Goal: Task Accomplishment & Management: Use online tool/utility

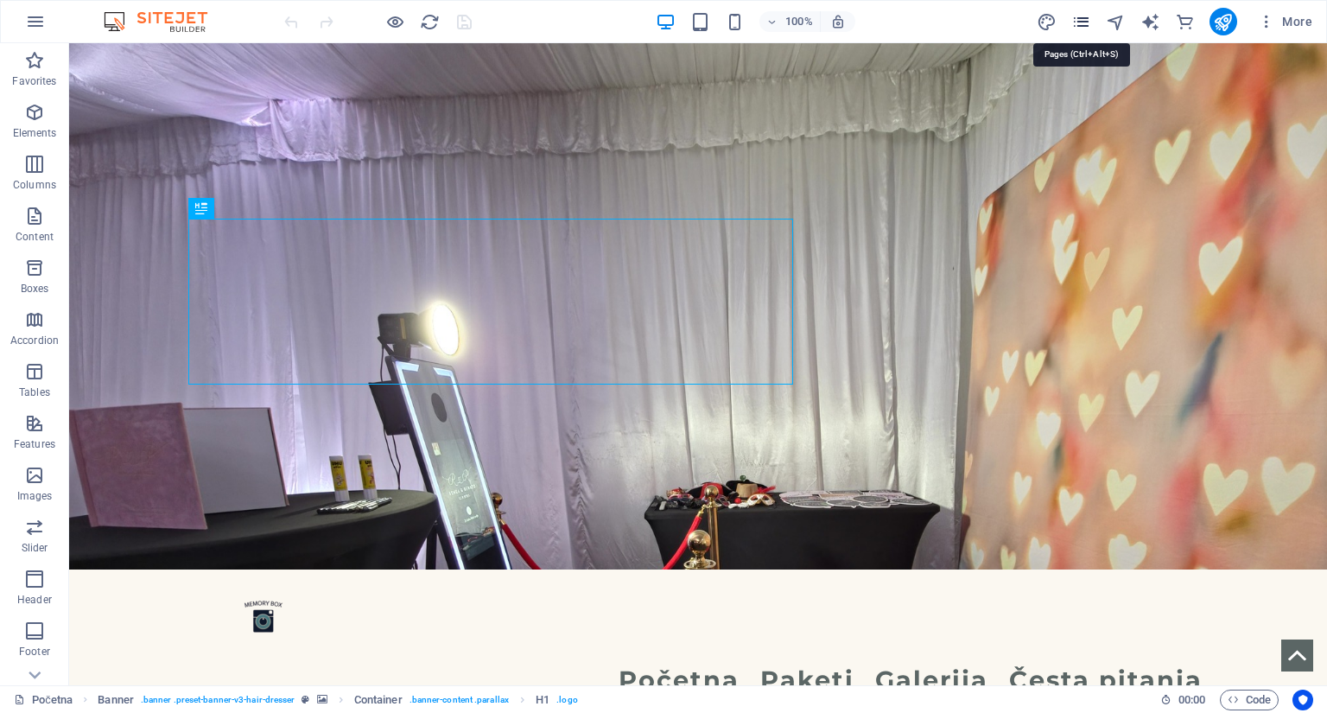
click at [1078, 13] on icon "pages" at bounding box center [1081, 22] width 20 height 20
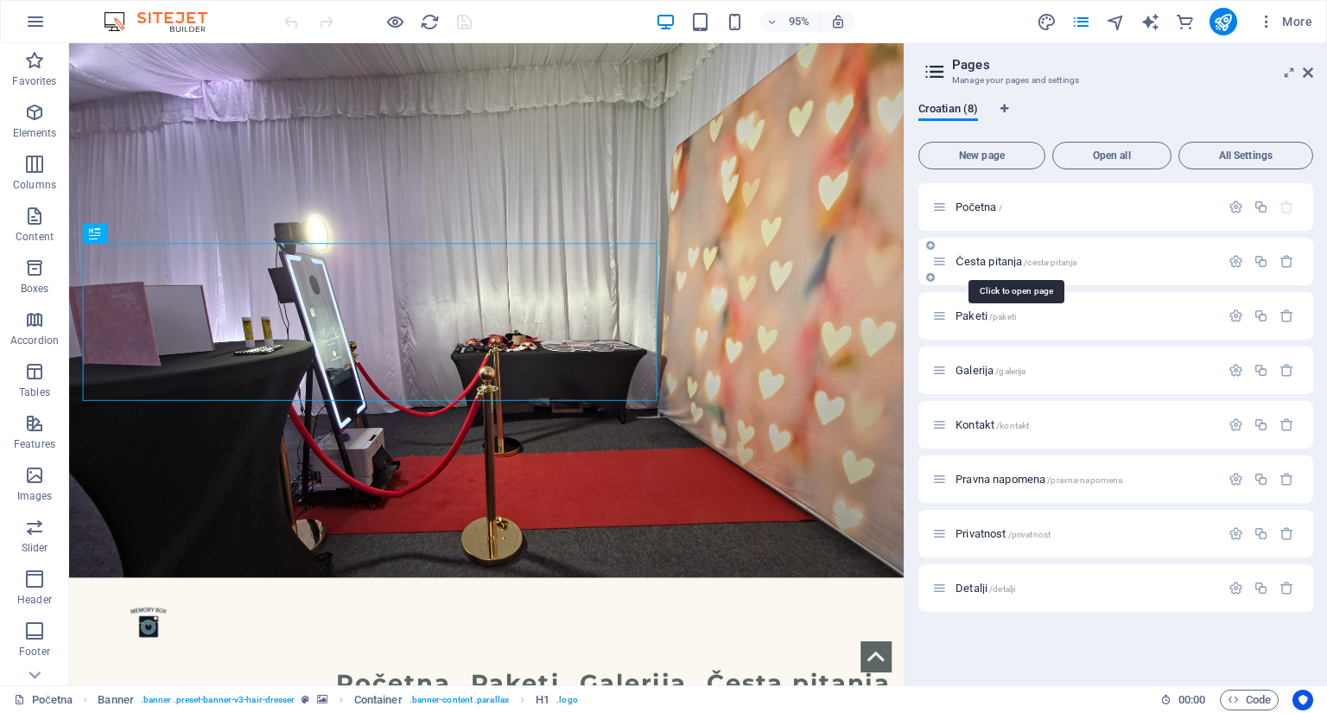
click at [1002, 265] on span "Česta pitanja /cesta-pitanja" at bounding box center [1016, 261] width 121 height 13
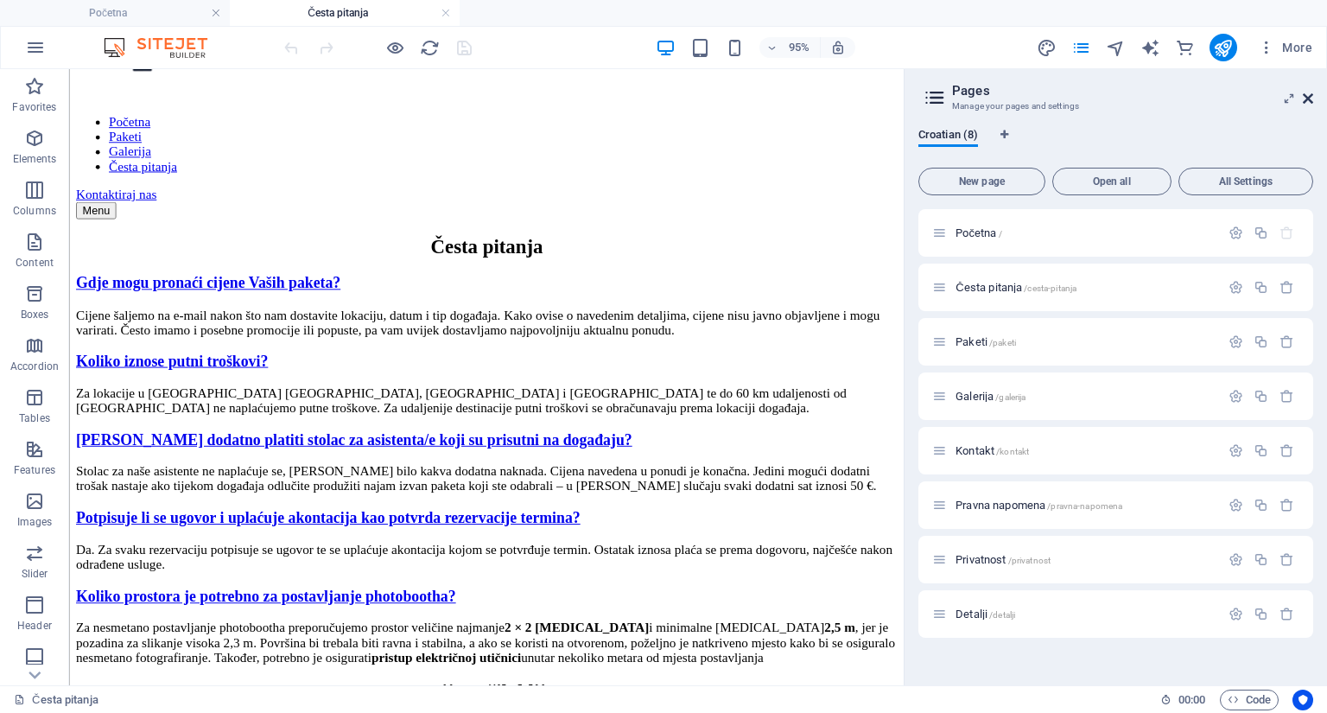
drag, startPoint x: 1308, startPoint y: 103, endPoint x: 1236, endPoint y: 34, distance: 99.6
click at [1308, 103] on icon at bounding box center [1308, 99] width 10 height 14
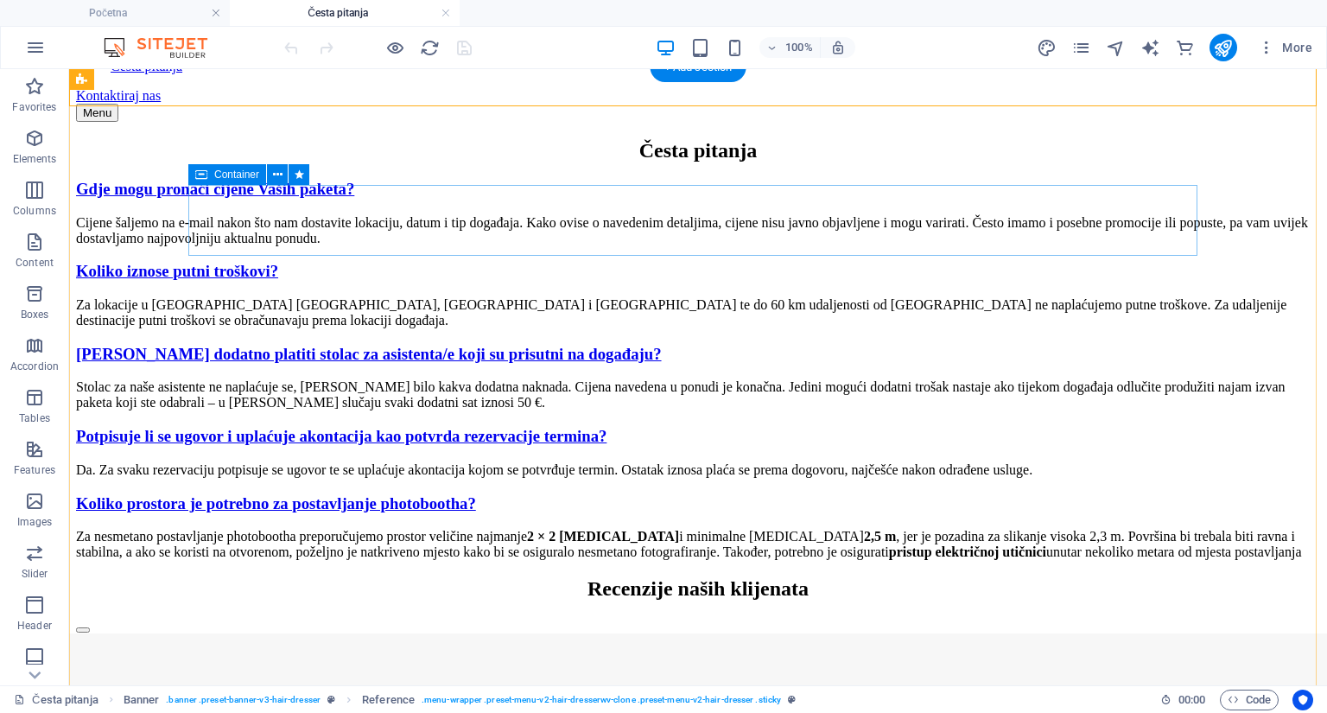
click at [214, 215] on div "Cijene šaljemo na e-mail nakon što nam dostavite lokaciju, datum i tip događaja…" at bounding box center [698, 230] width 1244 height 31
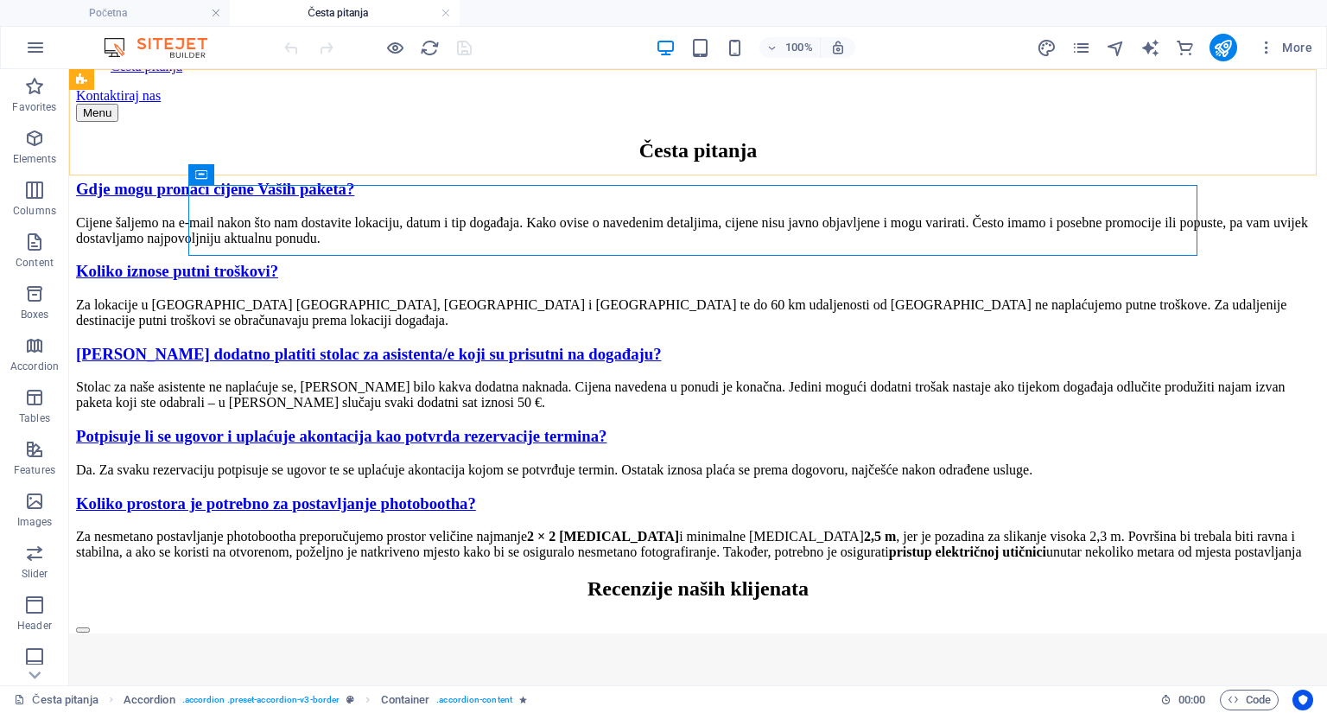
click at [219, 173] on div "Container" at bounding box center [207, 175] width 38 height 22
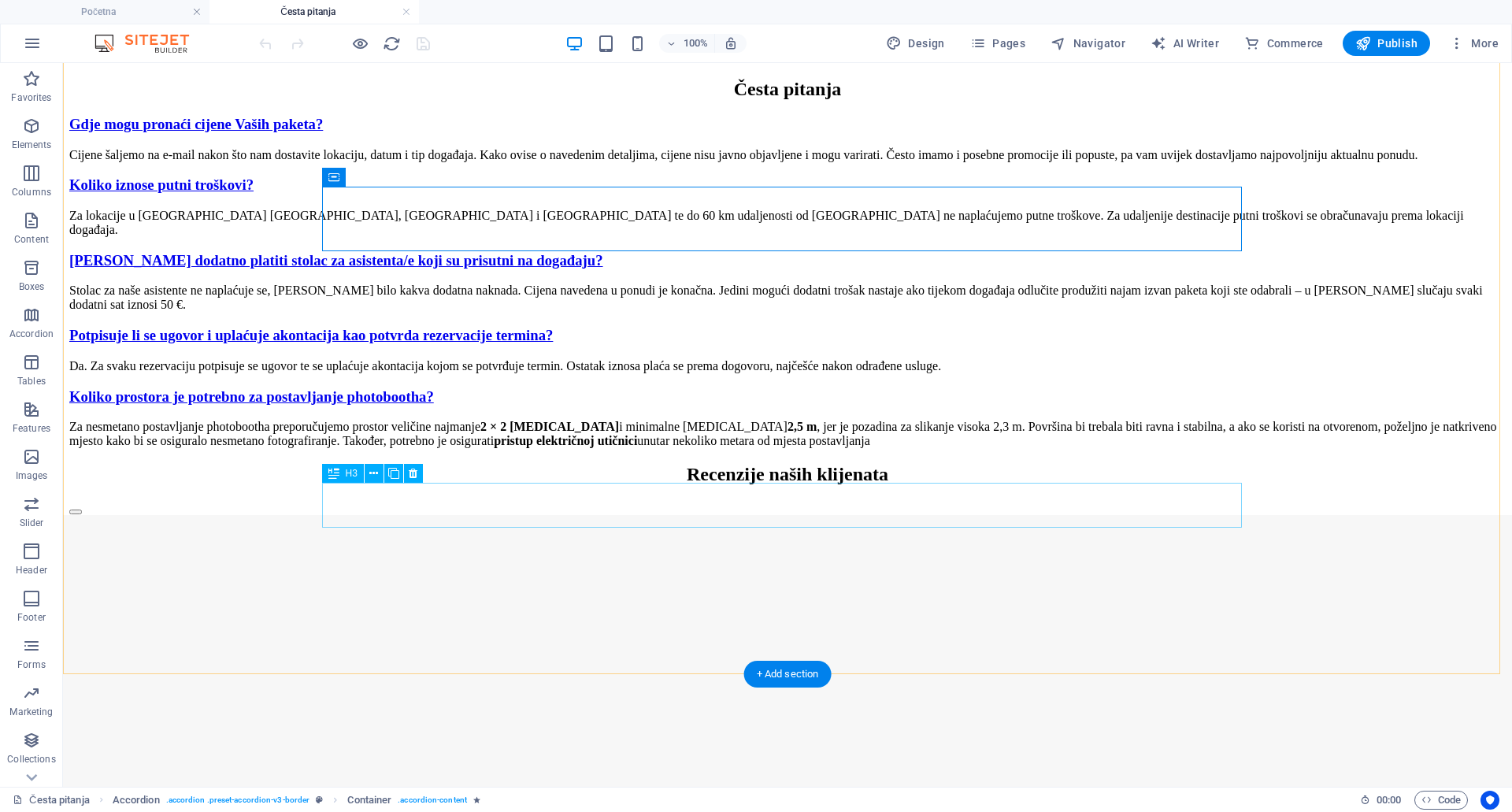
scroll to position [218, 0]
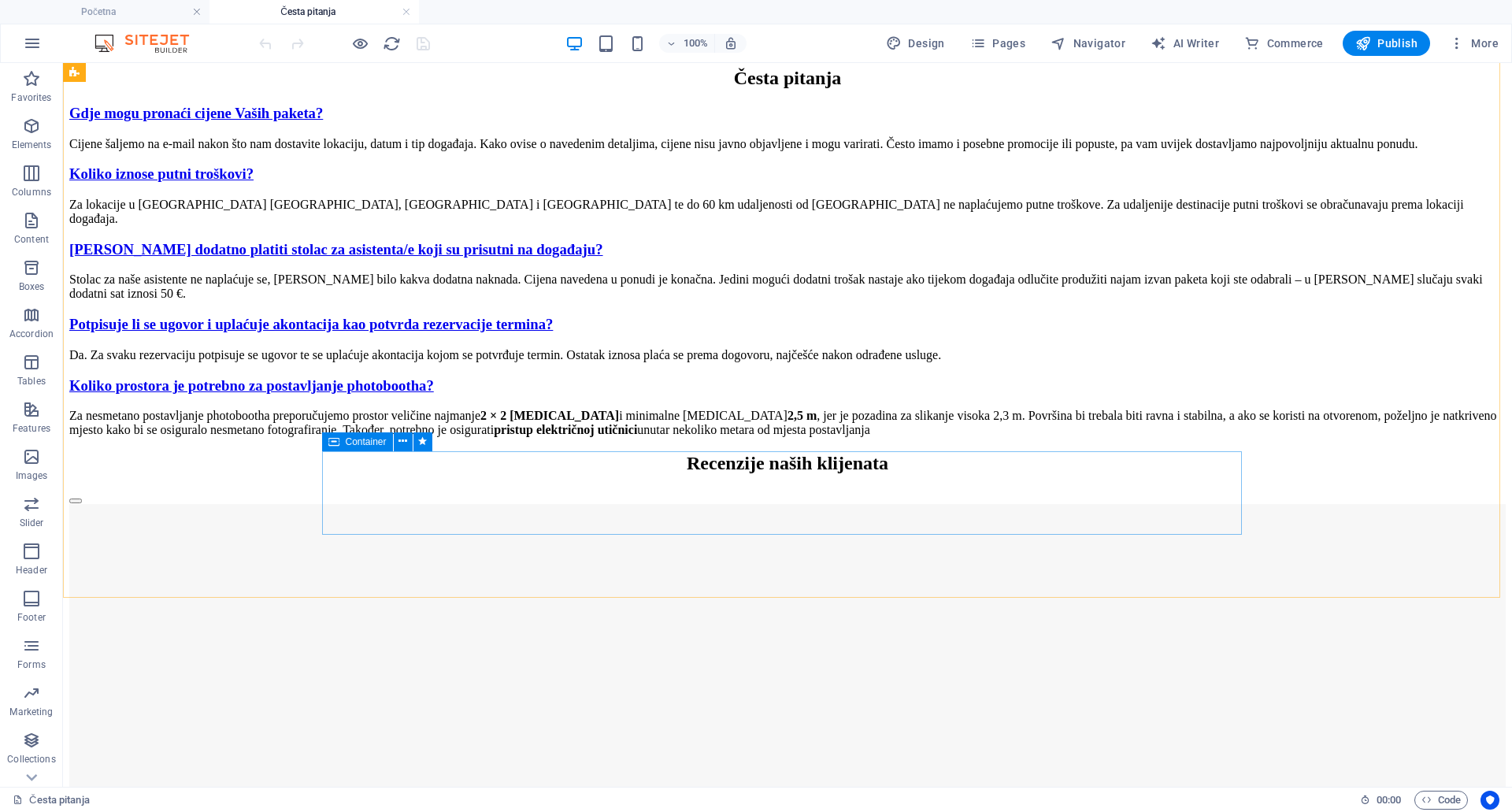
click at [339, 443] on div "Container" at bounding box center [357, 441] width 71 height 19
click at [345, 443] on div "Container" at bounding box center [357, 441] width 71 height 19
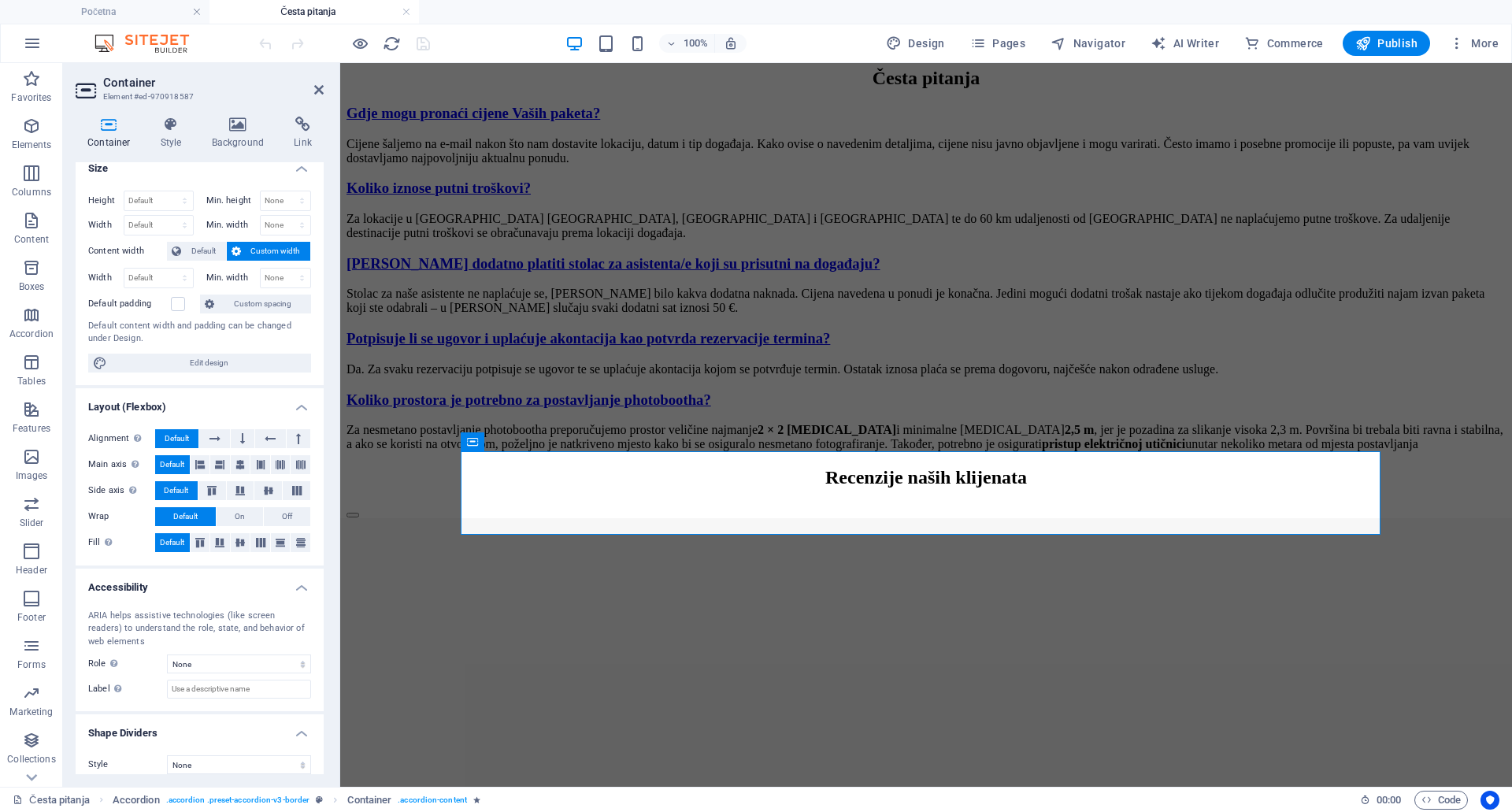
scroll to position [26, 0]
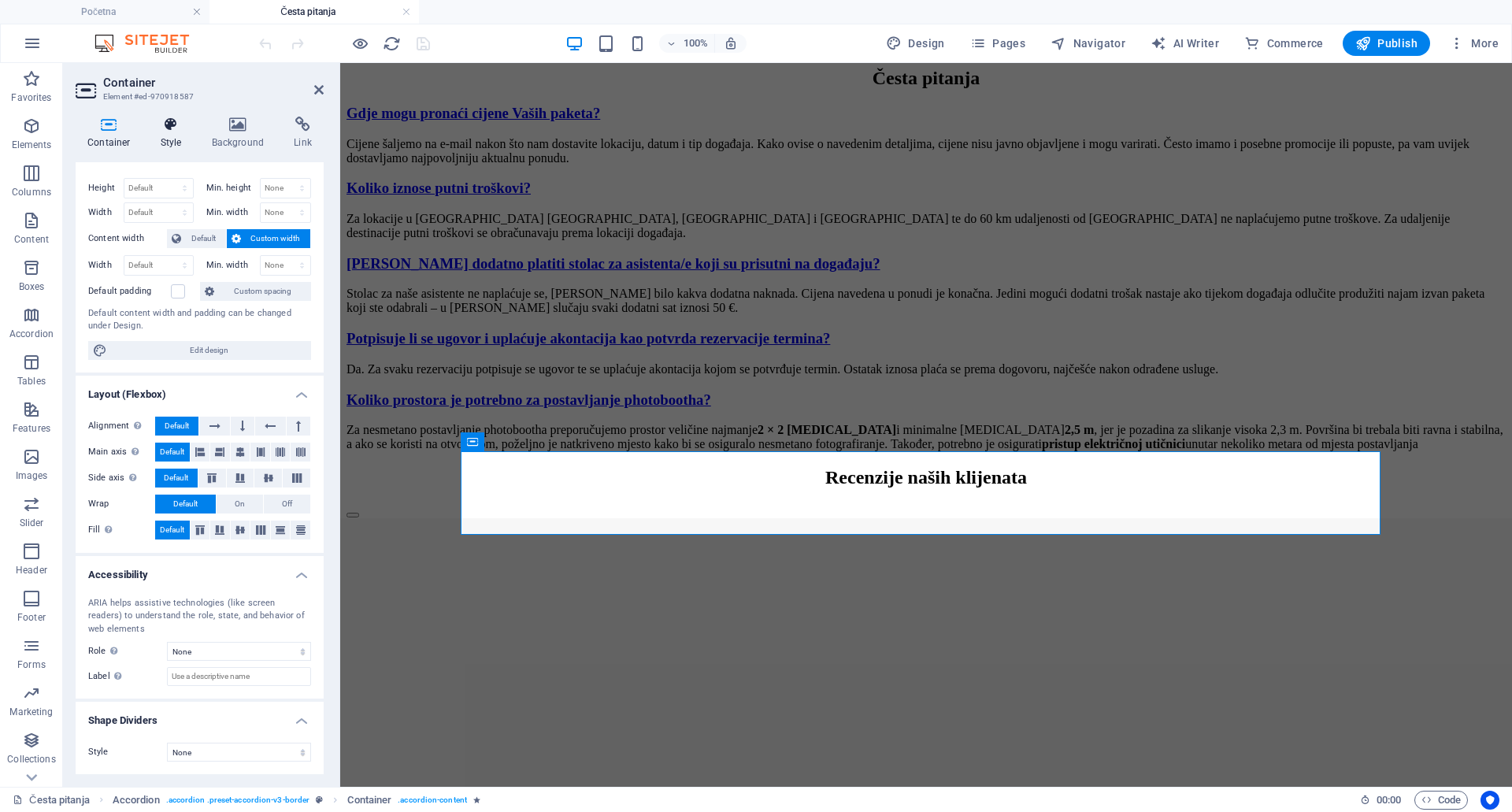
click at [182, 139] on h4 "Style" at bounding box center [174, 133] width 51 height 33
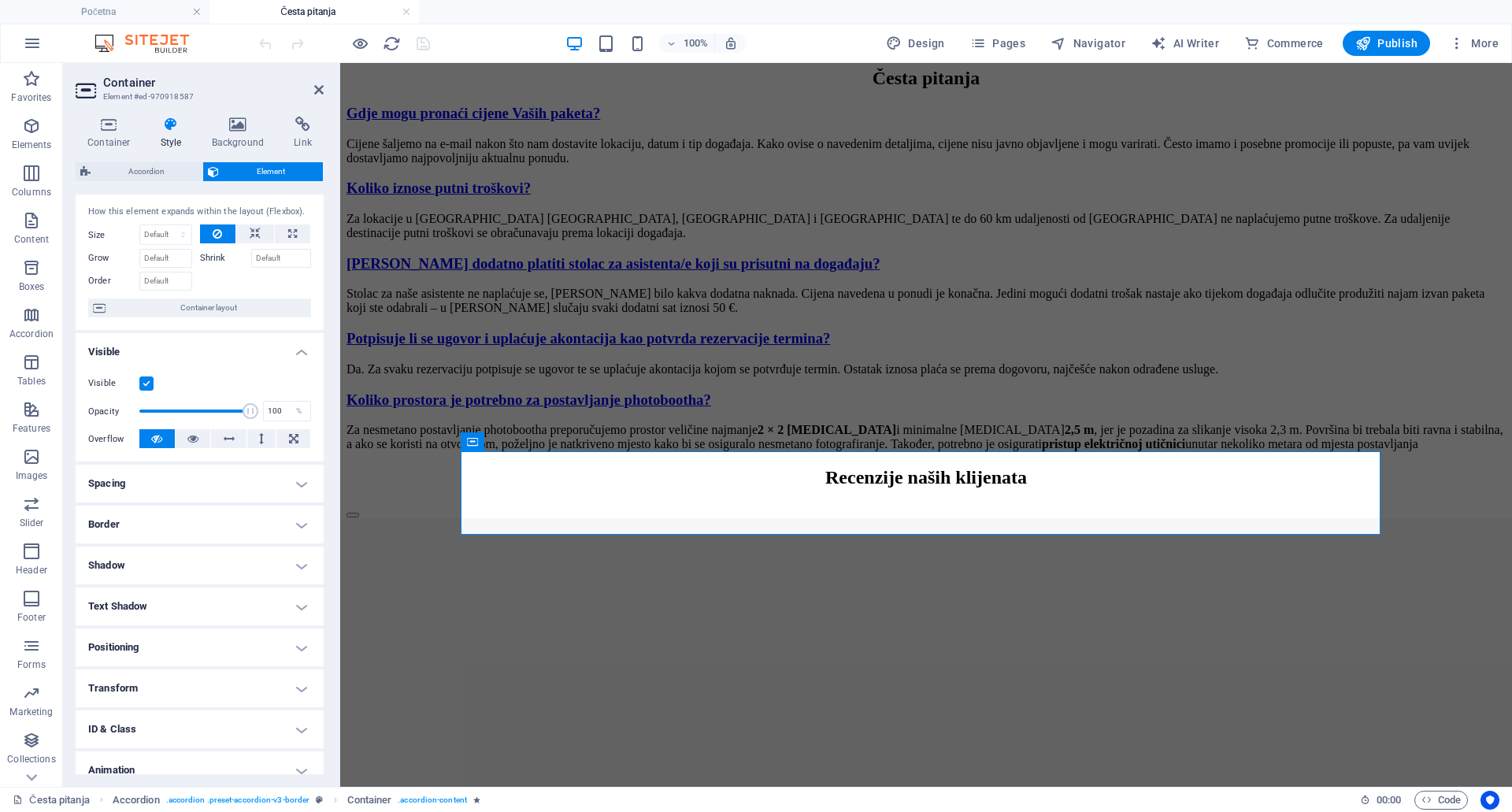
scroll to position [86, 0]
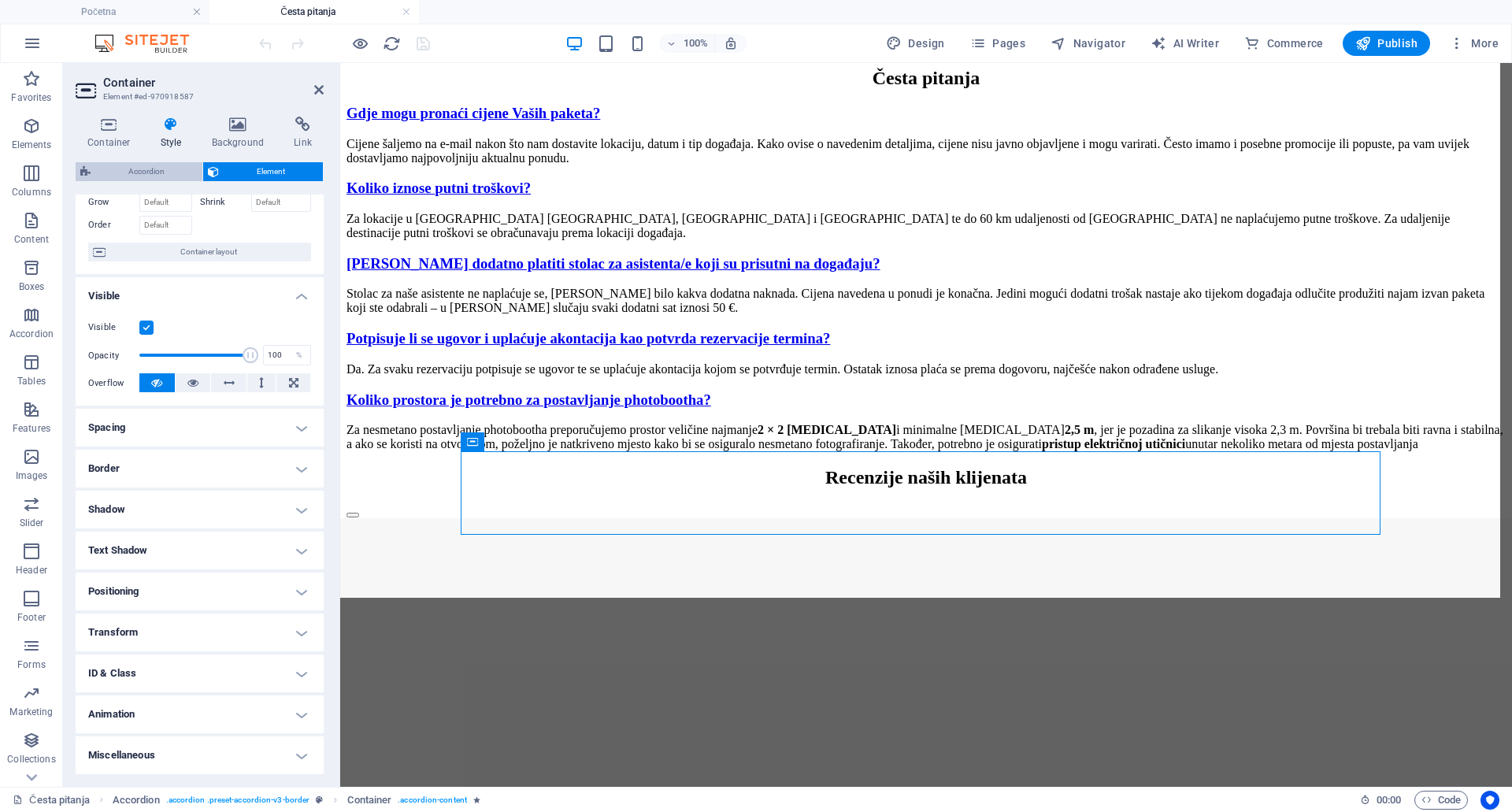
click at [154, 173] on span "Accordion" at bounding box center [147, 171] width 102 height 19
select select "rem"
select select "preset-accordion-v3-border"
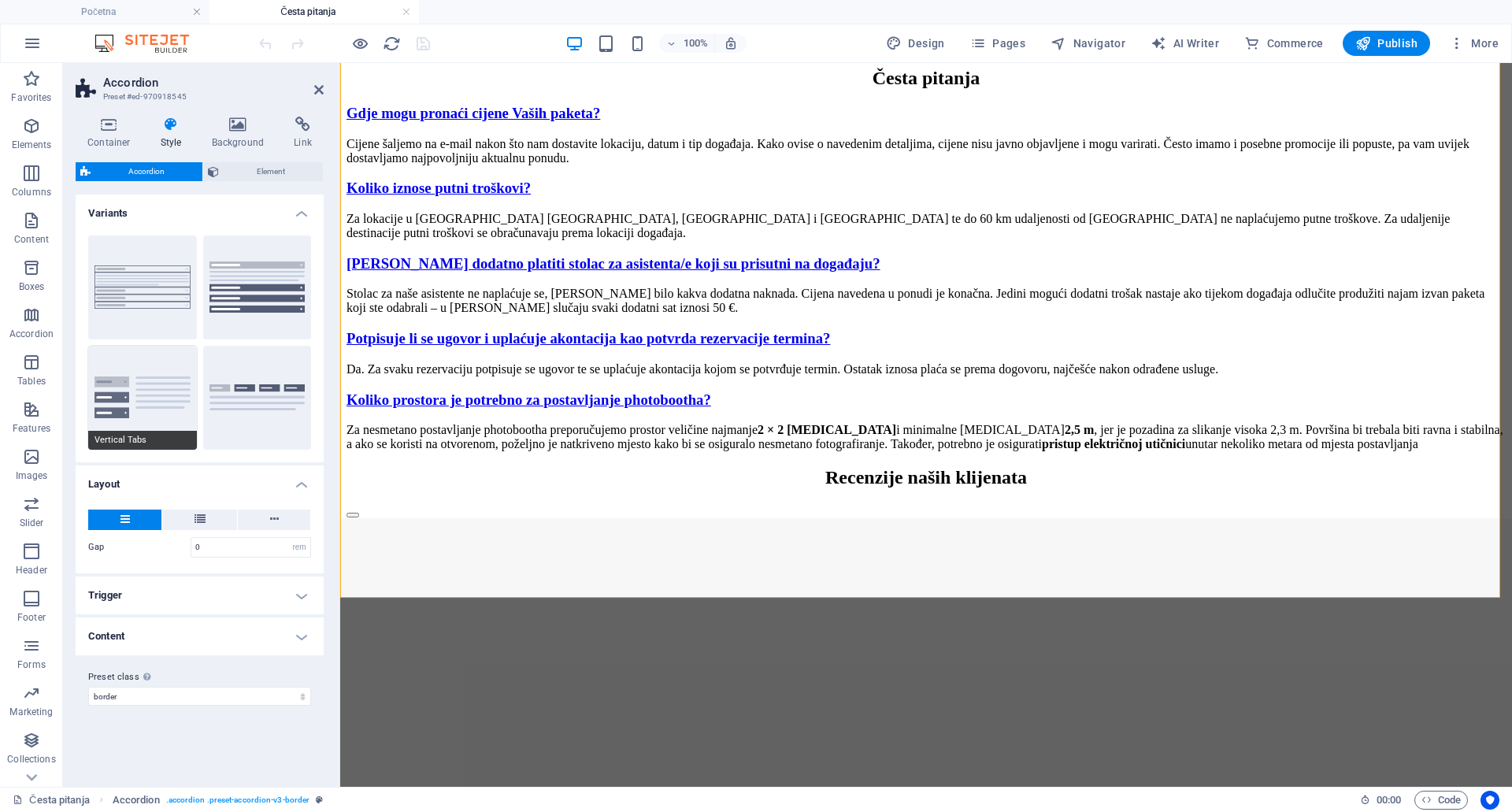
click at [169, 390] on button "Vertical Tabs" at bounding box center [142, 397] width 108 height 104
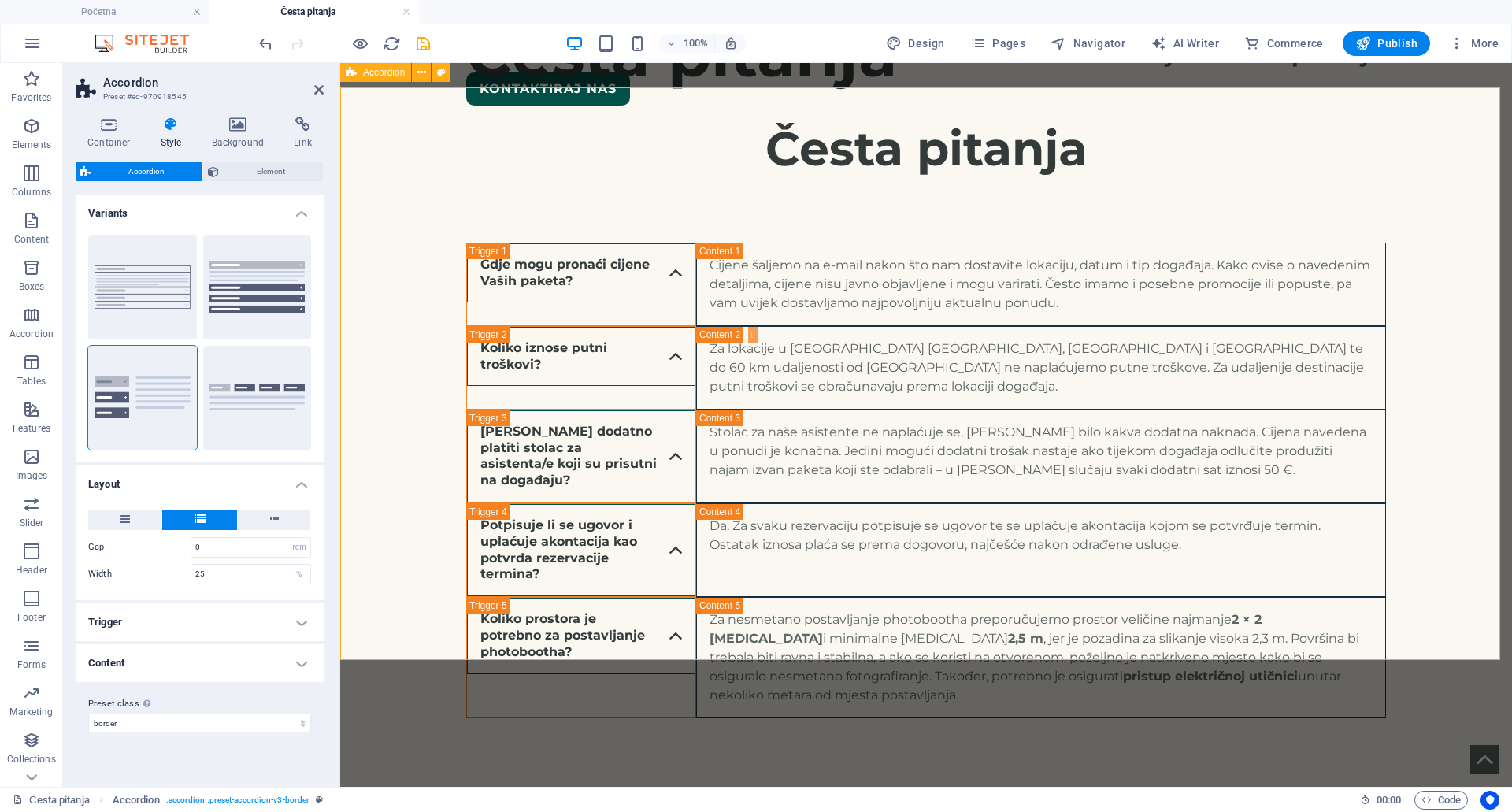
scroll to position [0, 0]
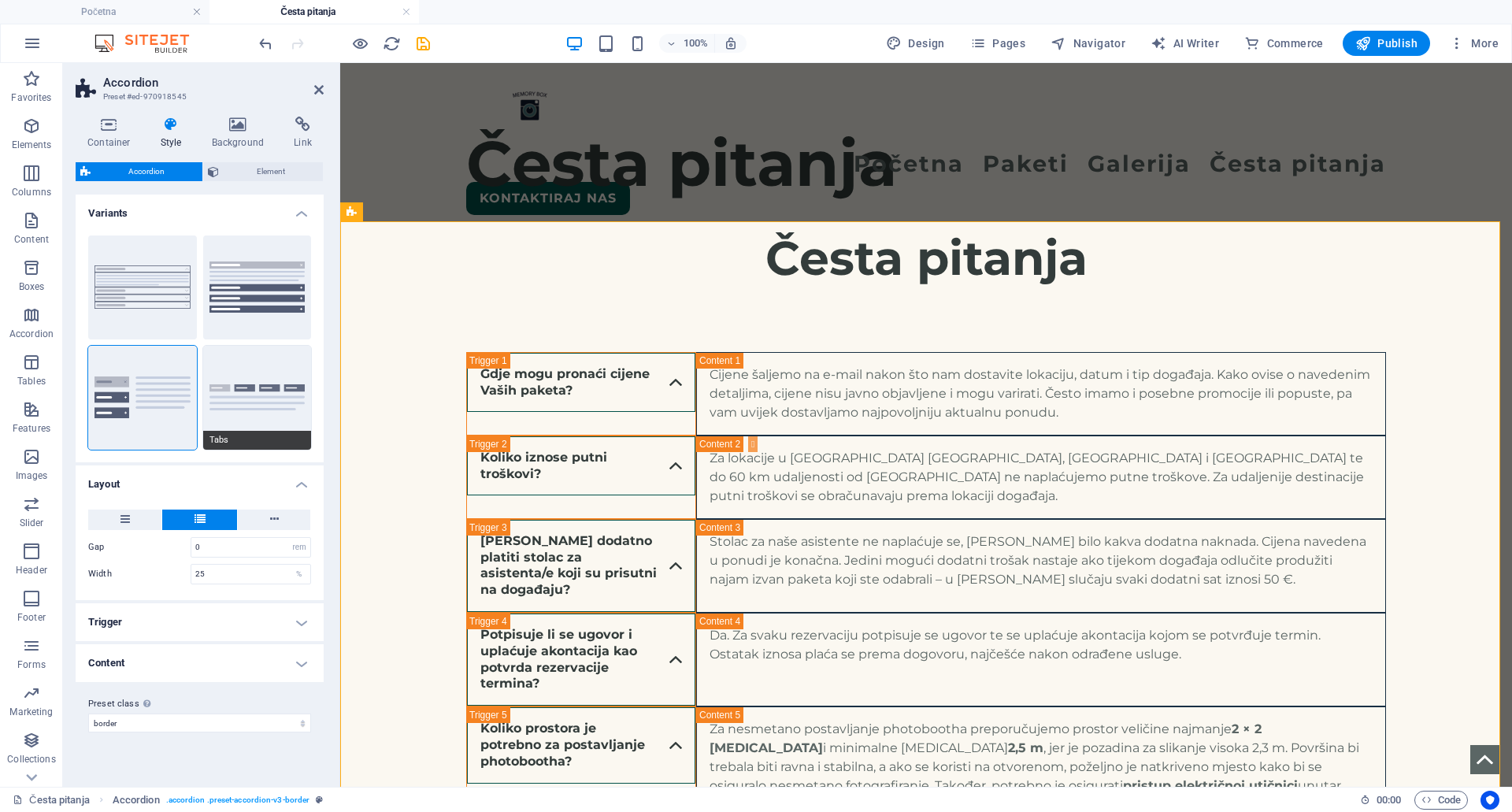
click at [258, 402] on button "Tabs" at bounding box center [257, 397] width 108 height 104
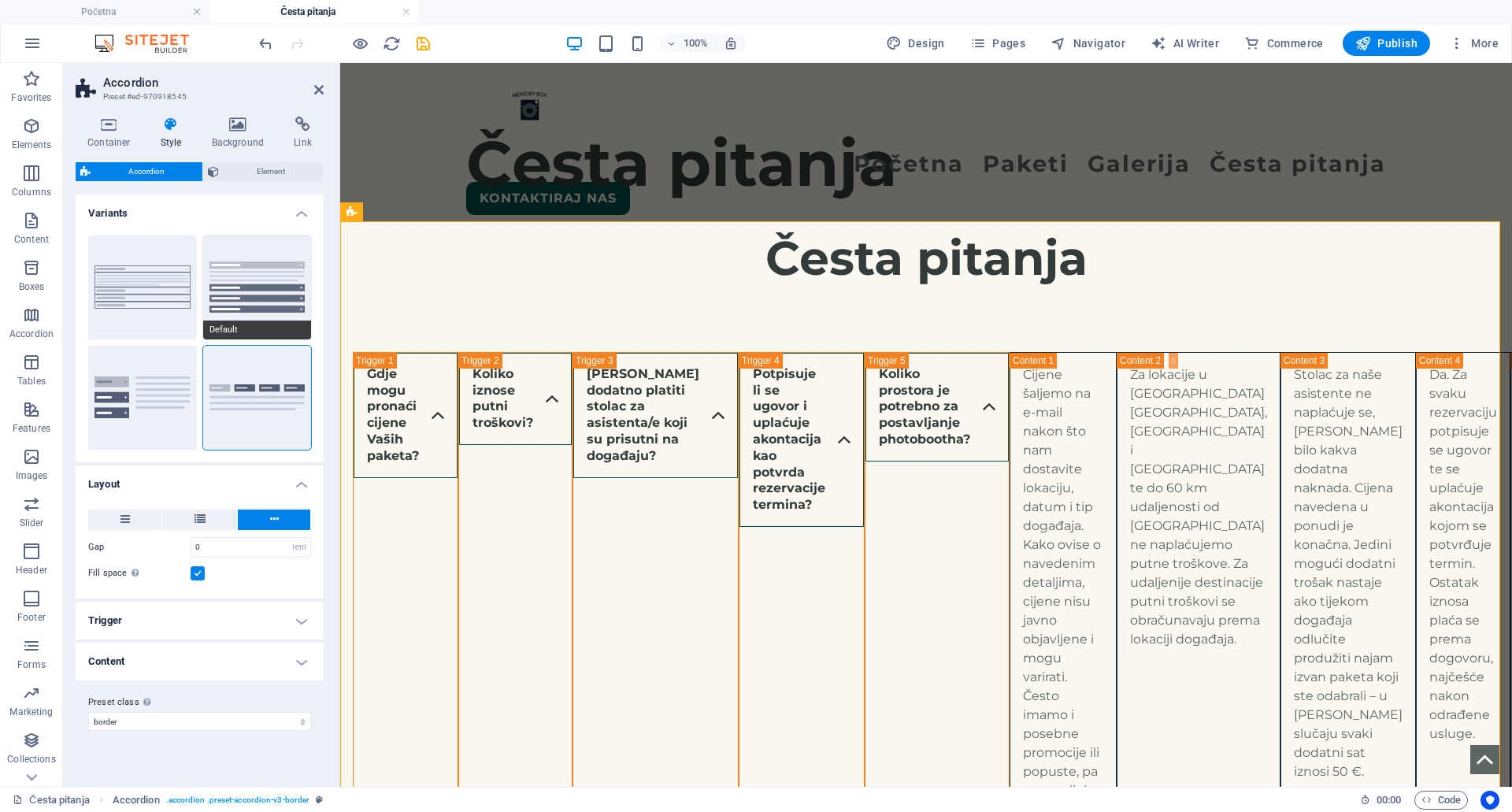
click at [242, 294] on button "Default" at bounding box center [257, 287] width 108 height 104
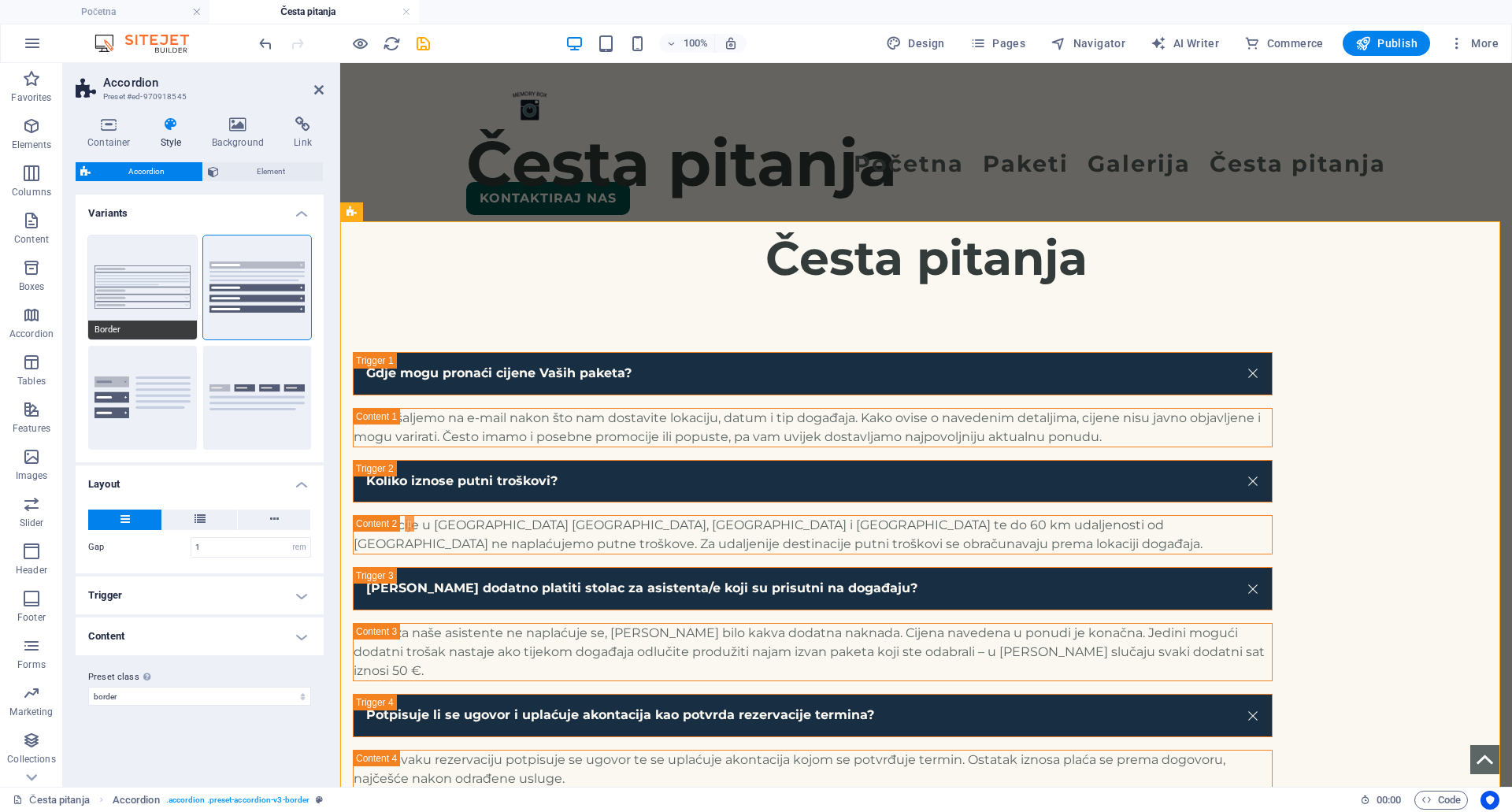
click at [170, 283] on button "Border" at bounding box center [142, 287] width 108 height 104
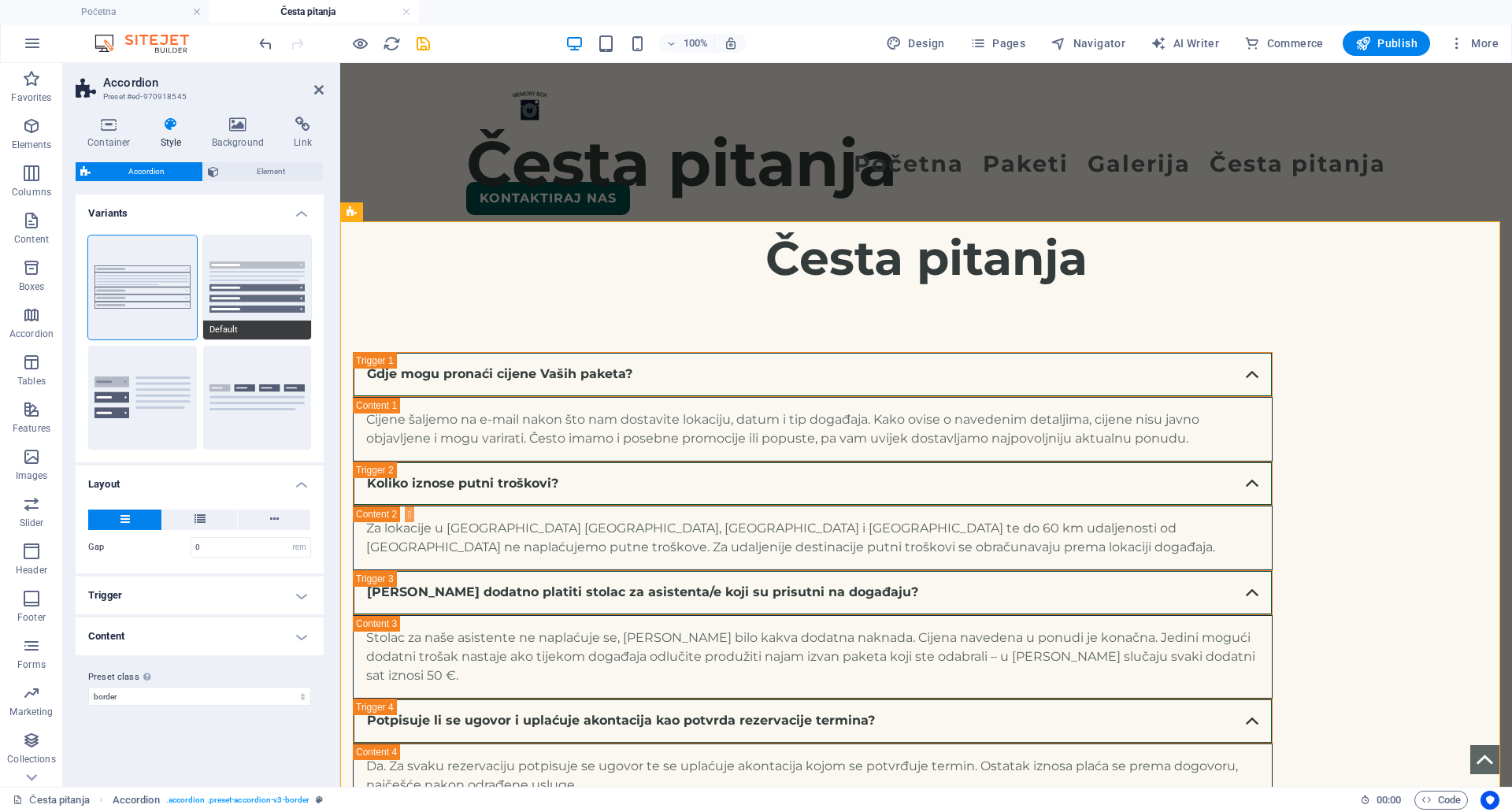
click at [278, 283] on button "Default" at bounding box center [257, 287] width 108 height 104
type input "1"
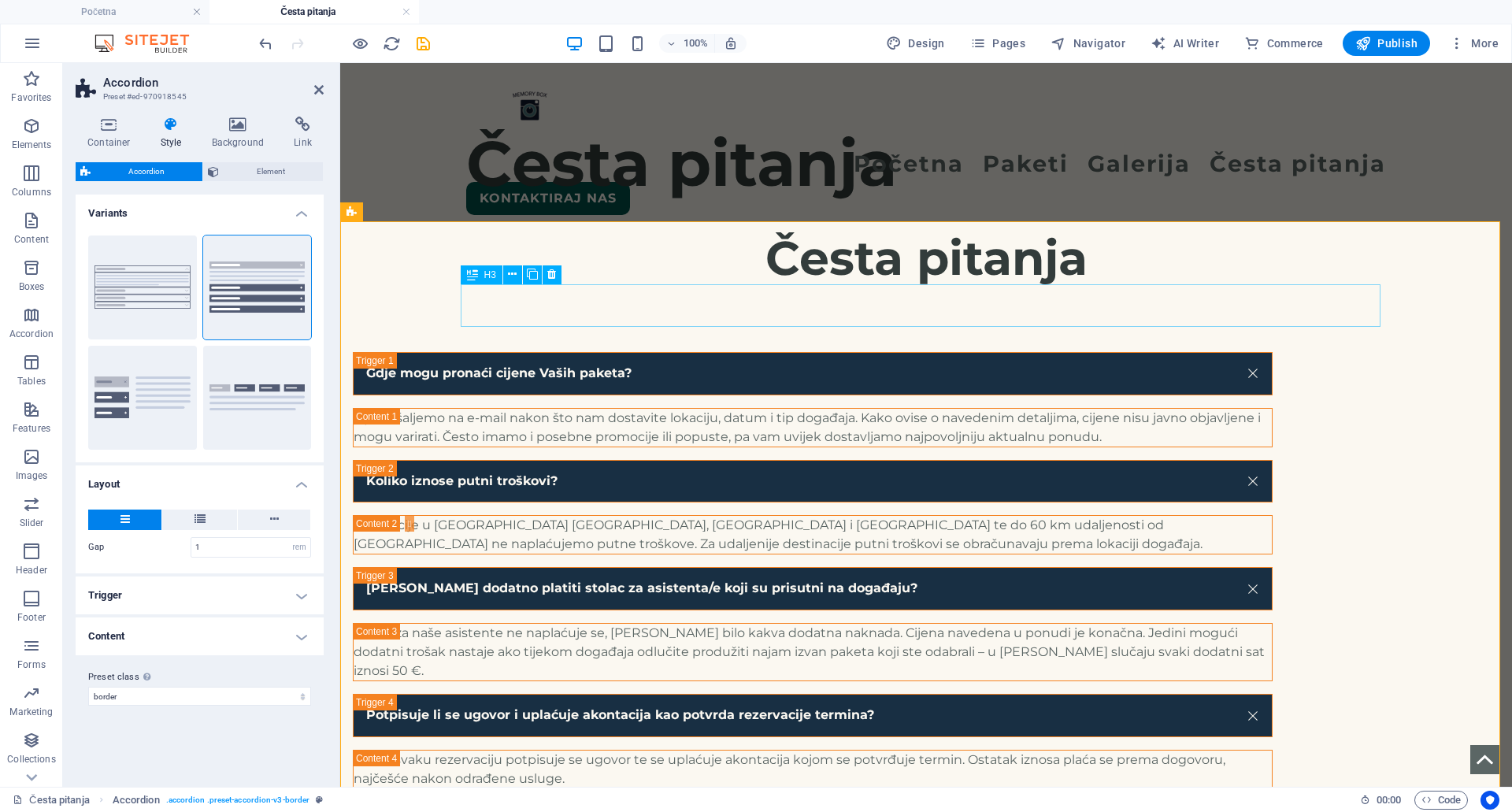
click at [482, 272] on div "H3" at bounding box center [481, 274] width 42 height 19
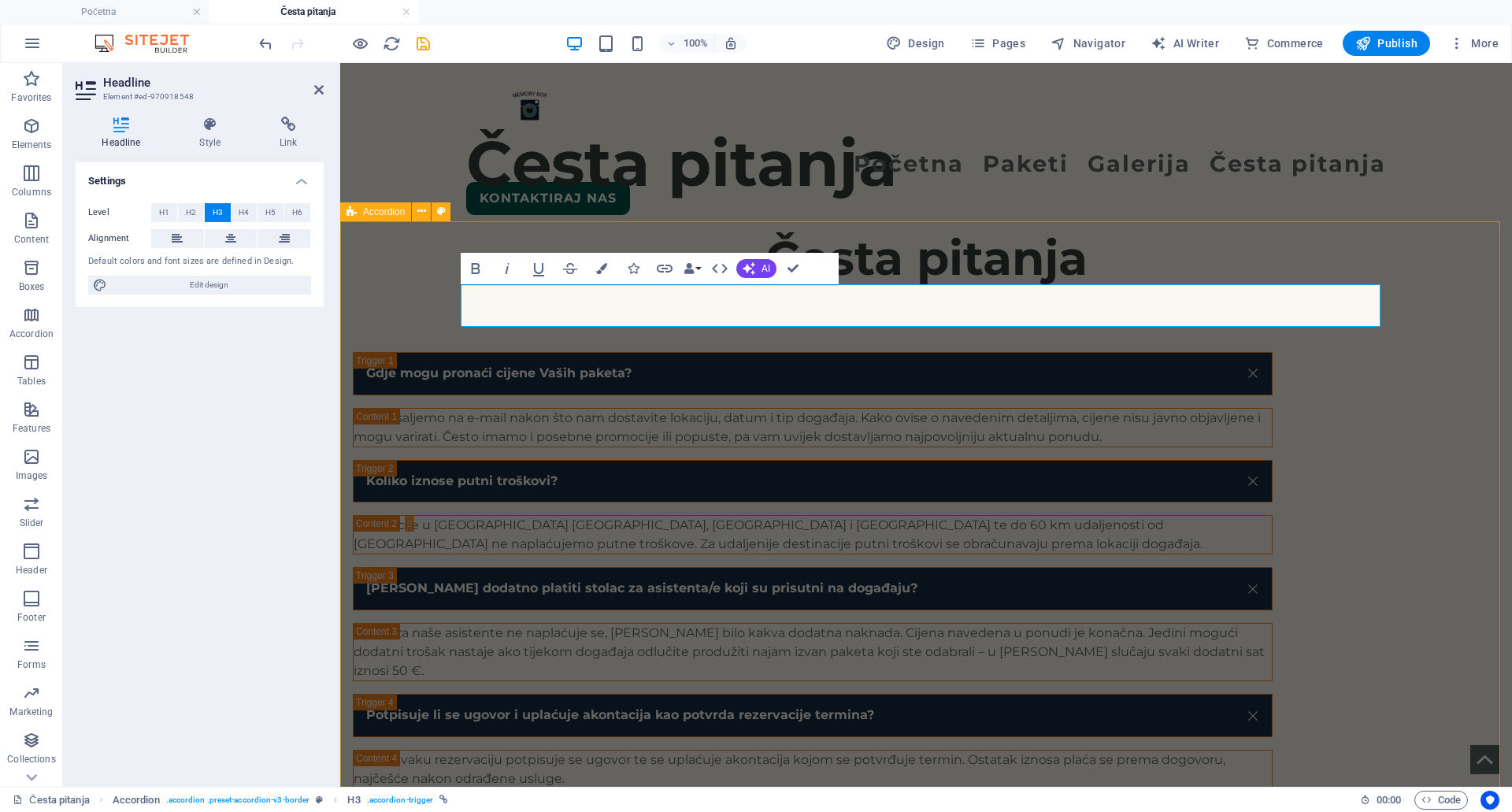
click at [383, 214] on span "Accordion" at bounding box center [384, 211] width 42 height 9
select select "rem"
select select "preset-accordion-v3-border"
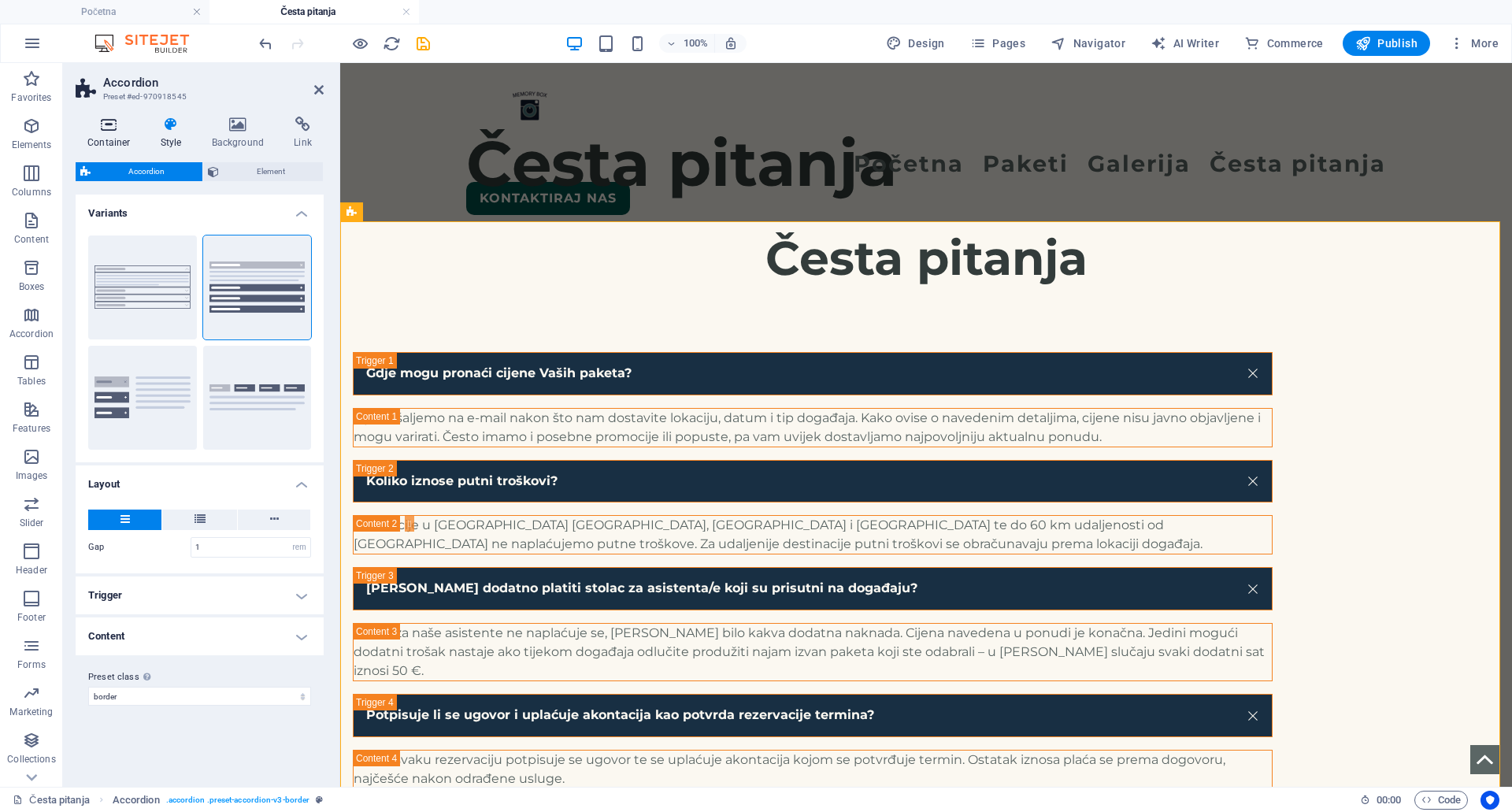
click at [121, 123] on icon at bounding box center [108, 124] width 67 height 15
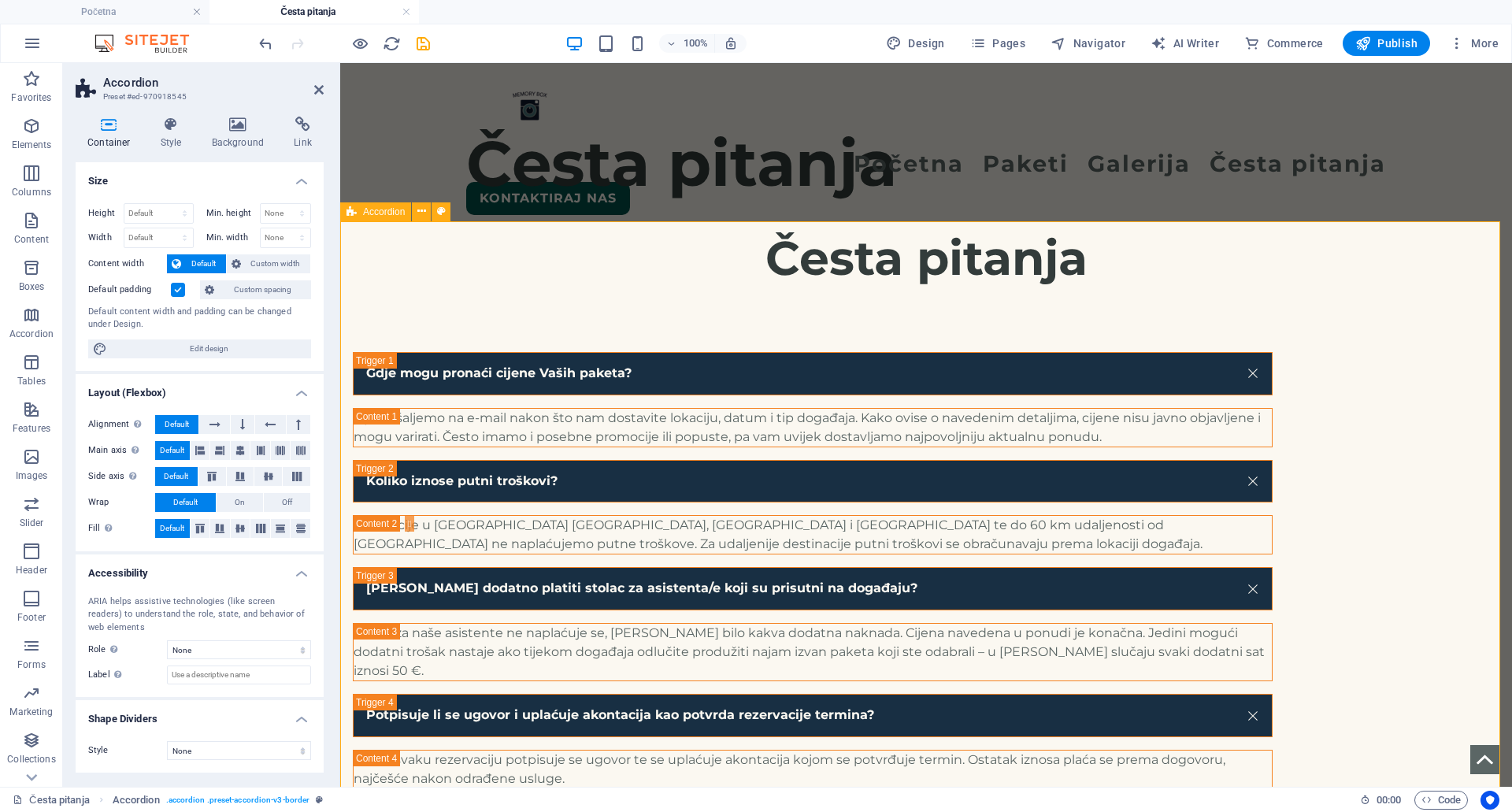
click at [377, 214] on span "Accordion" at bounding box center [384, 211] width 42 height 9
click at [416, 213] on button at bounding box center [421, 211] width 19 height 19
click at [803, 289] on div "Gdje mogu pronaći cijene Vaših paketa? Cijene šaljemo na e-mail nakon što nam d…" at bounding box center [926, 631] width 1172 height 684
click at [484, 274] on span "H3" at bounding box center [489, 274] width 12 height 9
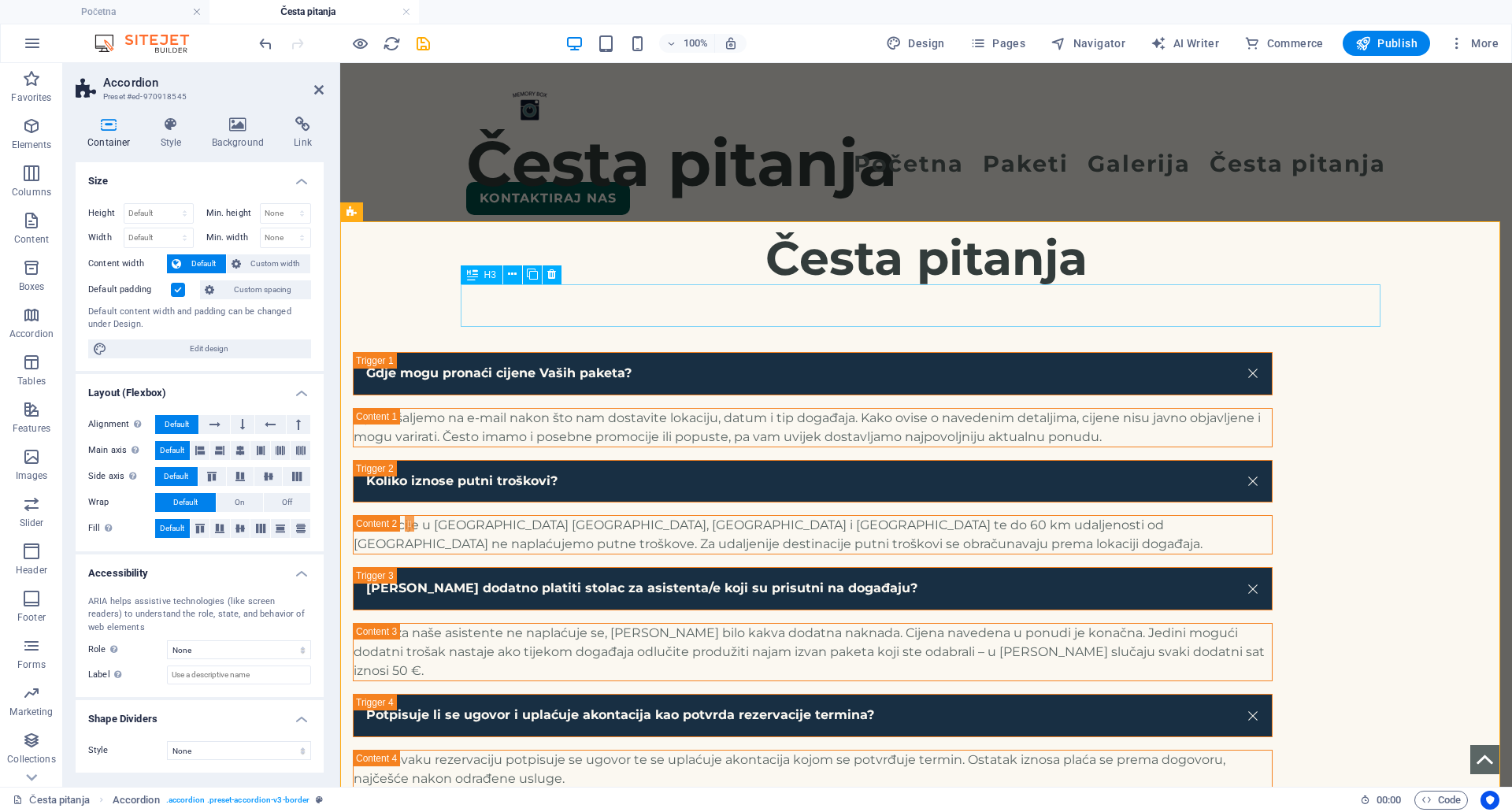
click at [484, 274] on span "H3" at bounding box center [489, 274] width 12 height 9
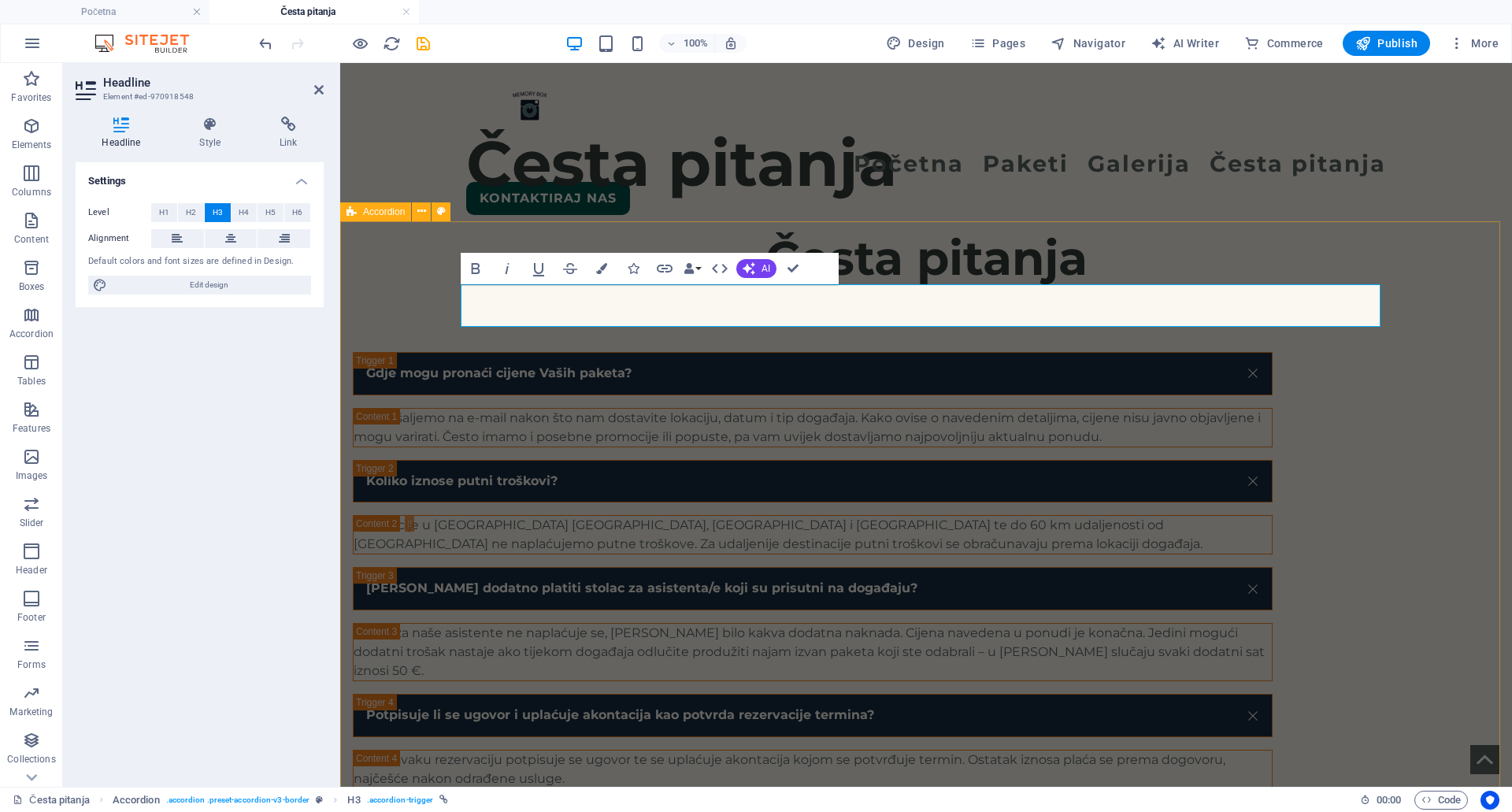
click at [923, 289] on div "Gdje mogu pronaći cijene Vaših paketa? Cijene šaljemo na e-mail nakon što nam d…" at bounding box center [926, 631] width 1172 height 684
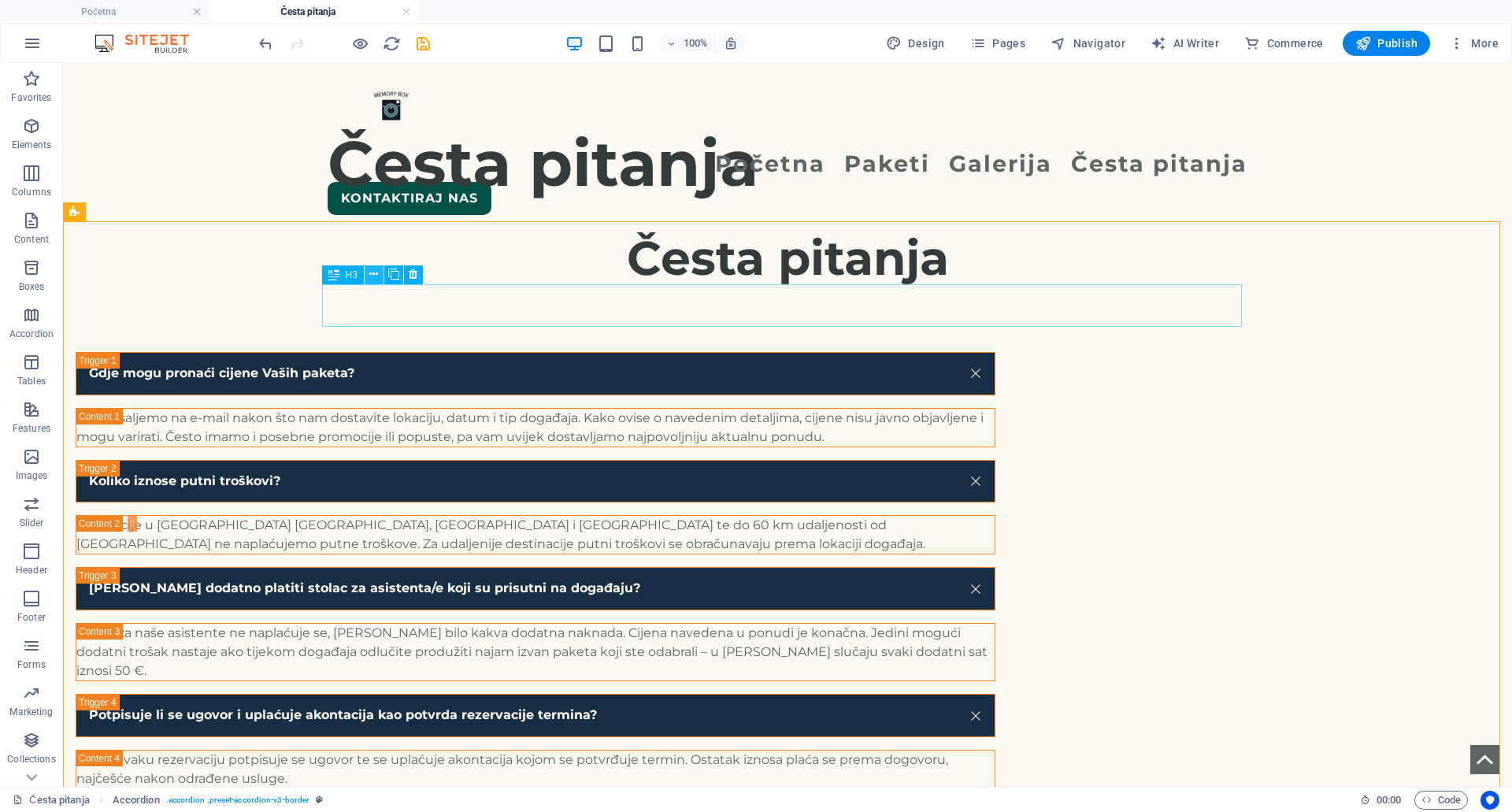
click at [379, 274] on button at bounding box center [374, 274] width 19 height 19
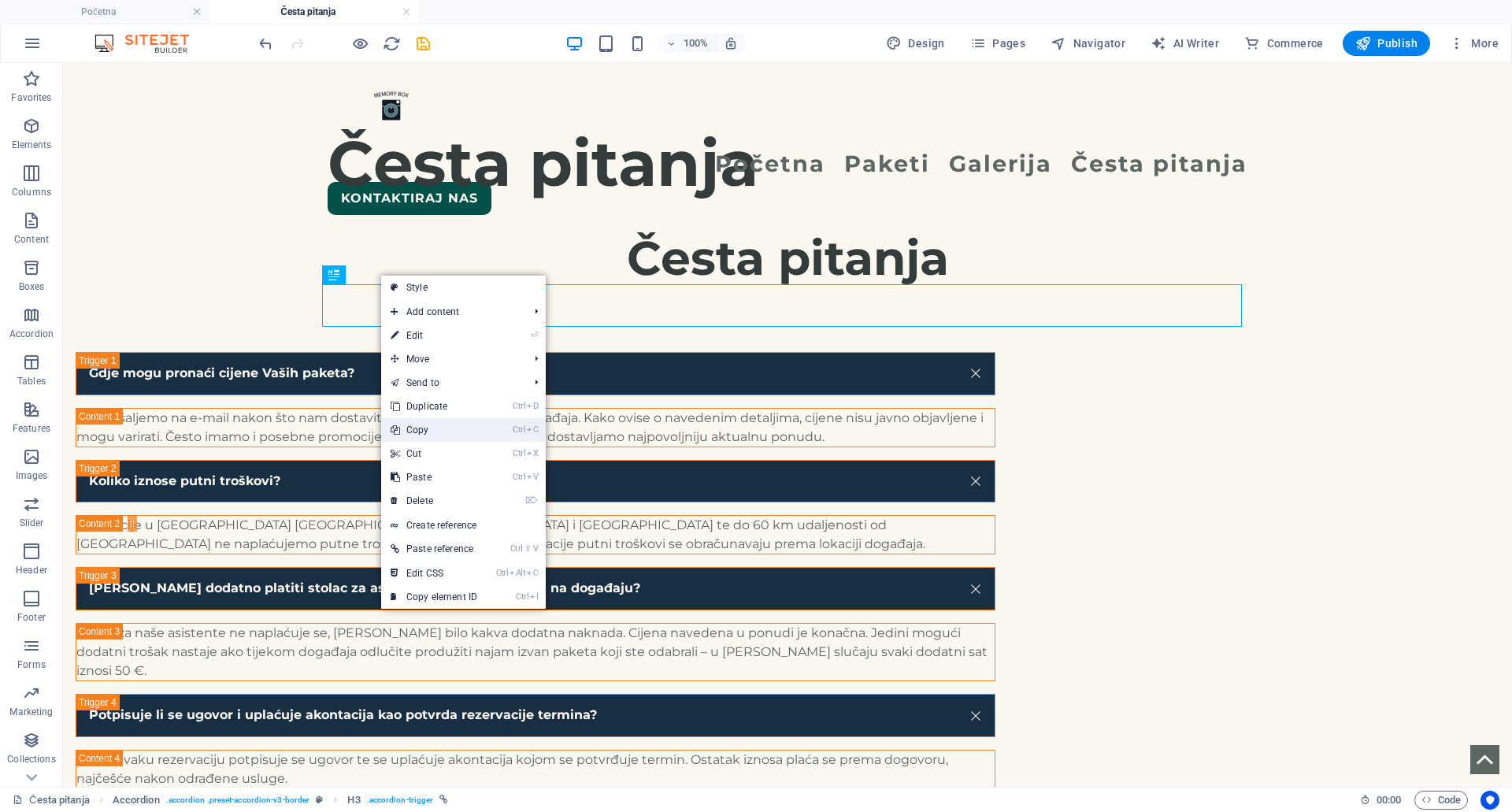
click at [420, 425] on link "Ctrl C Copy" at bounding box center [434, 430] width 106 height 24
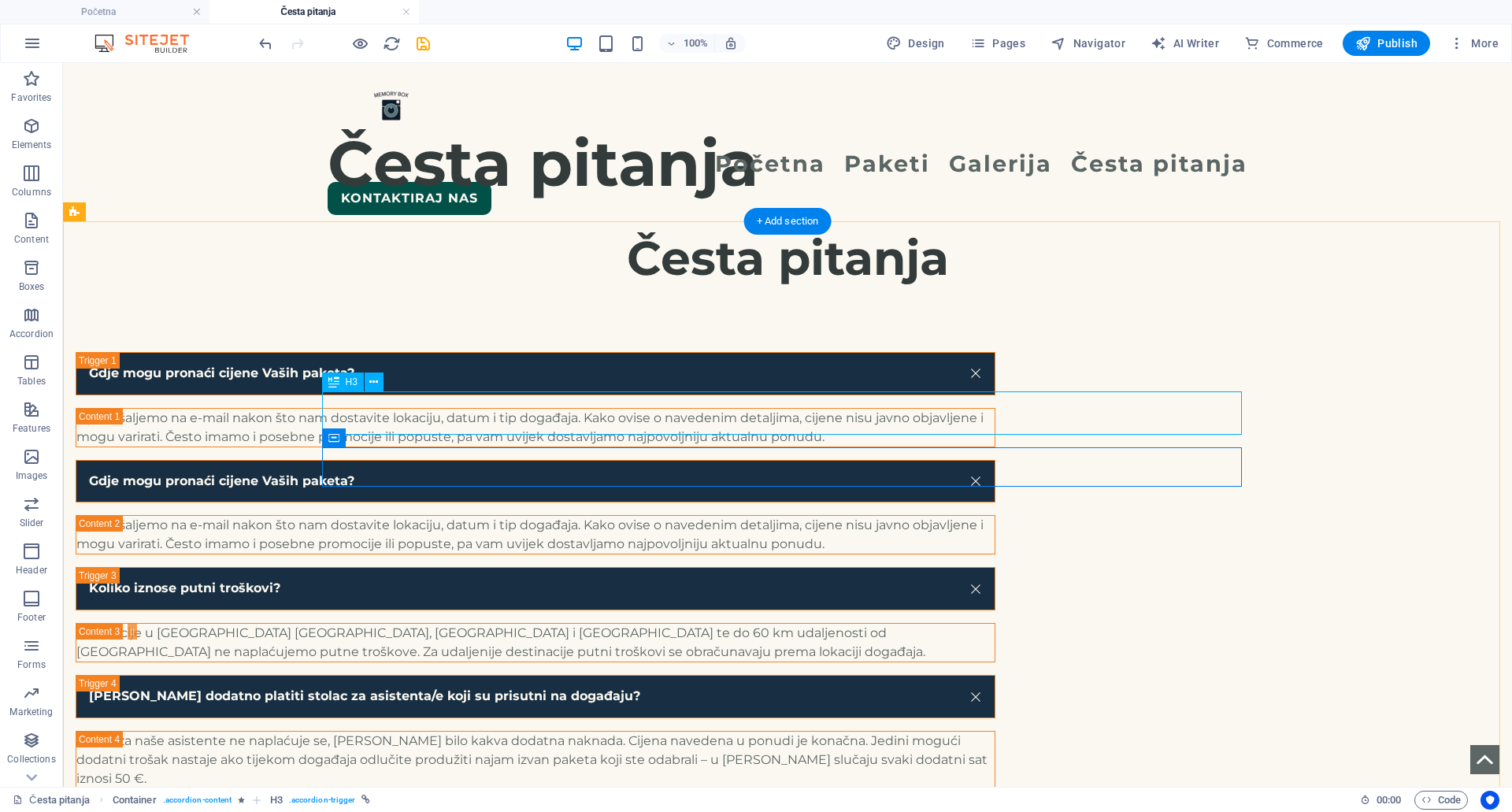
click at [434, 460] on div "Gdje mogu pronaći cijene Vaših paketa?" at bounding box center [535, 482] width 920 height 44
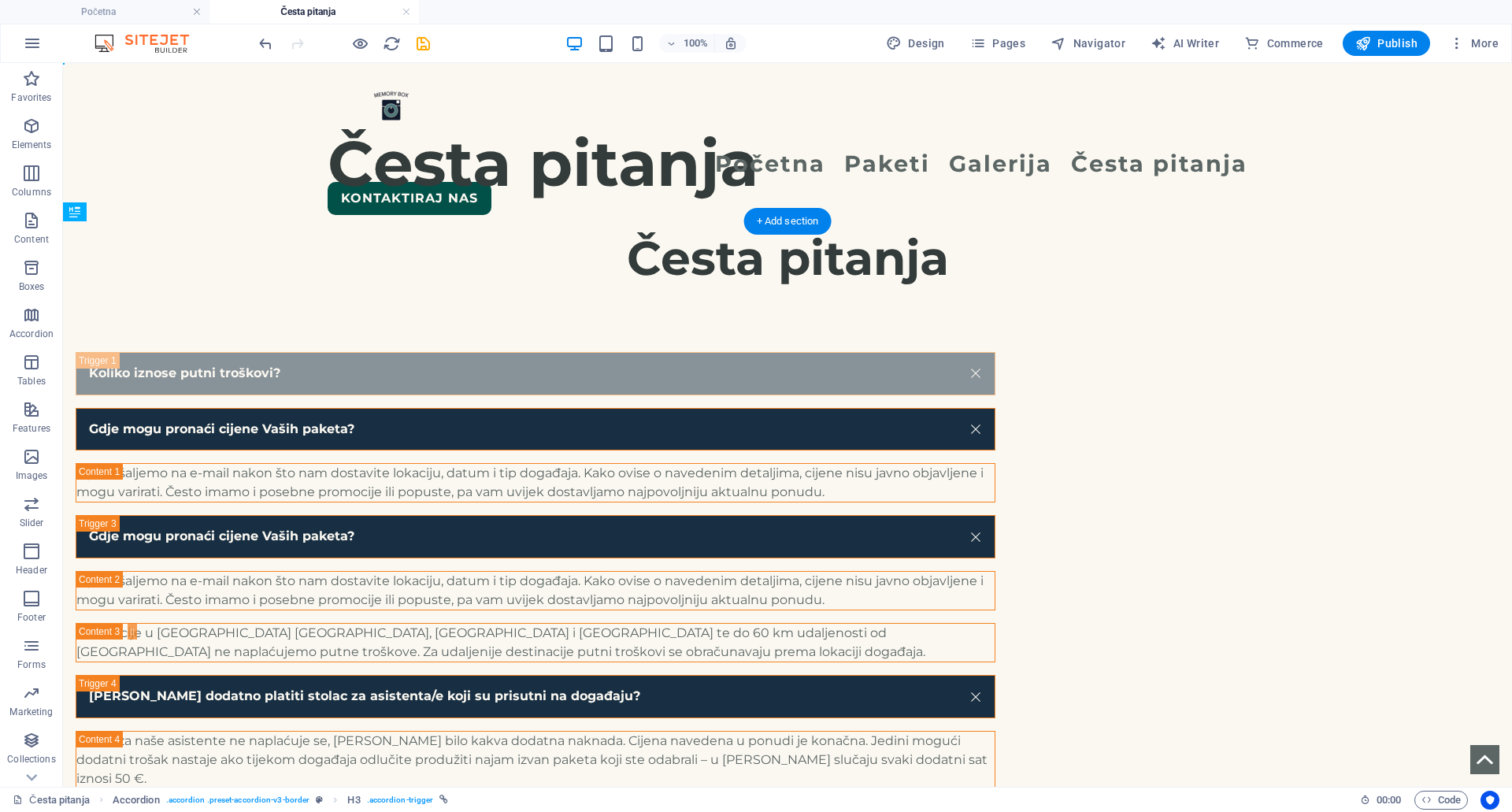
drag, startPoint x: 436, startPoint y: 517, endPoint x: 437, endPoint y: 327, distance: 190.0
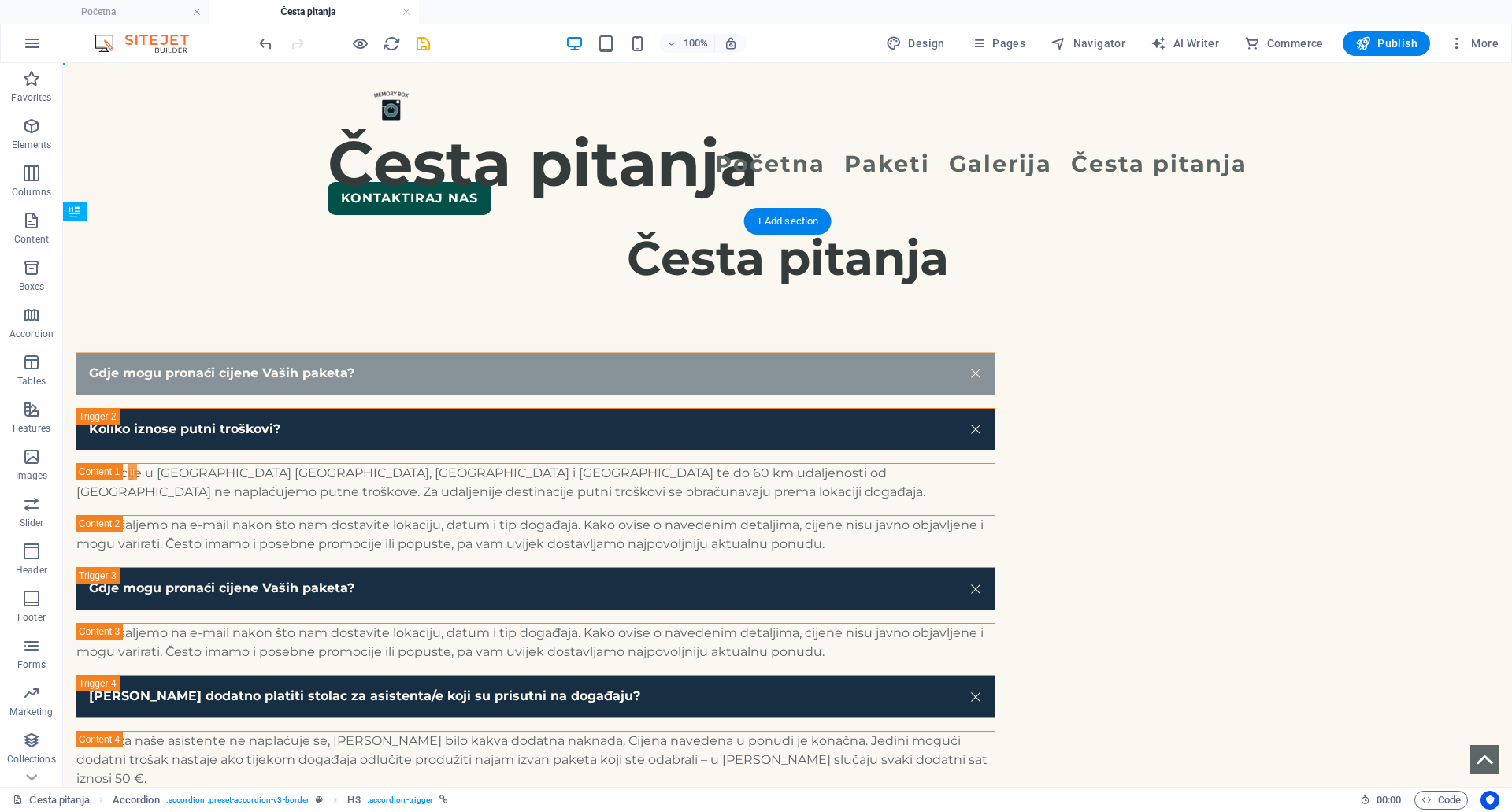
drag, startPoint x: 391, startPoint y: 443, endPoint x: 328, endPoint y: 293, distance: 162.7
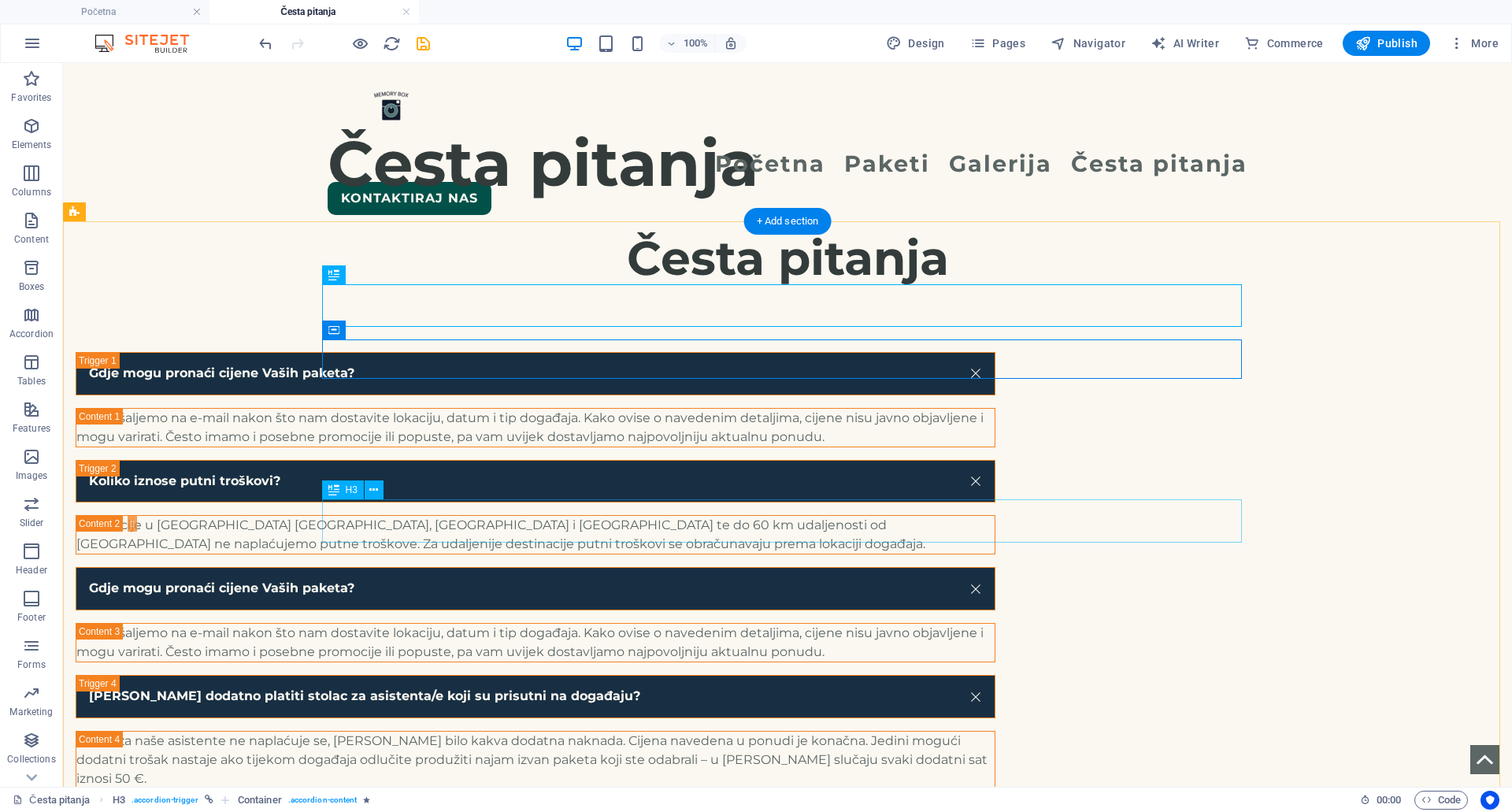
click at [426, 567] on div "Gdje mogu pronaći cijene Vaših paketa?" at bounding box center [535, 589] width 920 height 44
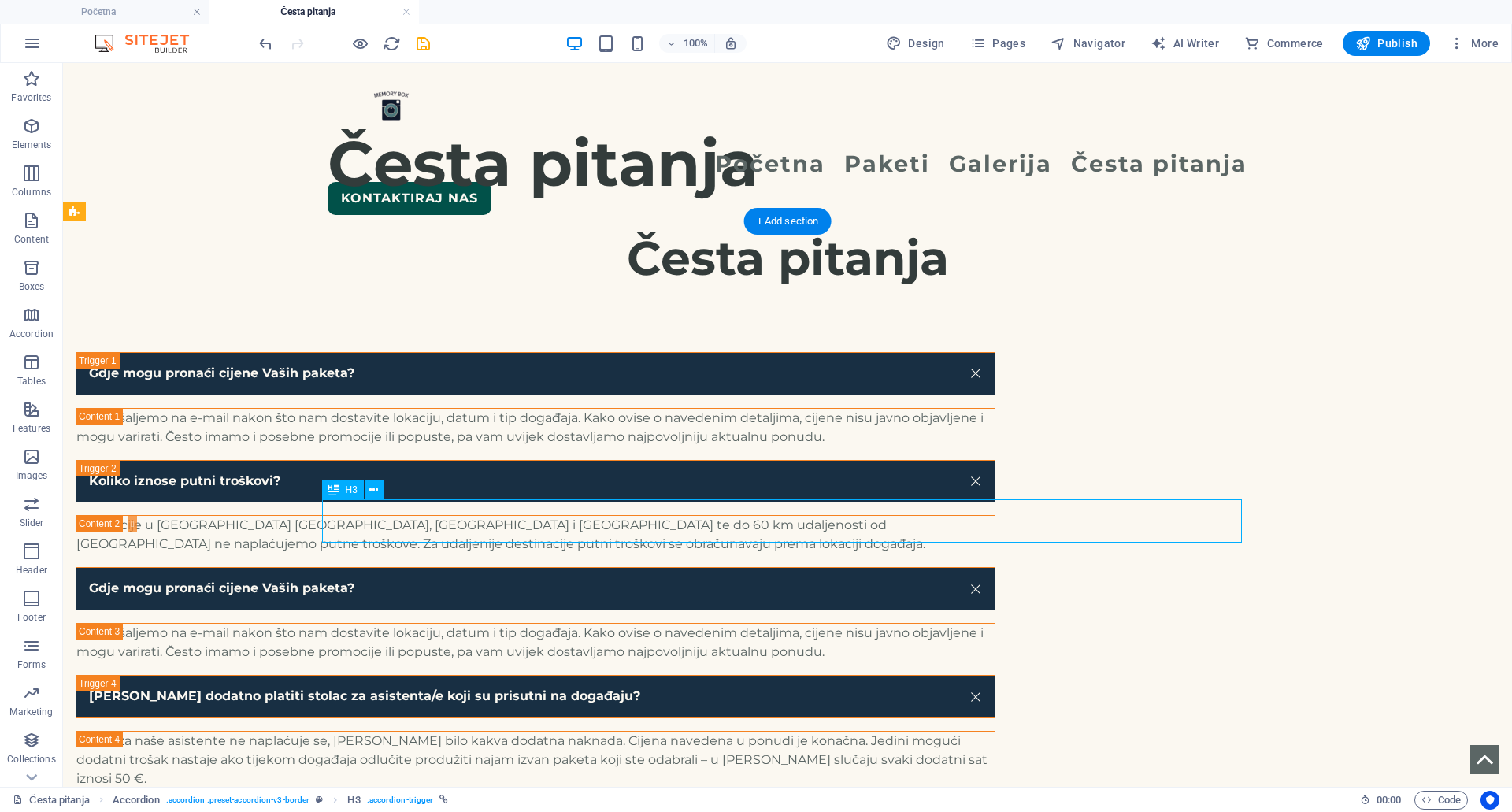
click at [426, 567] on div "Gdje mogu pronaći cijene Vaših paketa?" at bounding box center [535, 589] width 920 height 44
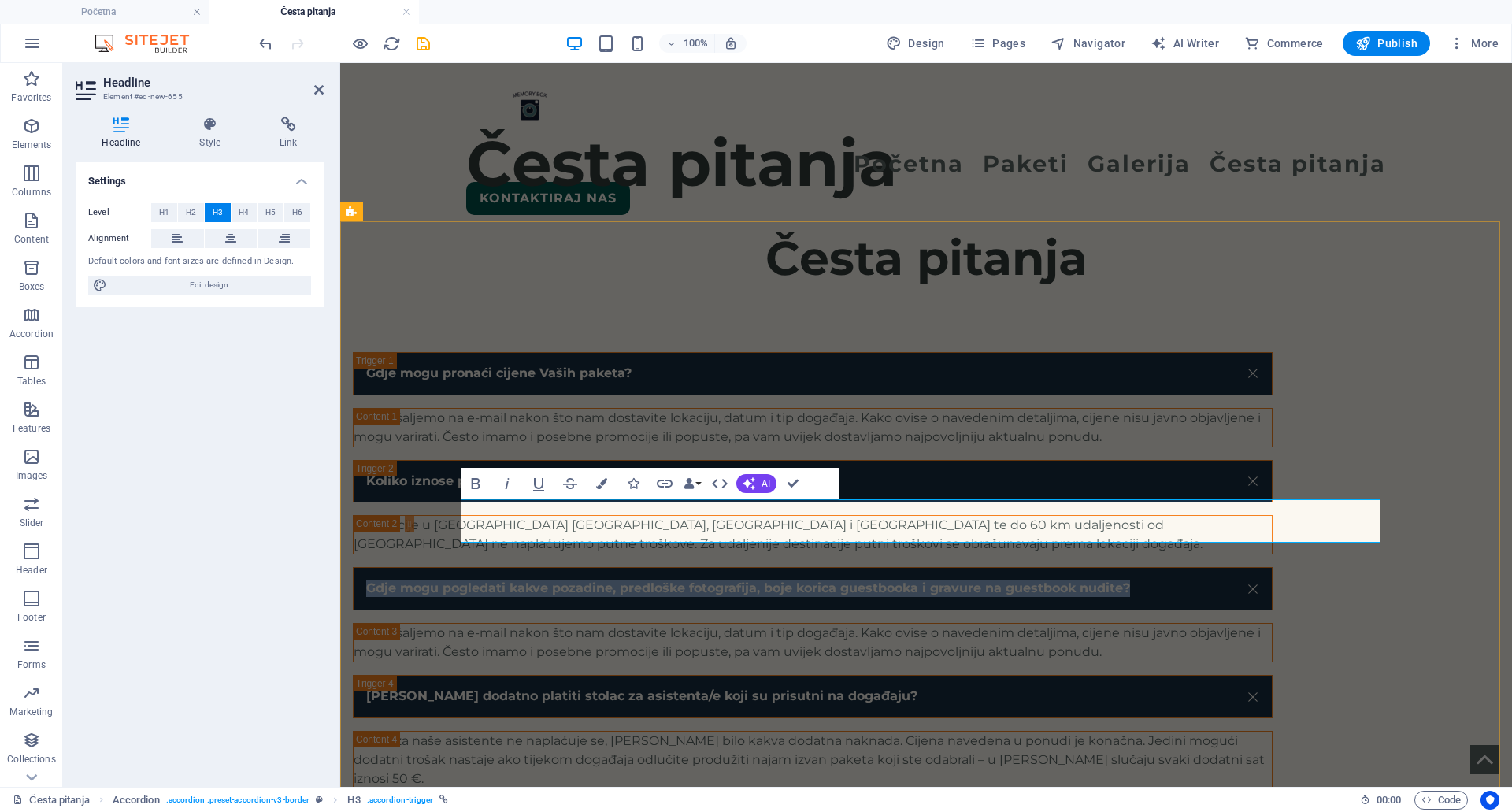
copy link "Gdje mogu pogledati kakve pozadine, predloške fotografija, boje korica guestboo…"
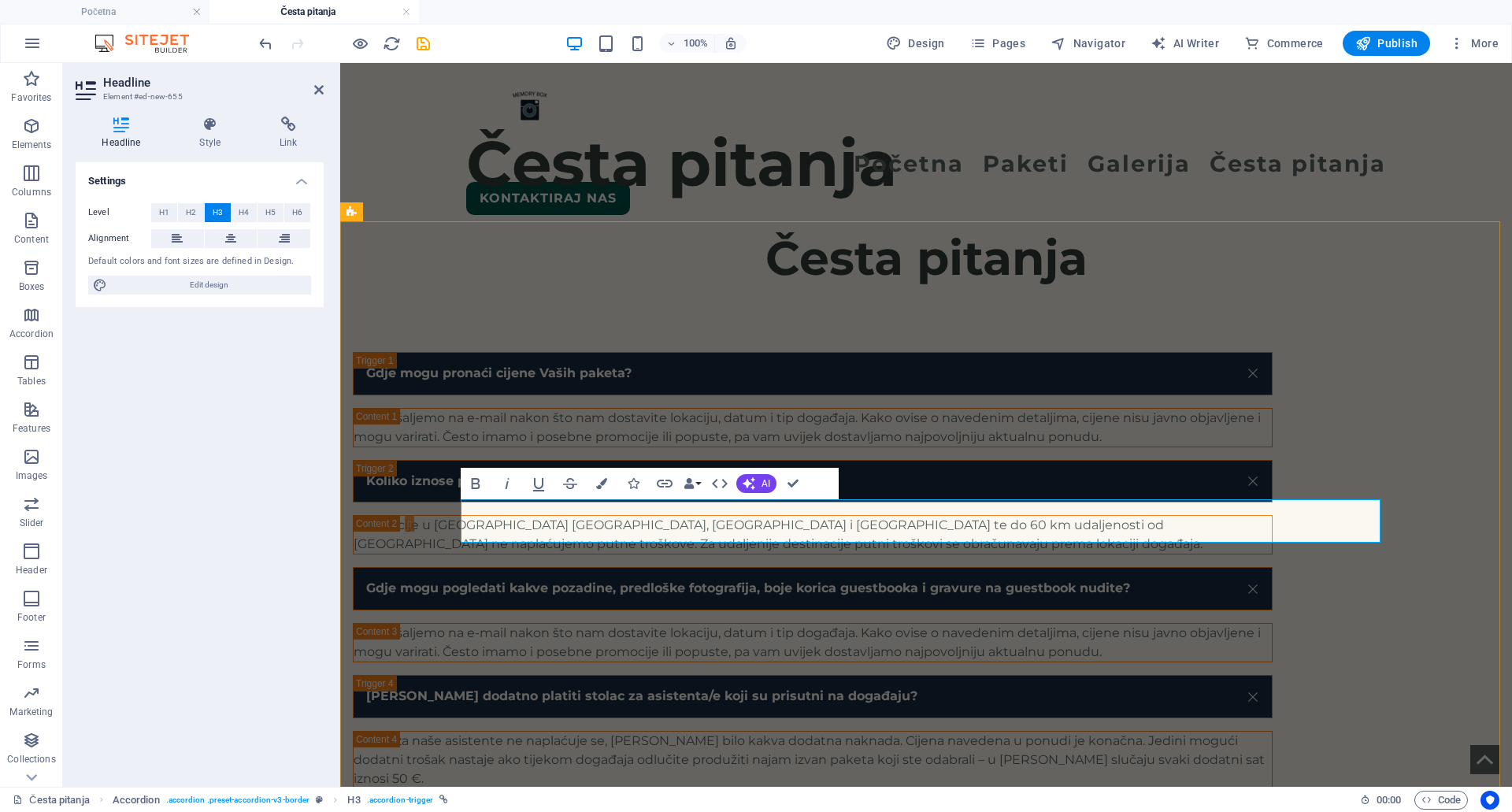
click at [596, 568] on link "Gdje mogu pogledati kakve pozadine, predloške fotografija, boje korica guestboo…" at bounding box center [812, 589] width 918 height 42
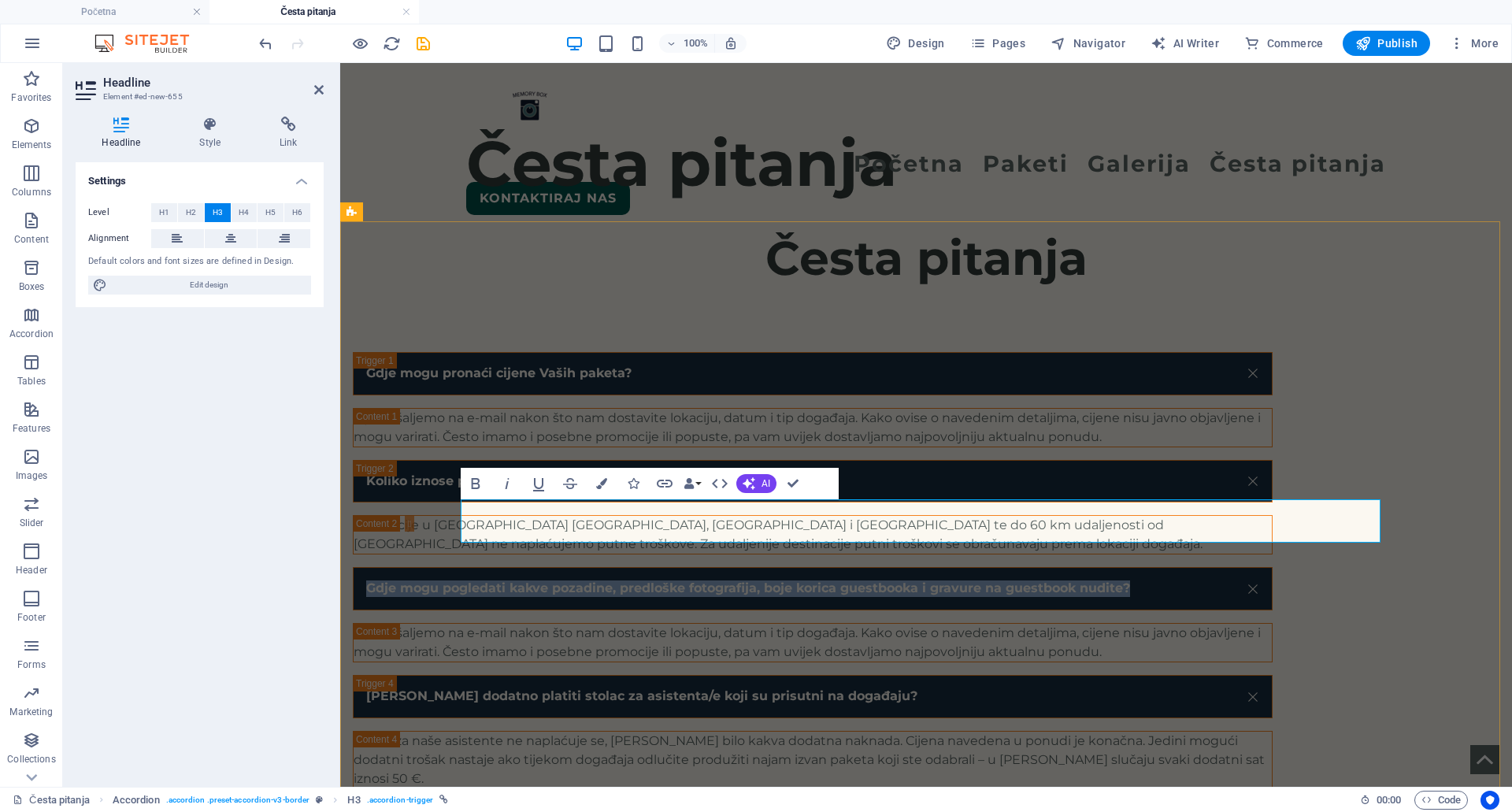
click at [596, 568] on link "Gdje mogu pogledati kakve pozadine, predloške fotografija, boje korica guestboo…" at bounding box center [812, 589] width 918 height 42
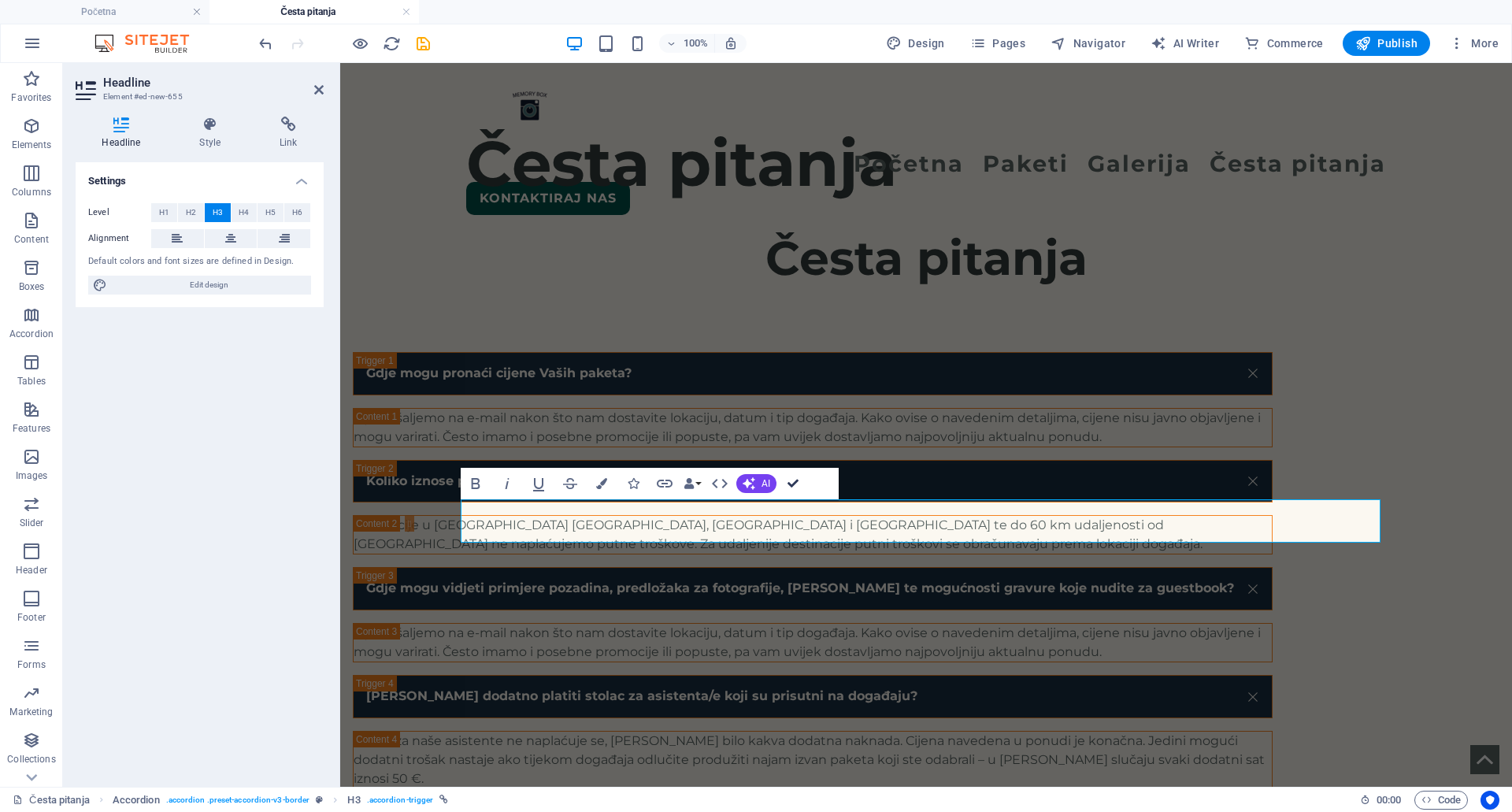
drag, startPoint x: 791, startPoint y: 478, endPoint x: 714, endPoint y: 427, distance: 92.4
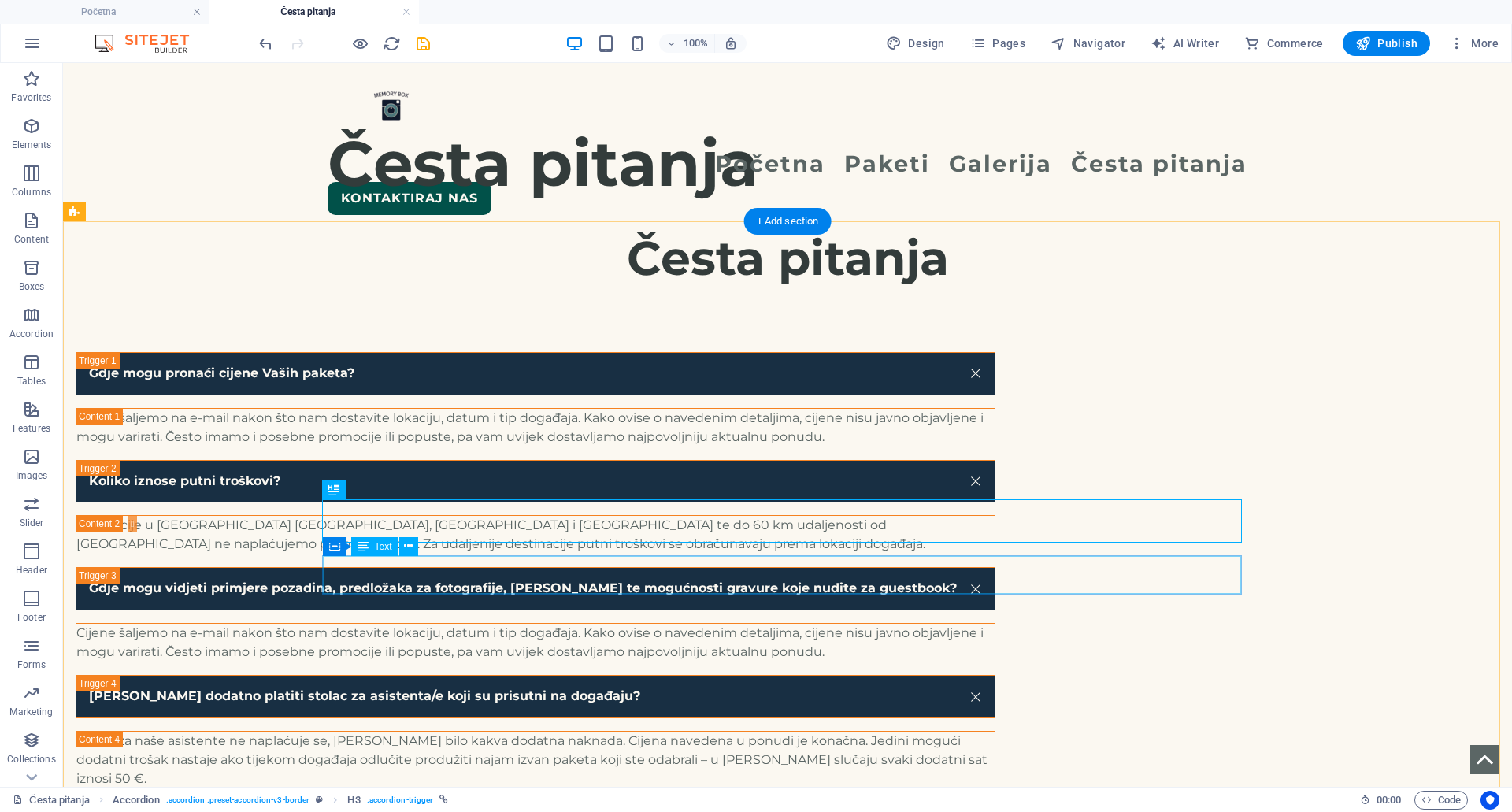
click at [541, 623] on div "Cijene šaljemo na e-mail nakon što nam dostavite lokaciju, datum i tip događaja…" at bounding box center [535, 642] width 918 height 37
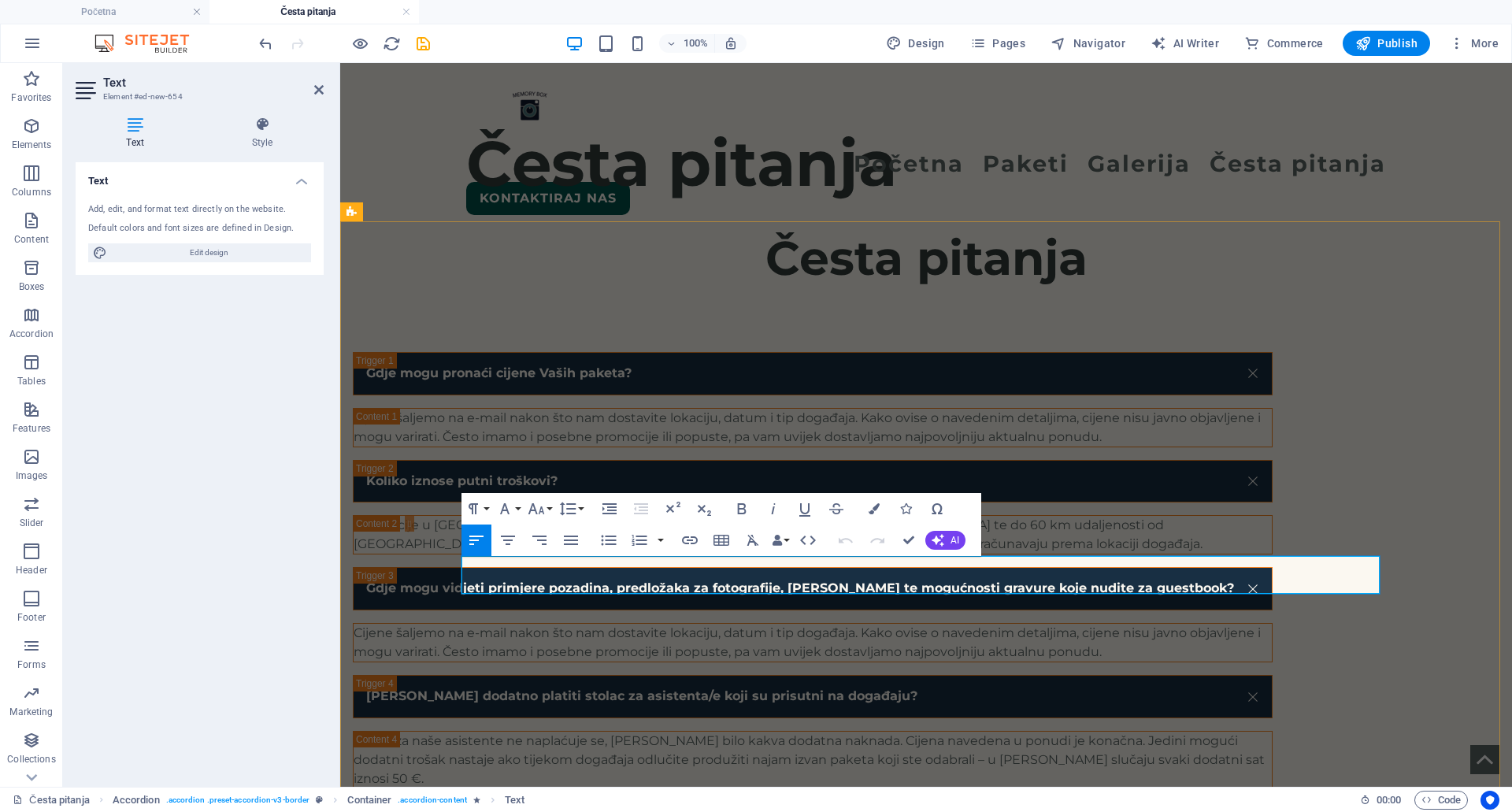
click at [628, 623] on p "Cijene šaljemo na e-mail nakon što nam dostavite lokaciju, datum i tip događaja…" at bounding box center [812, 642] width 918 height 37
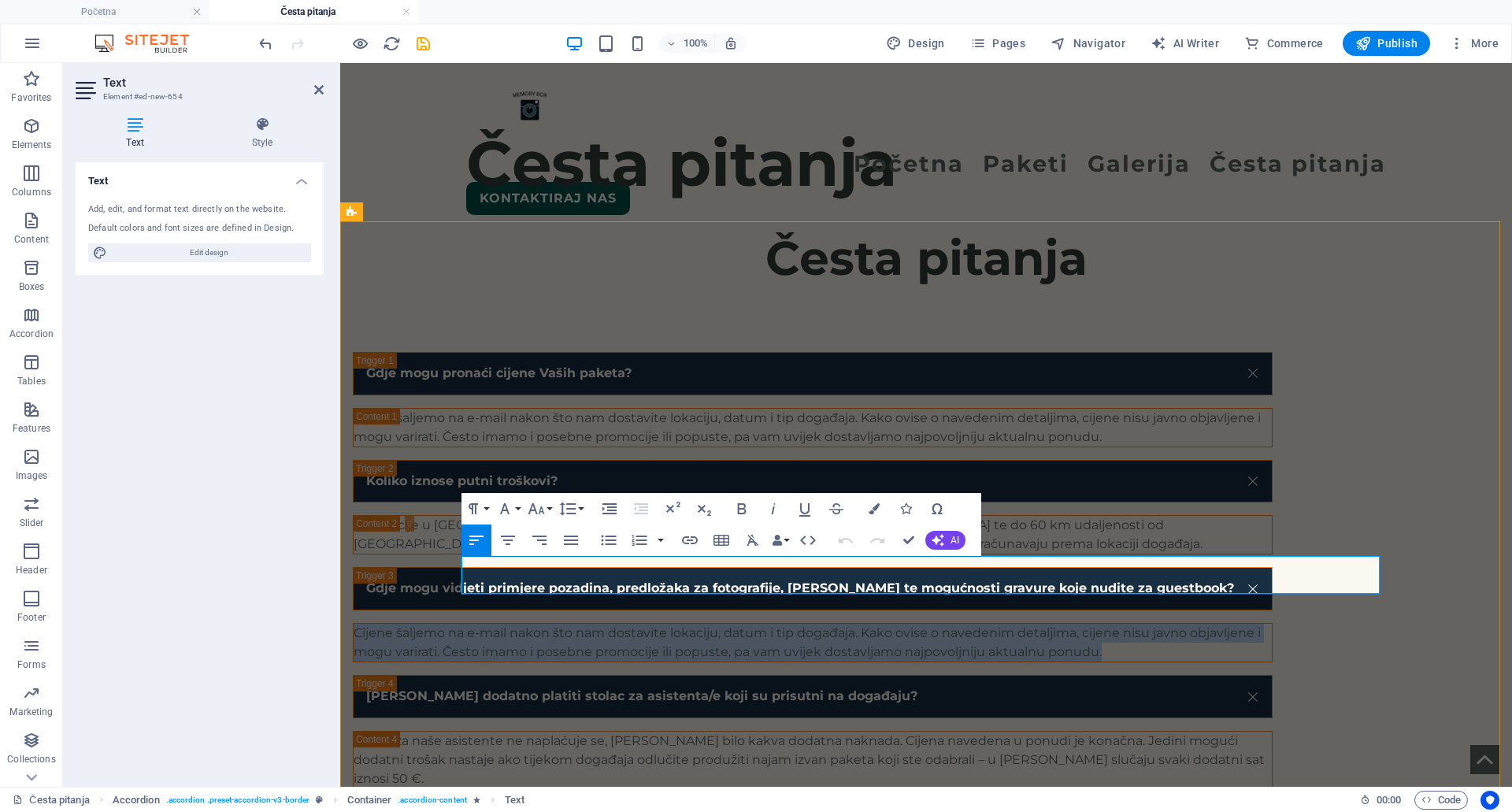
click at [628, 623] on p "Cijene šaljemo na e-mail nakon što nam dostavite lokaciju, datum i tip događaja…" at bounding box center [812, 642] width 918 height 37
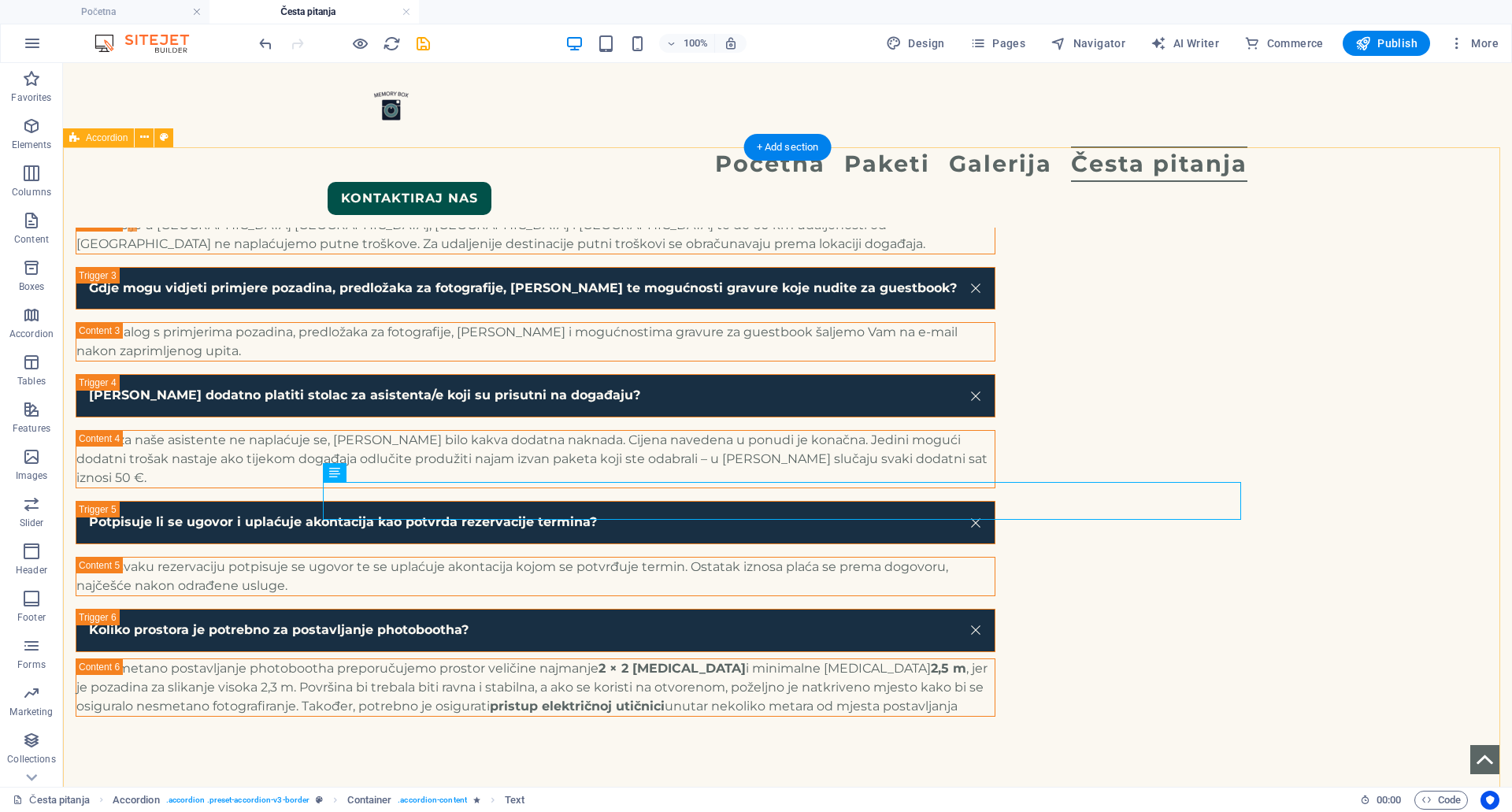
scroll to position [139, 0]
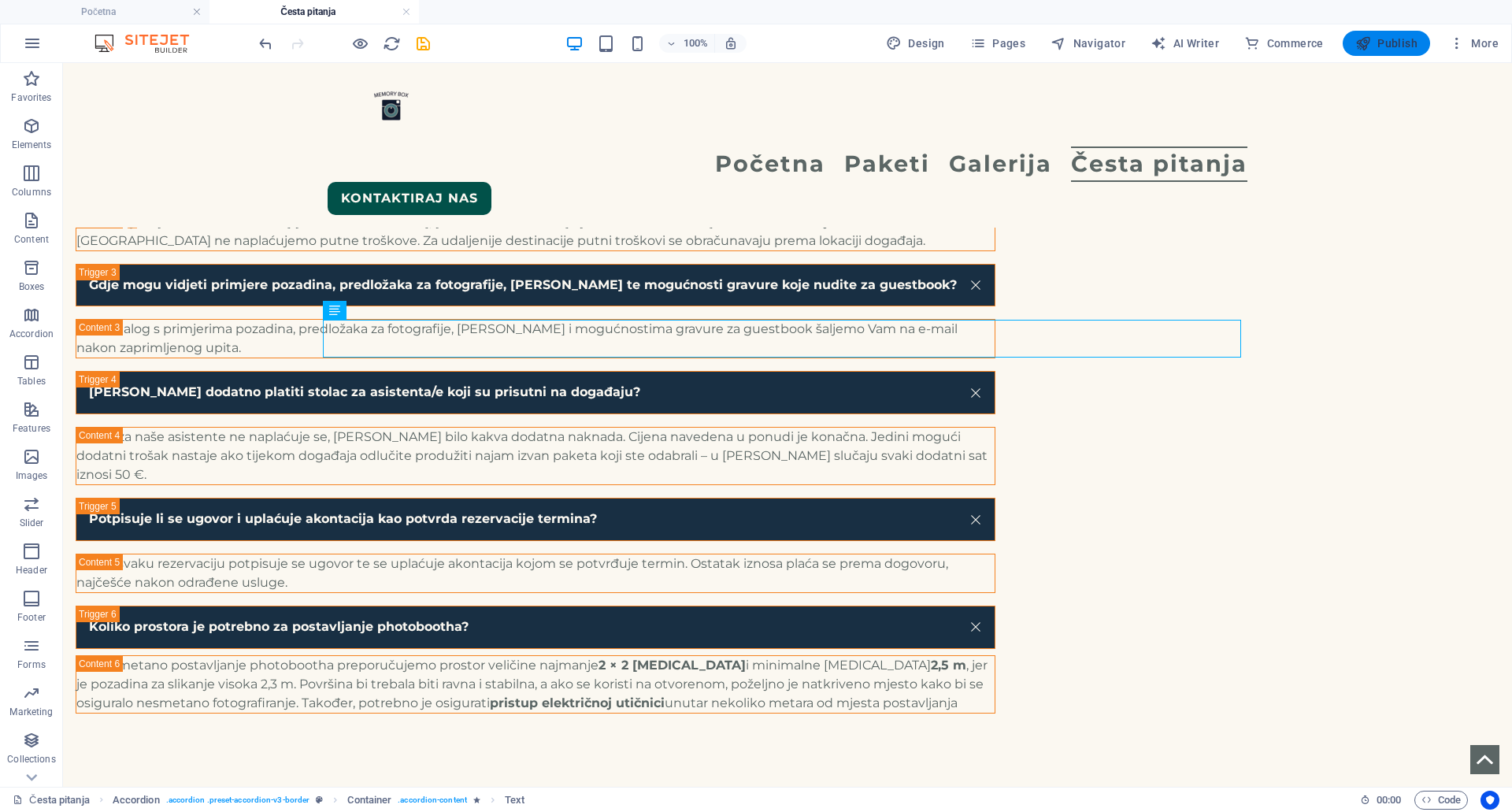
click at [1209, 37] on button "Publish" at bounding box center [1386, 44] width 87 height 26
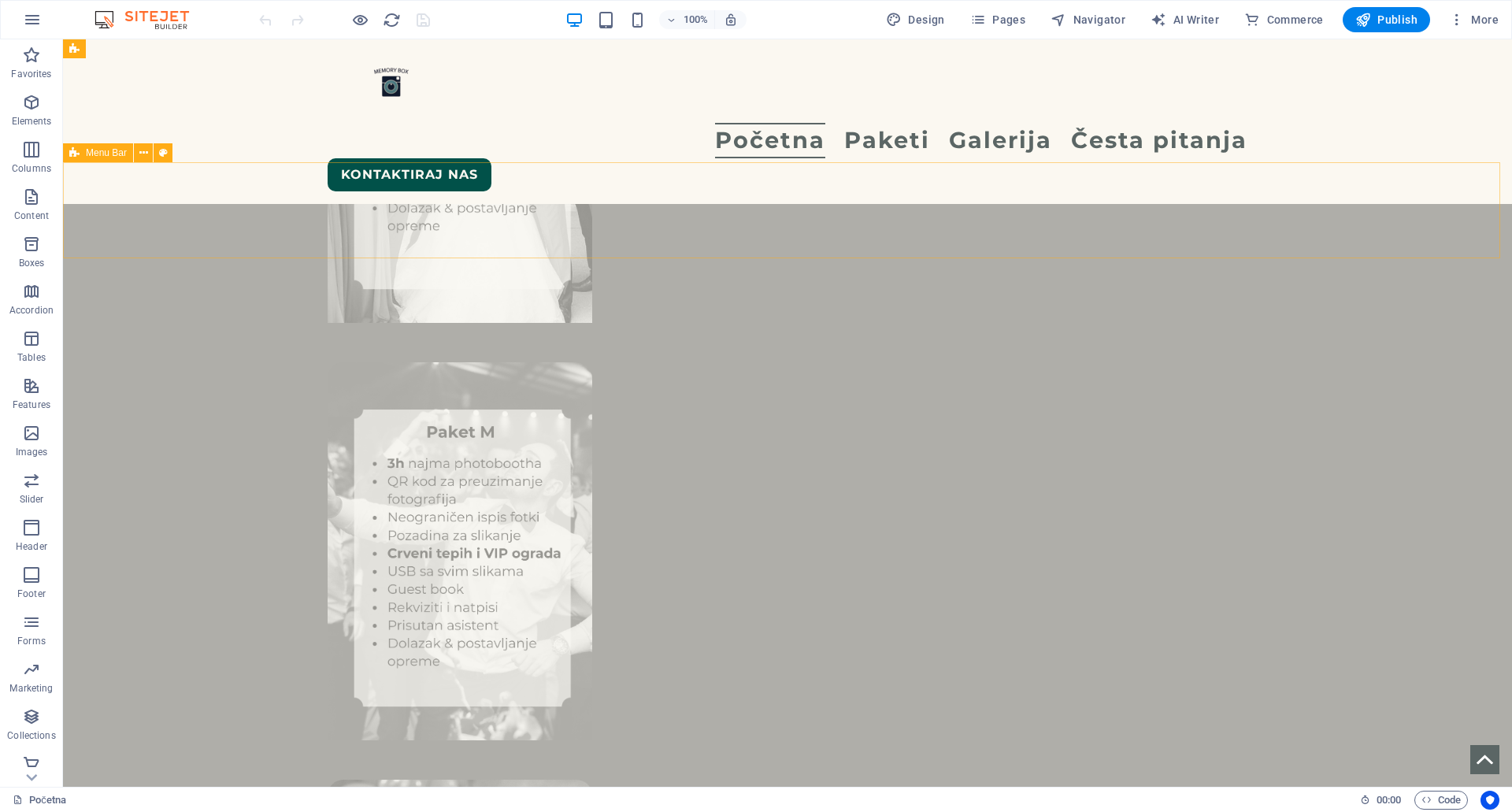
scroll to position [1968, 0]
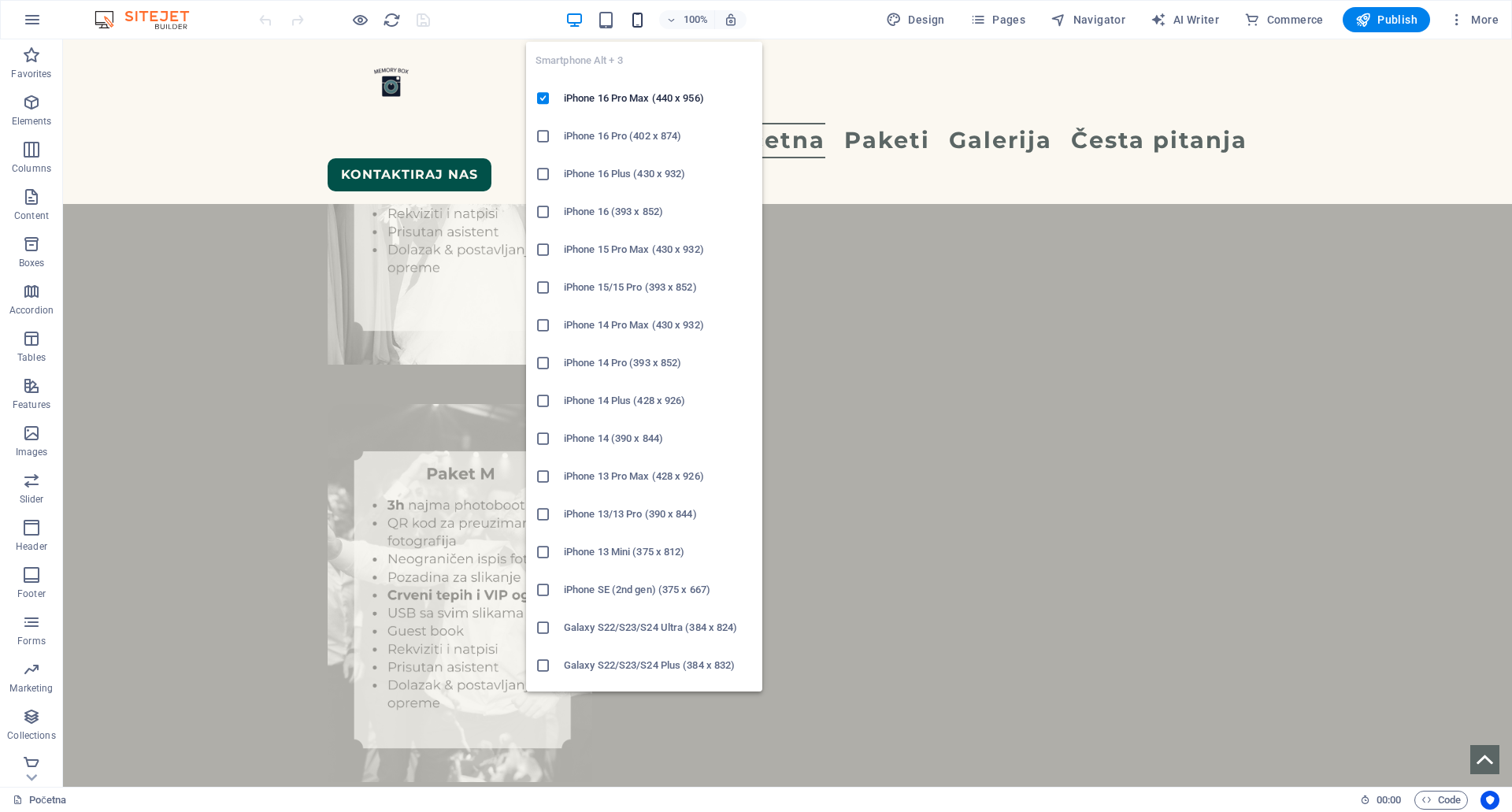
click at [646, 18] on icon "button" at bounding box center [637, 20] width 18 height 18
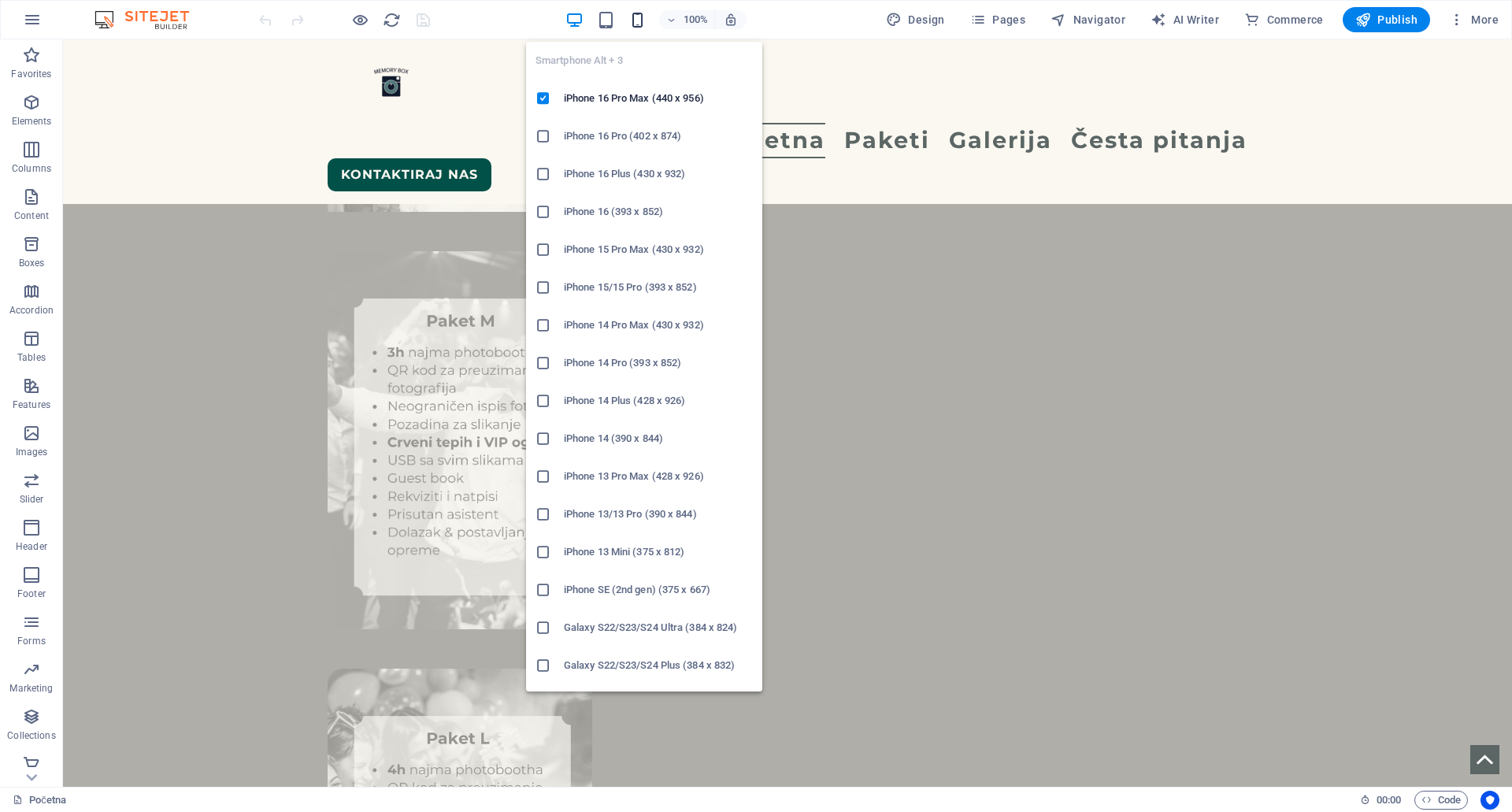
scroll to position [1797, 0]
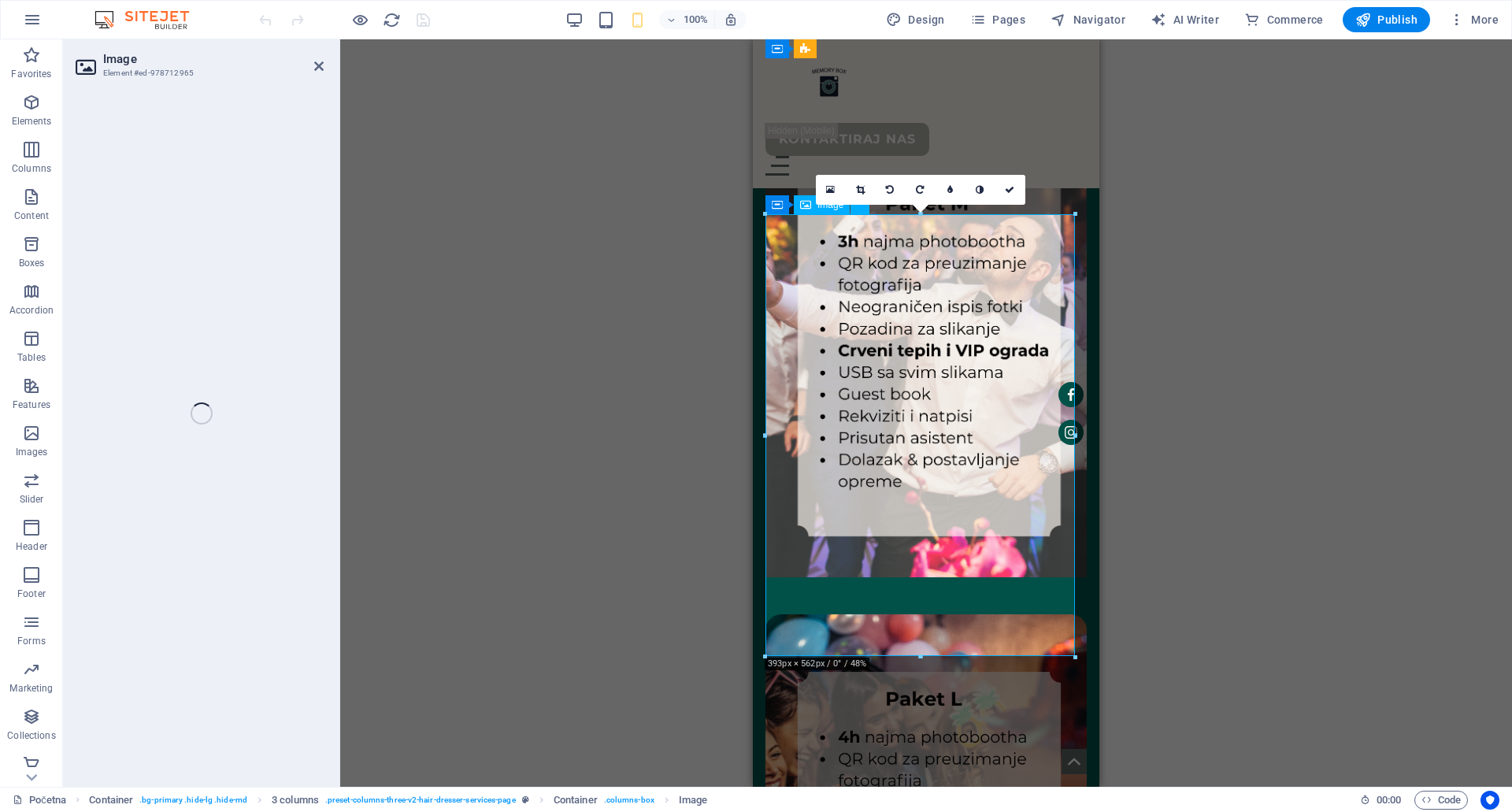
select select "%"
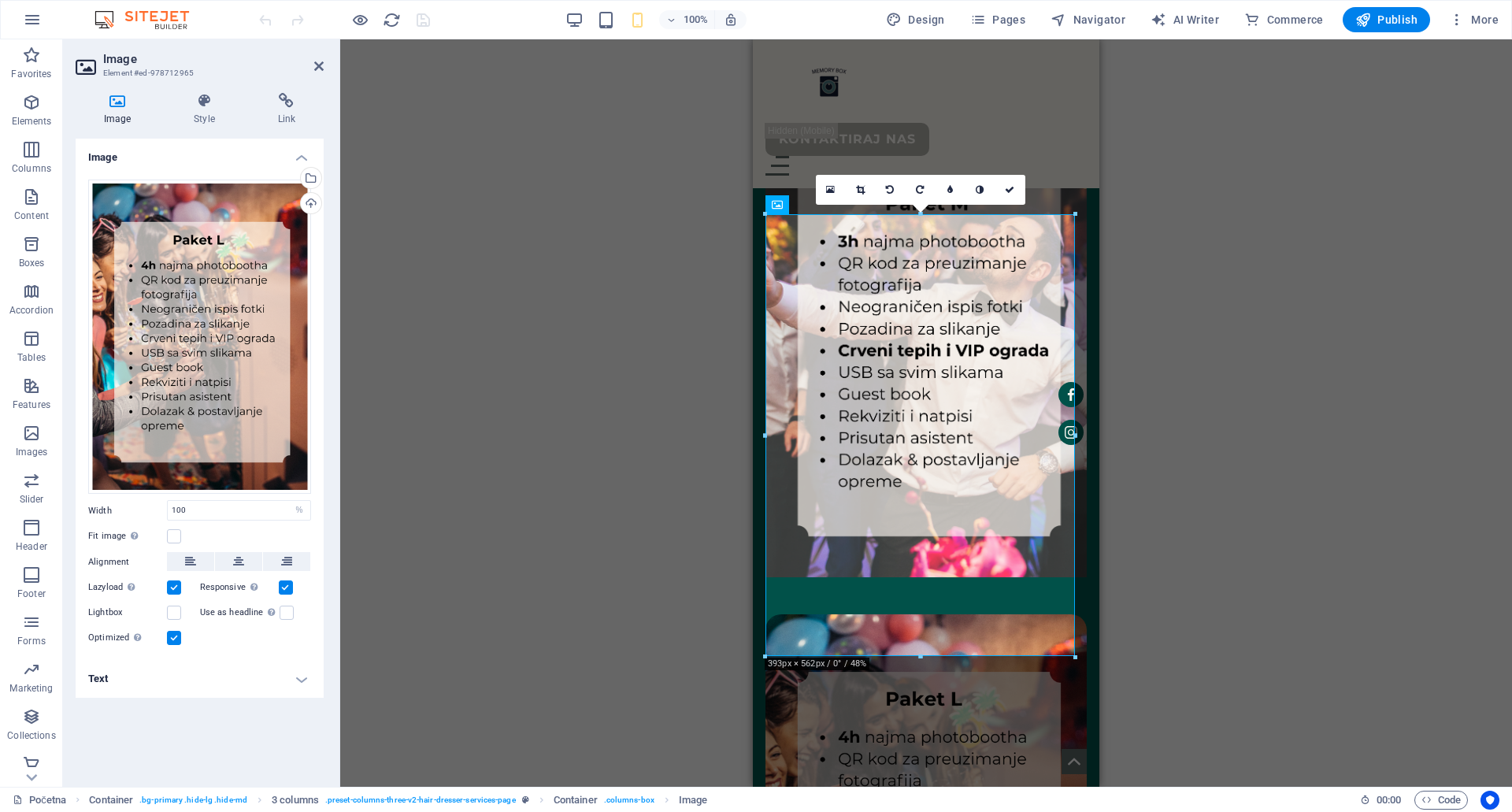
click at [1259, 332] on div "Drag here to replace the existing content. Press “Ctrl” if you want to create a…" at bounding box center [926, 413] width 1172 height 747
click at [1180, 313] on div "Drag here to replace the existing content. Press “Ctrl” if you want to create a…" at bounding box center [926, 413] width 1172 height 747
click at [1161, 287] on div "Drag here to replace the existing content. Press “Ctrl” if you want to create a…" at bounding box center [926, 413] width 1172 height 747
click at [570, 279] on div "Drag here to replace the existing content. Press “Ctrl” if you want to create a…" at bounding box center [926, 413] width 1172 height 747
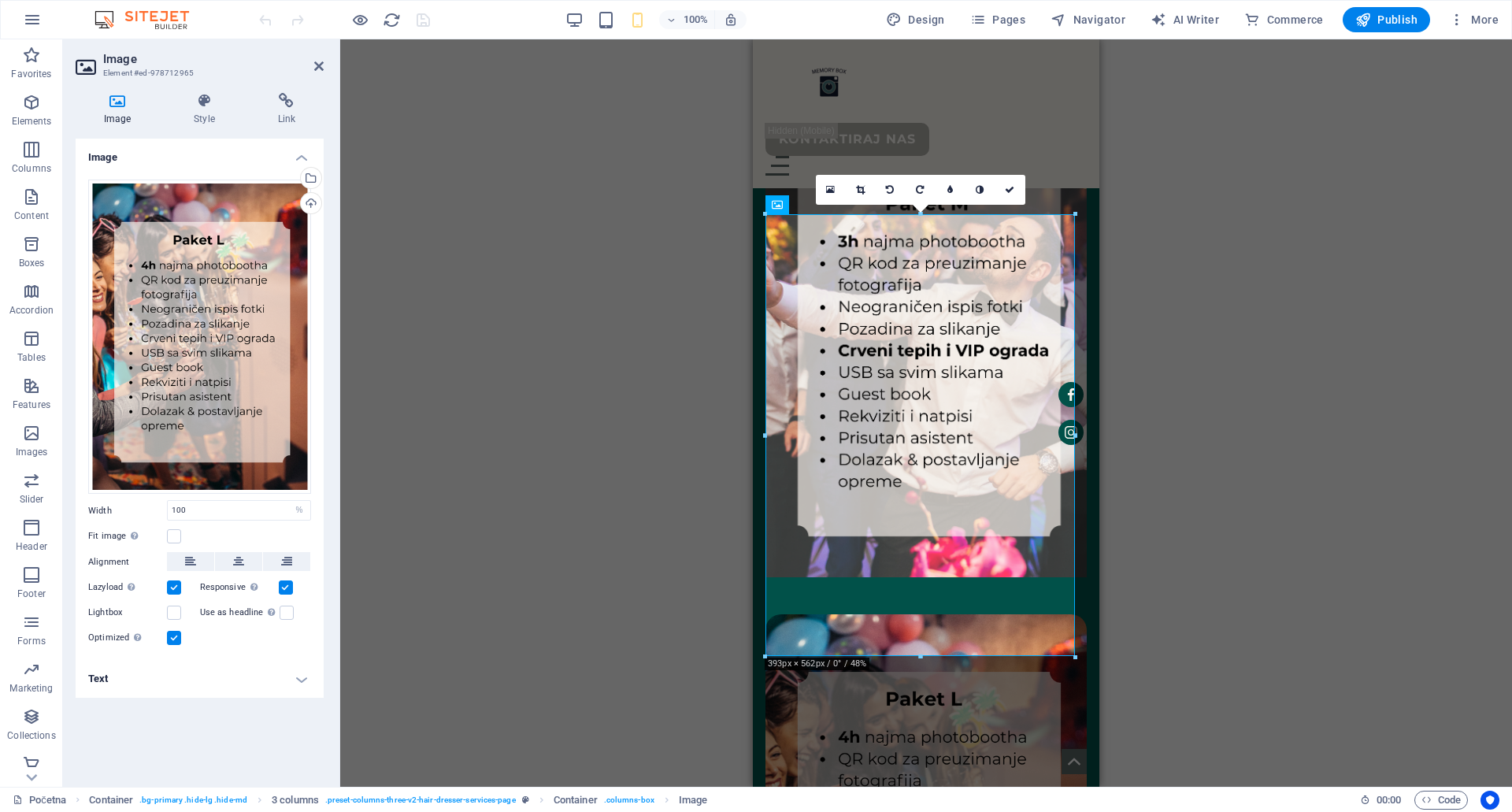
click at [570, 279] on div "Drag here to replace the existing content. Press “Ctrl” if you want to create a…" at bounding box center [926, 413] width 1172 height 747
click at [1218, 275] on div "Drag here to replace the existing content. Press “Ctrl” if you want to create a…" at bounding box center [926, 413] width 1172 height 747
click at [1007, 190] on icon at bounding box center [1009, 190] width 9 height 9
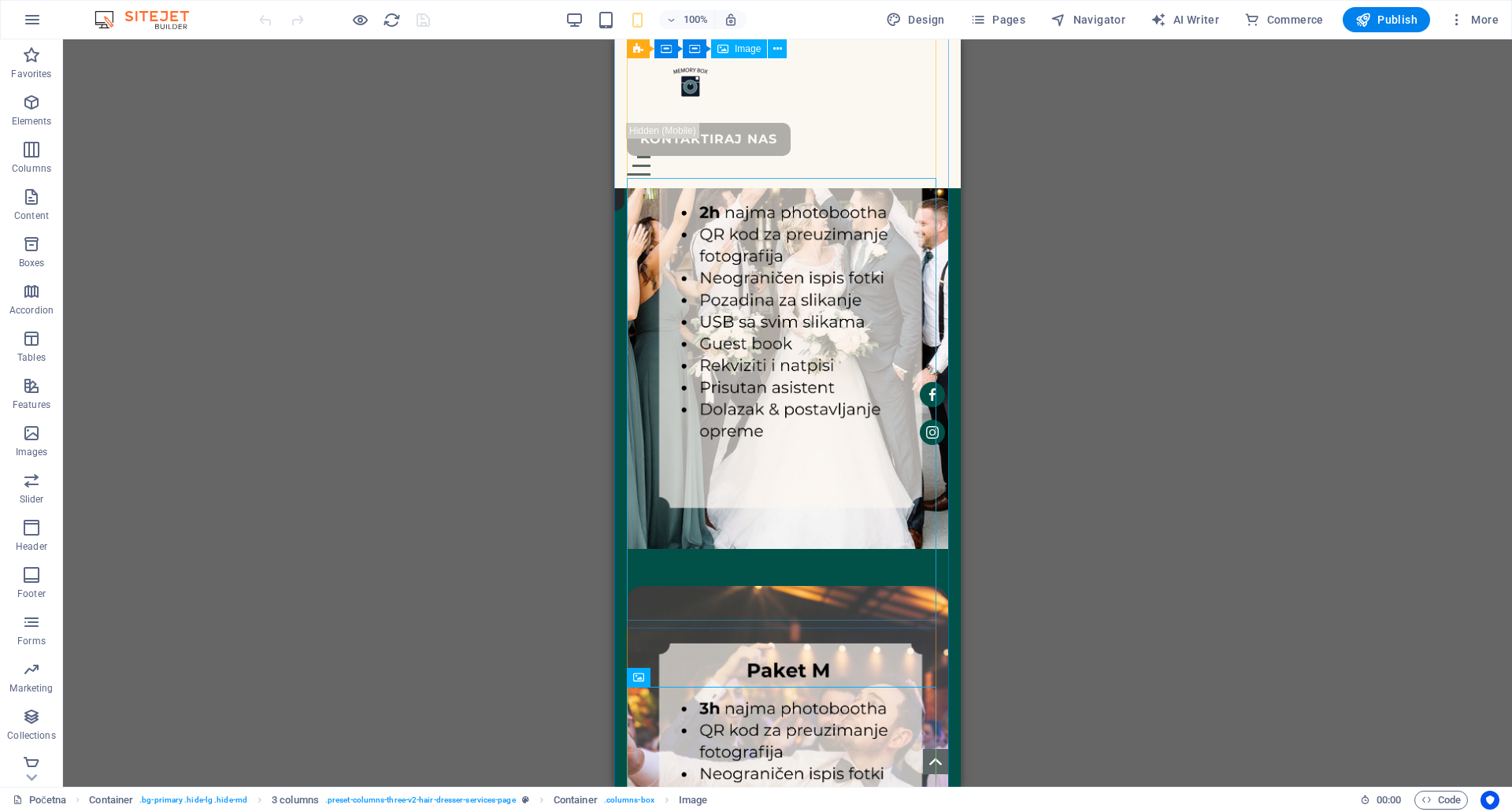
scroll to position [1324, 0]
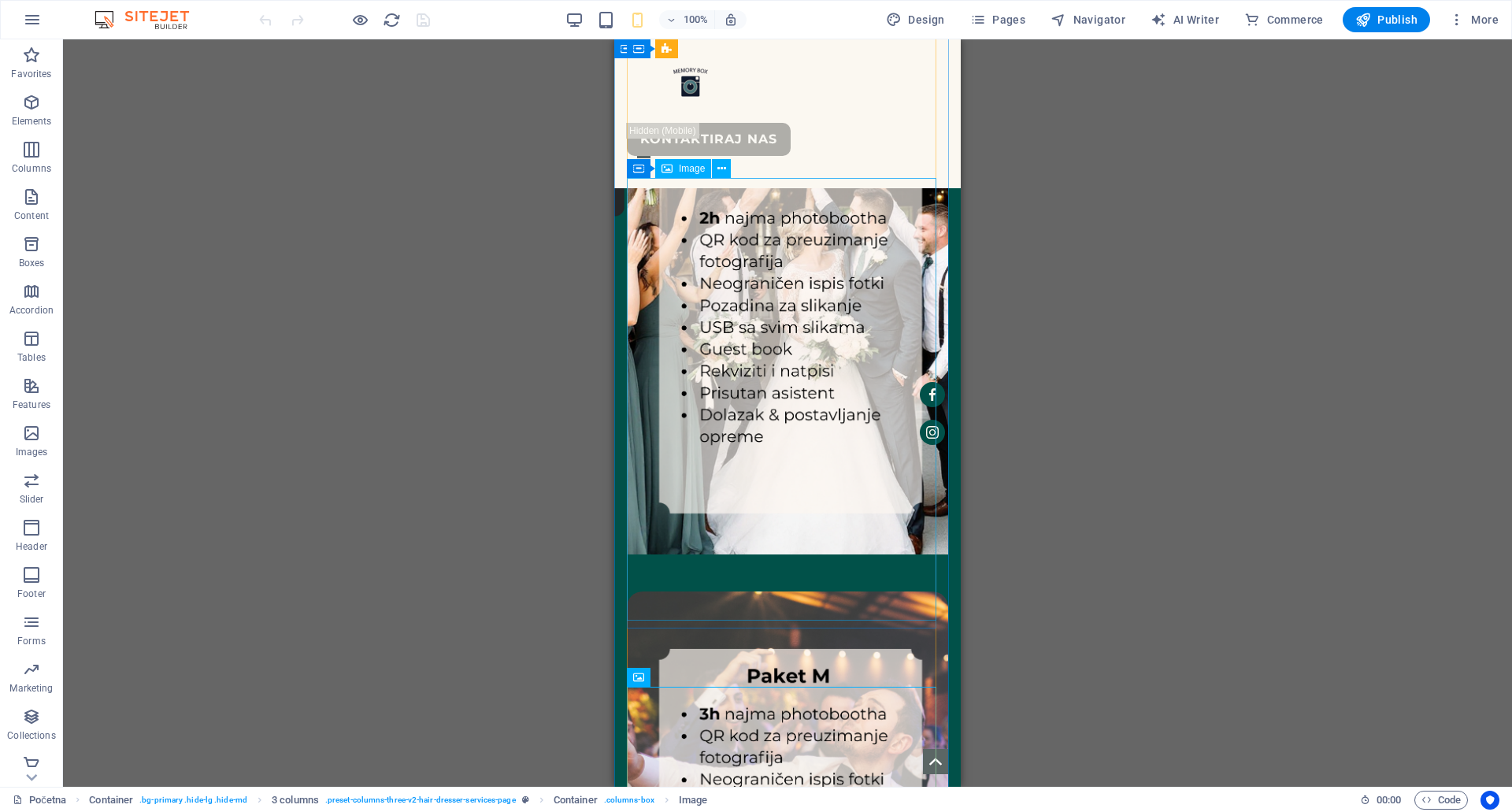
click at [864, 591] on figure at bounding box center [787, 821] width 321 height 459
select select "%"
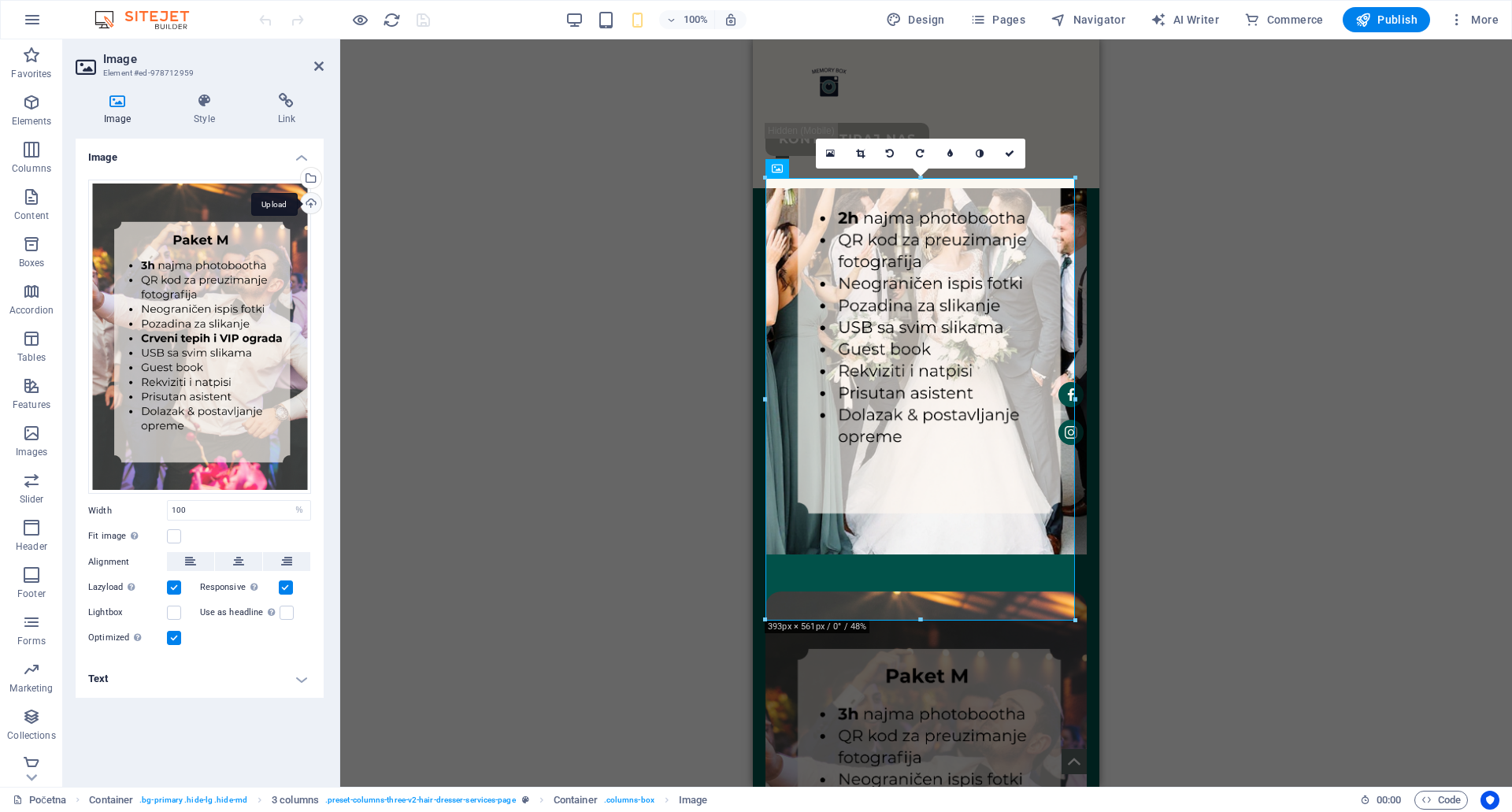
click at [313, 198] on div "Upload" at bounding box center [310, 205] width 24 height 24
click at [310, 203] on div "Upload" at bounding box center [310, 205] width 24 height 24
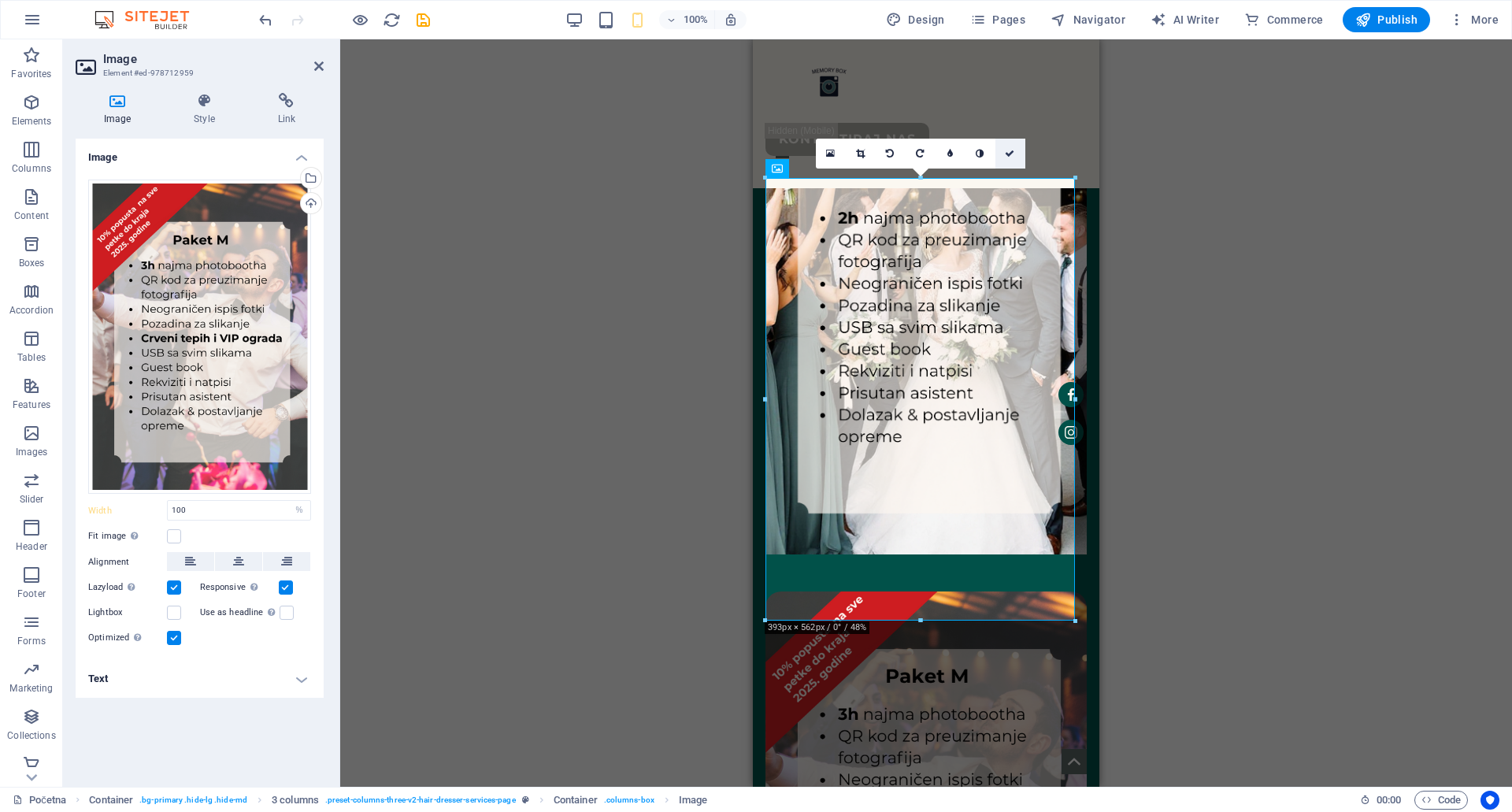
click at [1013, 152] on icon at bounding box center [1009, 153] width 9 height 9
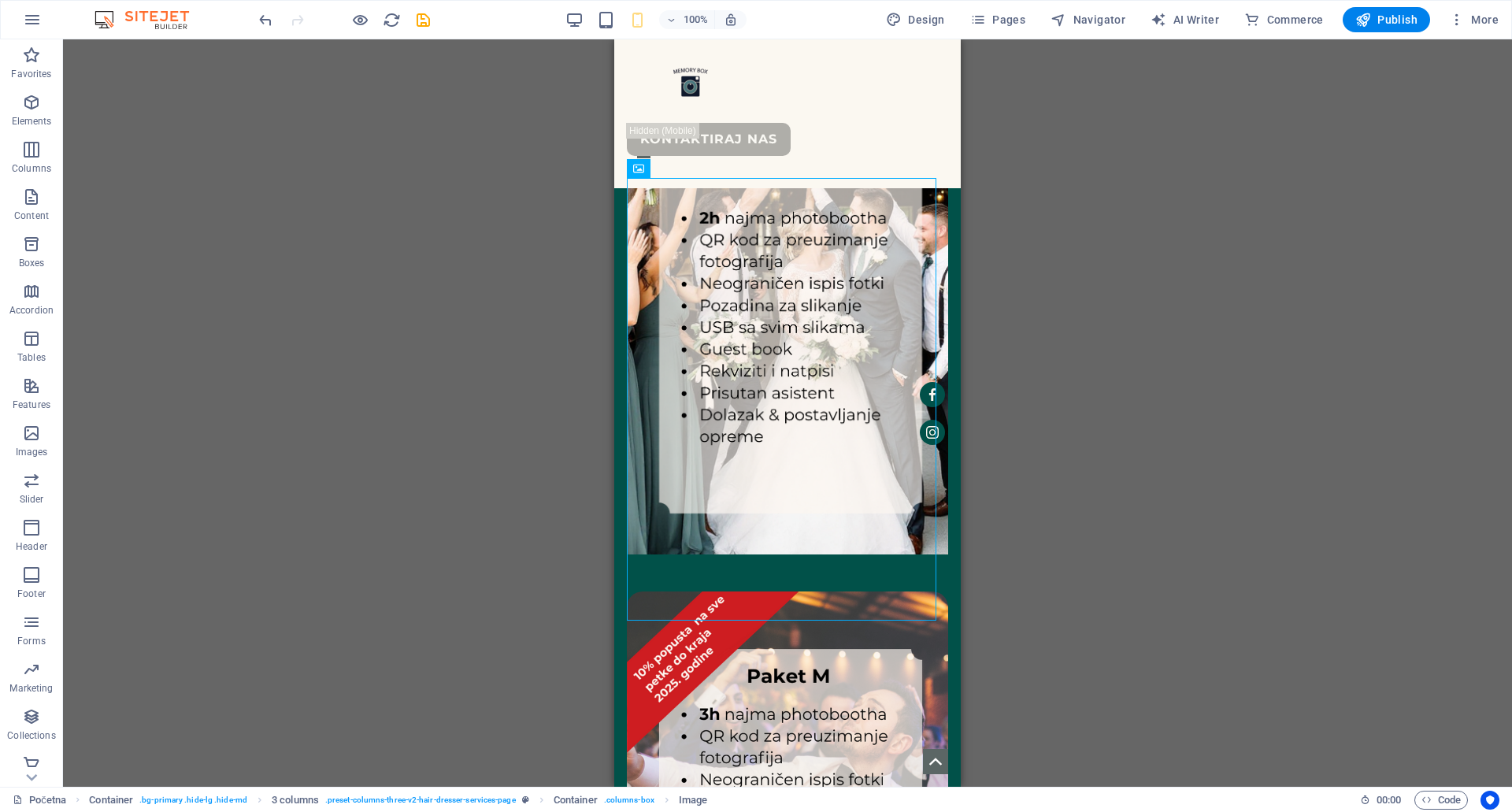
click at [1106, 400] on div "Drag here to replace the existing content. Press “Ctrl” if you want to create a…" at bounding box center [787, 413] width 1449 height 747
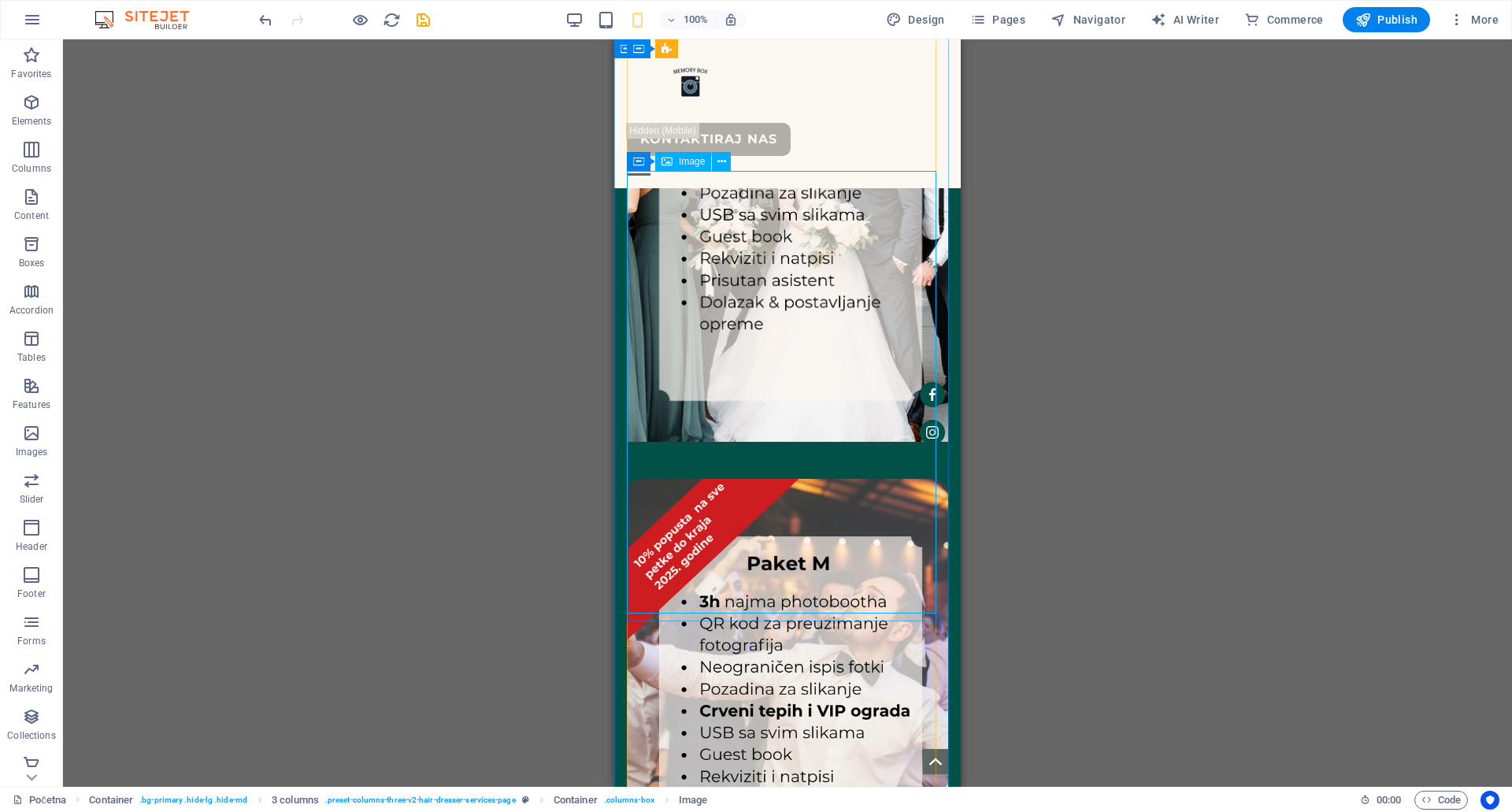
scroll to position [1482, 0]
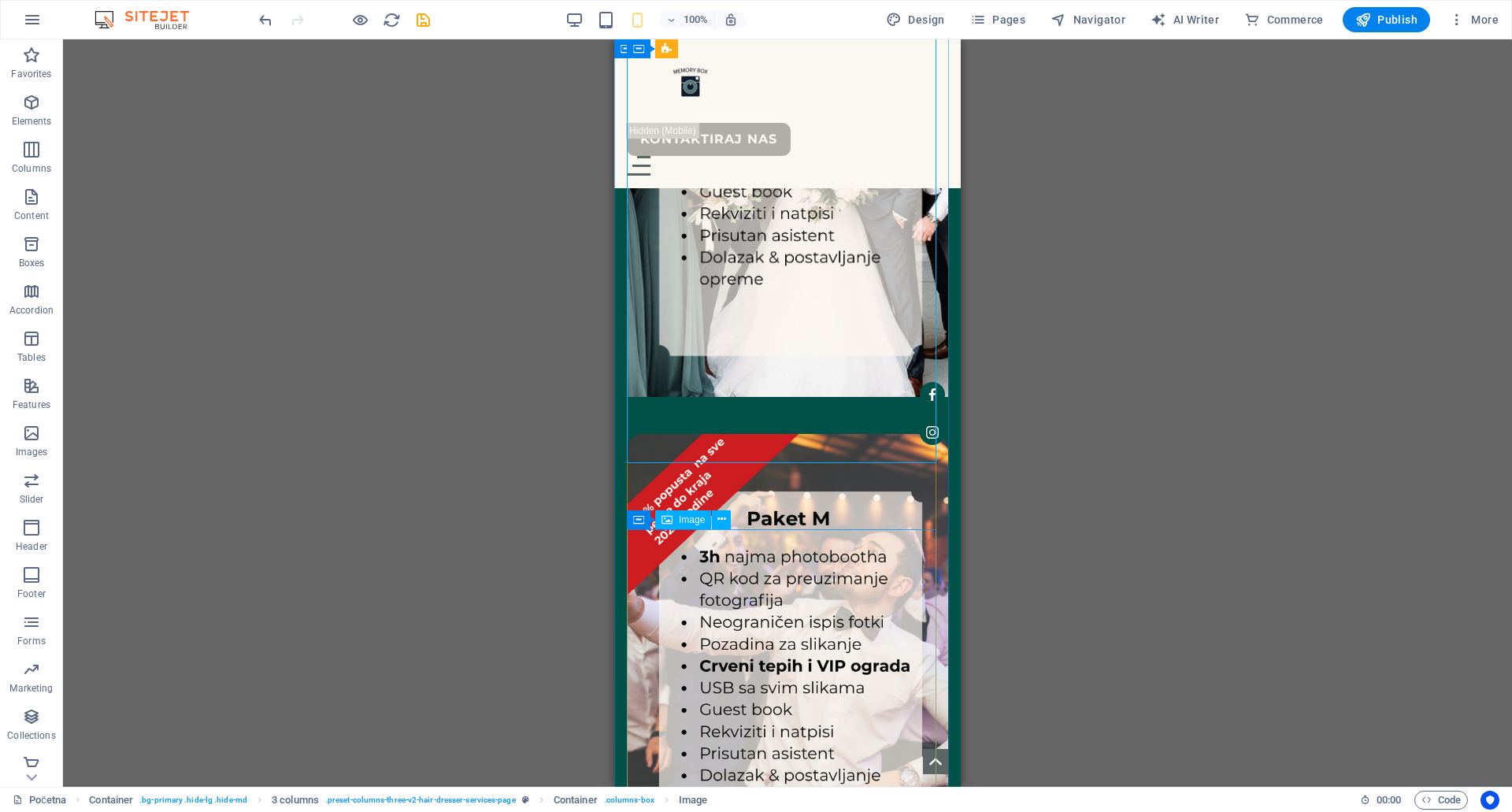
select select "%"
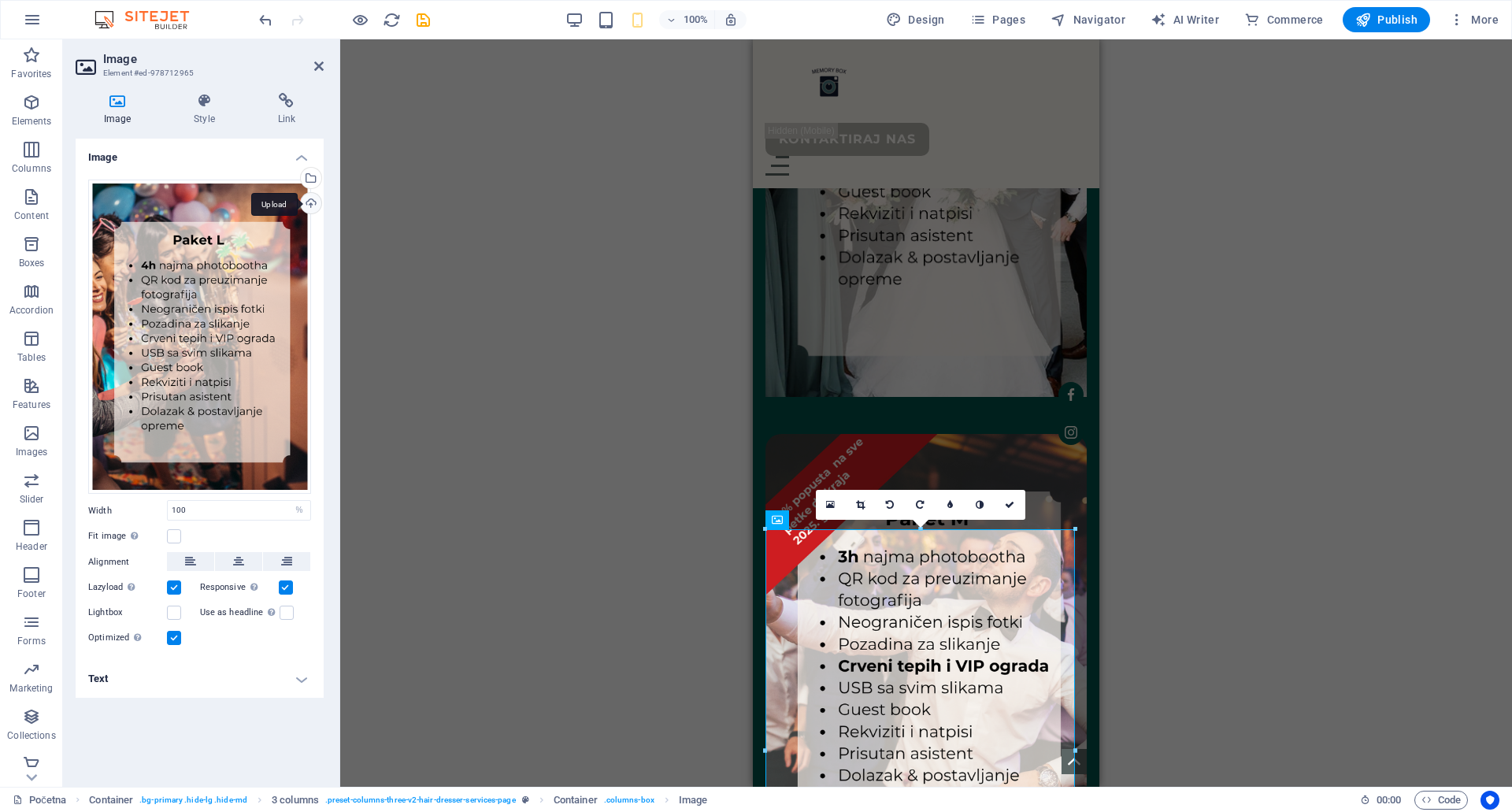
click at [308, 200] on div "Upload" at bounding box center [310, 205] width 24 height 24
click at [1005, 509] on icon at bounding box center [1009, 505] width 9 height 9
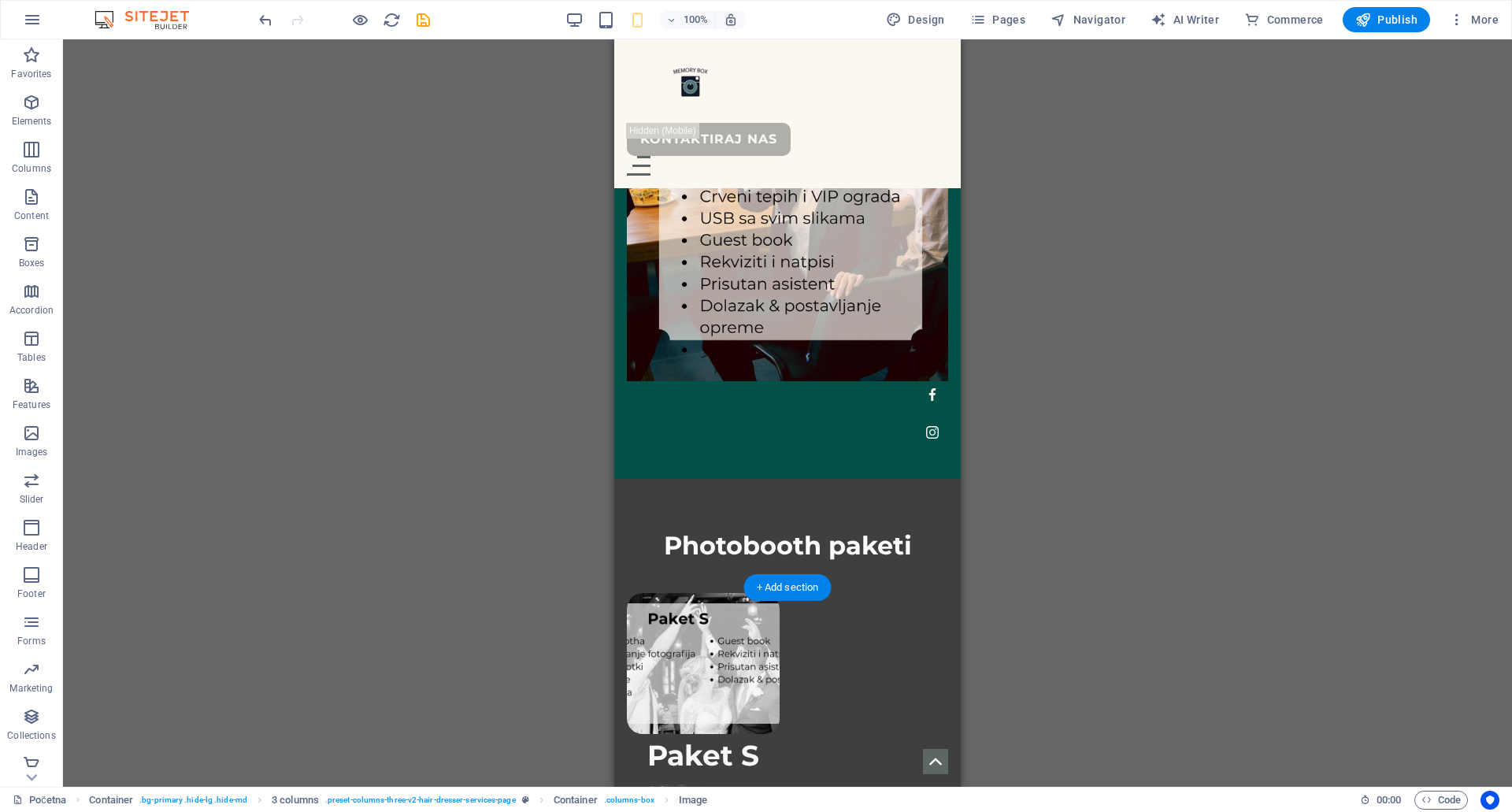
scroll to position [3937, 0]
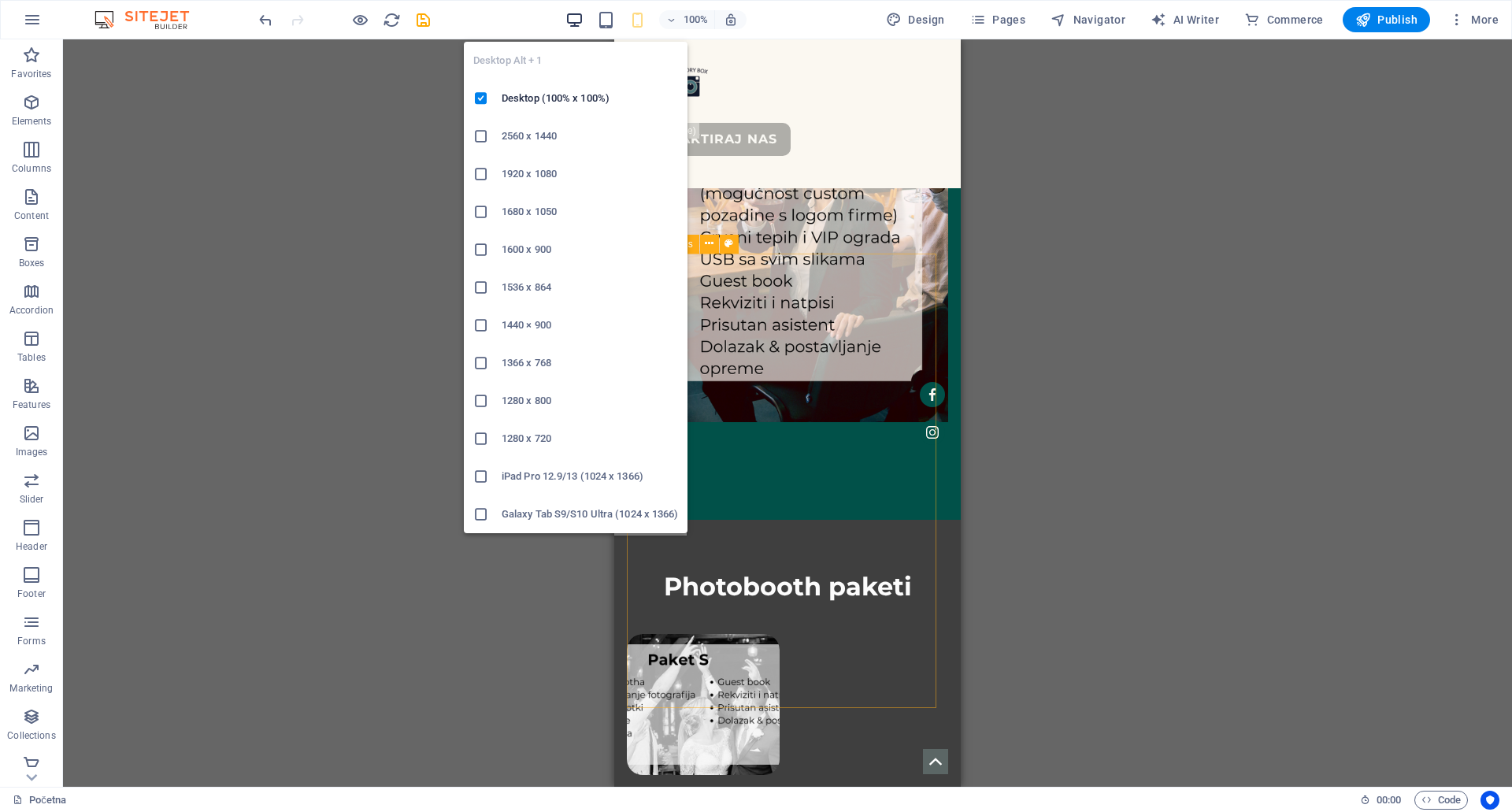
click at [582, 18] on icon "button" at bounding box center [574, 20] width 18 height 18
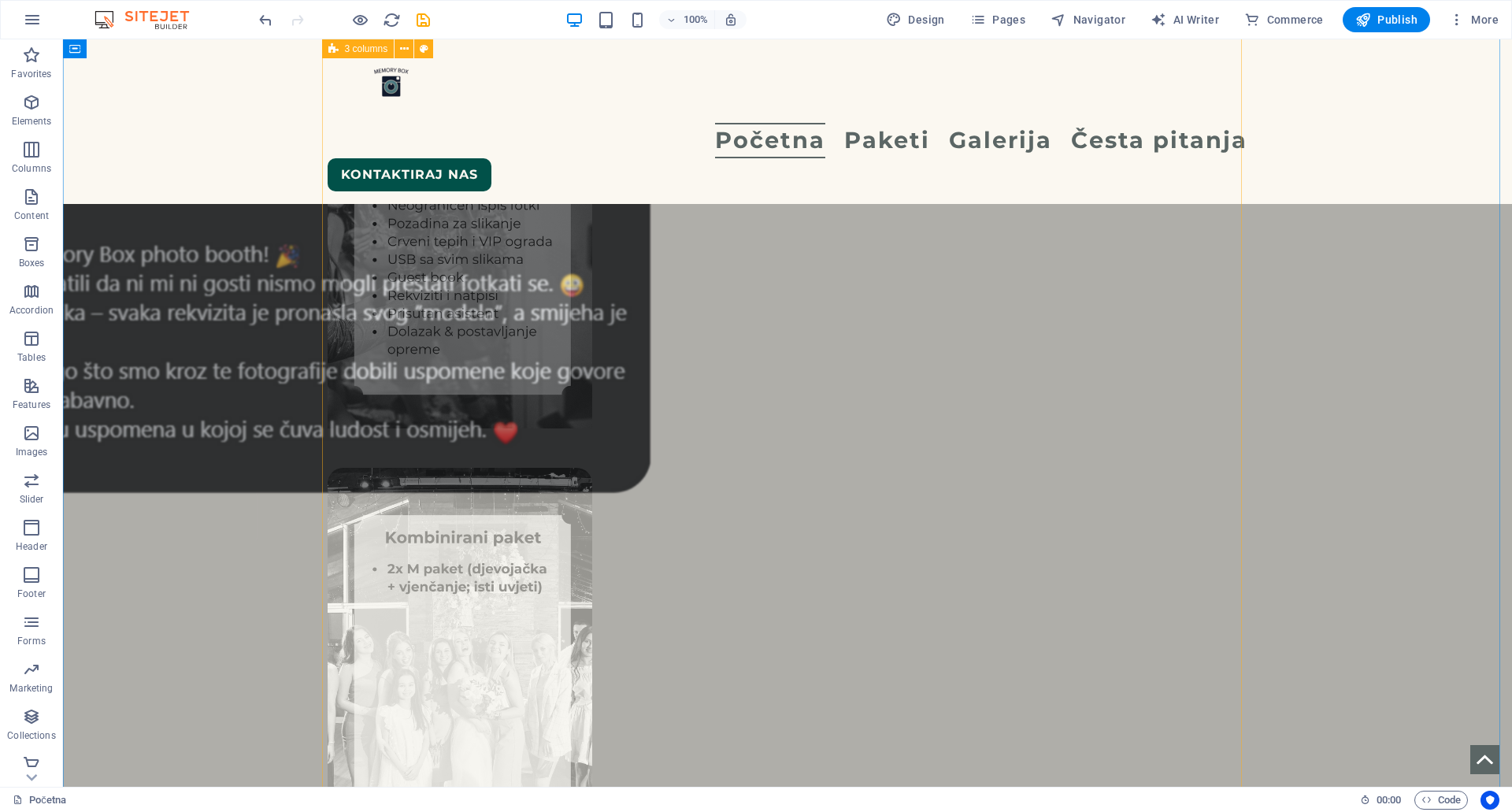
scroll to position [2632, 0]
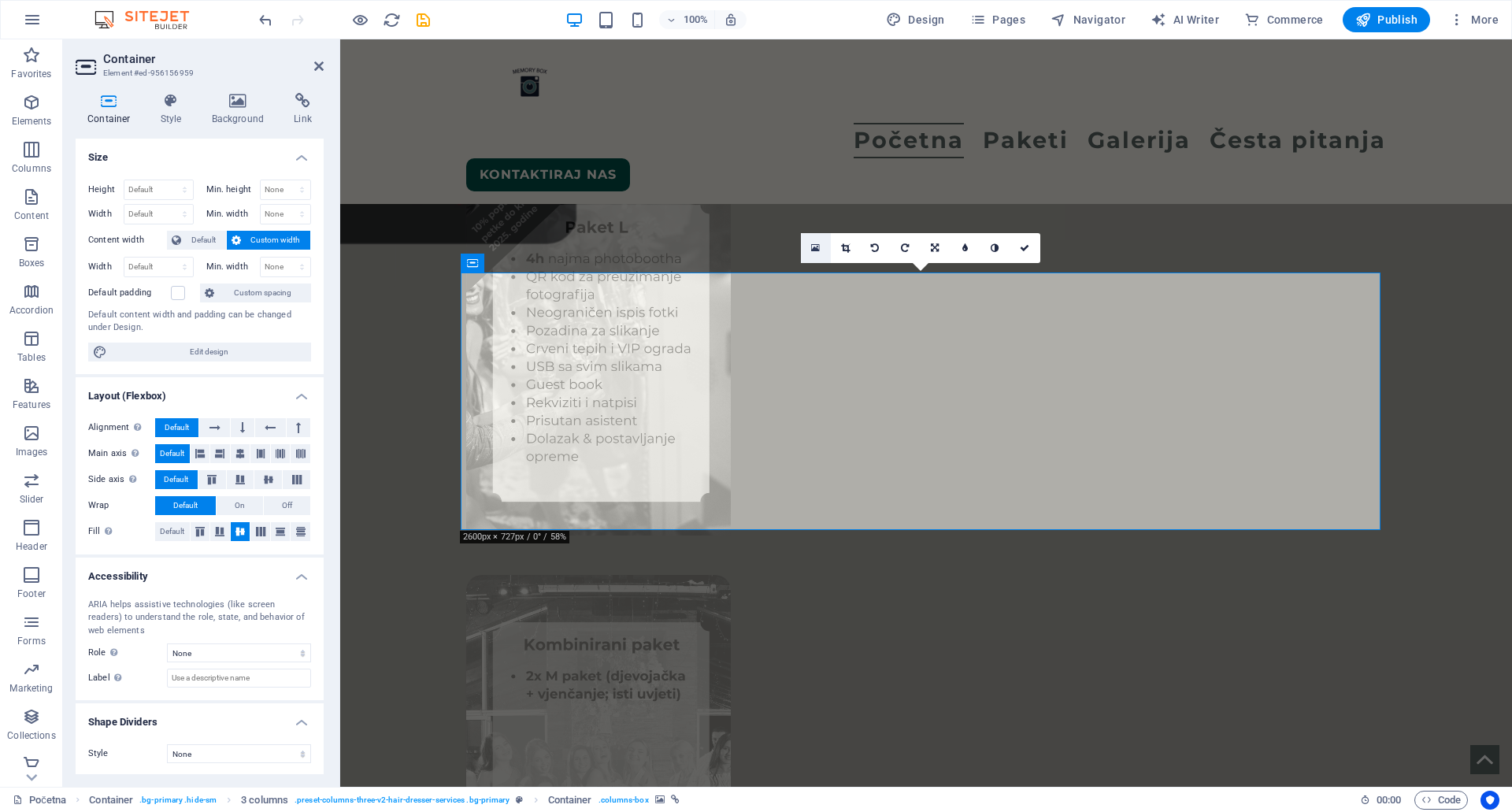
click at [809, 246] on link at bounding box center [816, 248] width 30 height 30
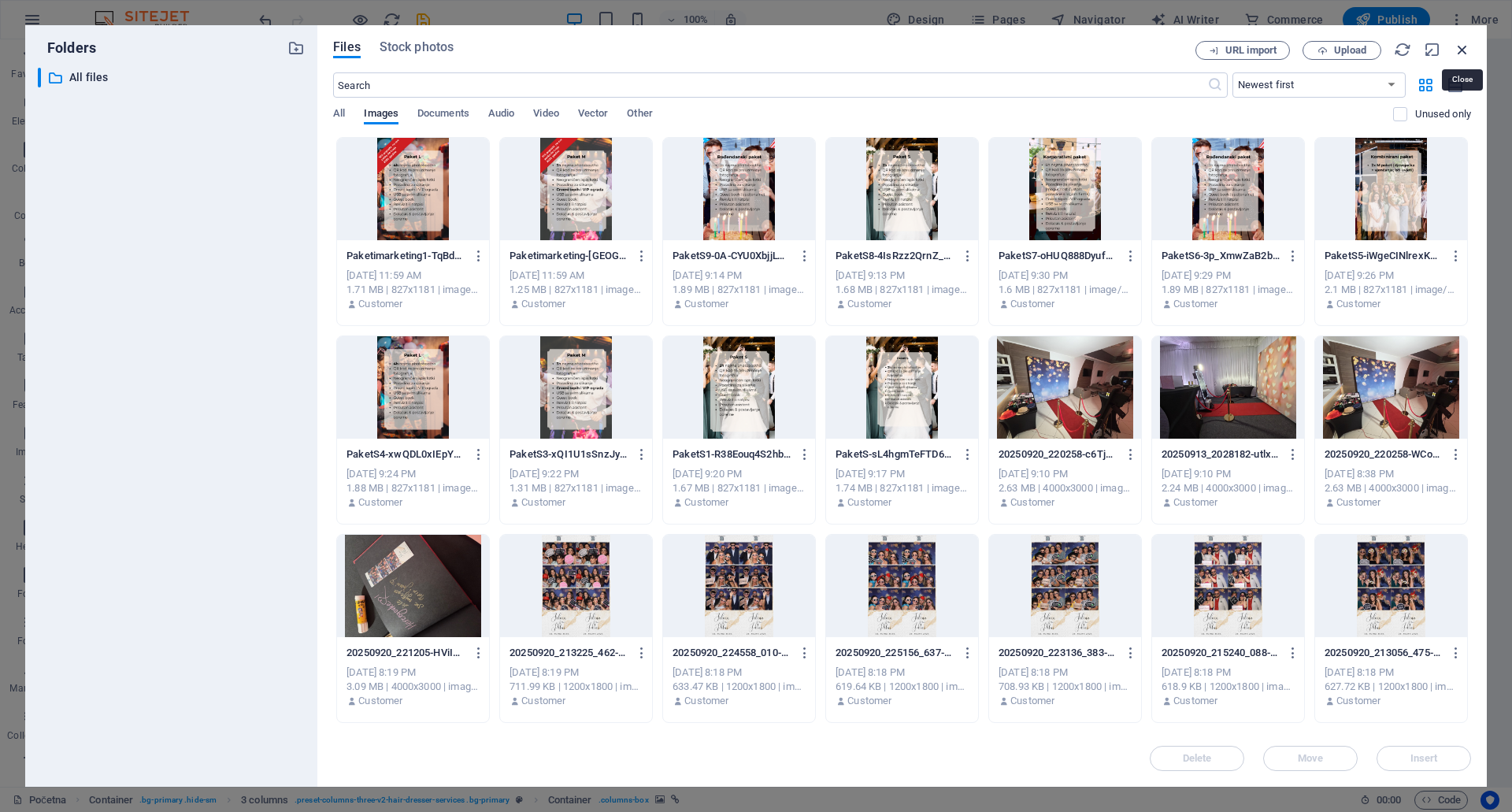
drag, startPoint x: 1457, startPoint y: 51, endPoint x: 1057, endPoint y: 51, distance: 400.0
click at [1457, 51] on icon "button" at bounding box center [1462, 49] width 17 height 17
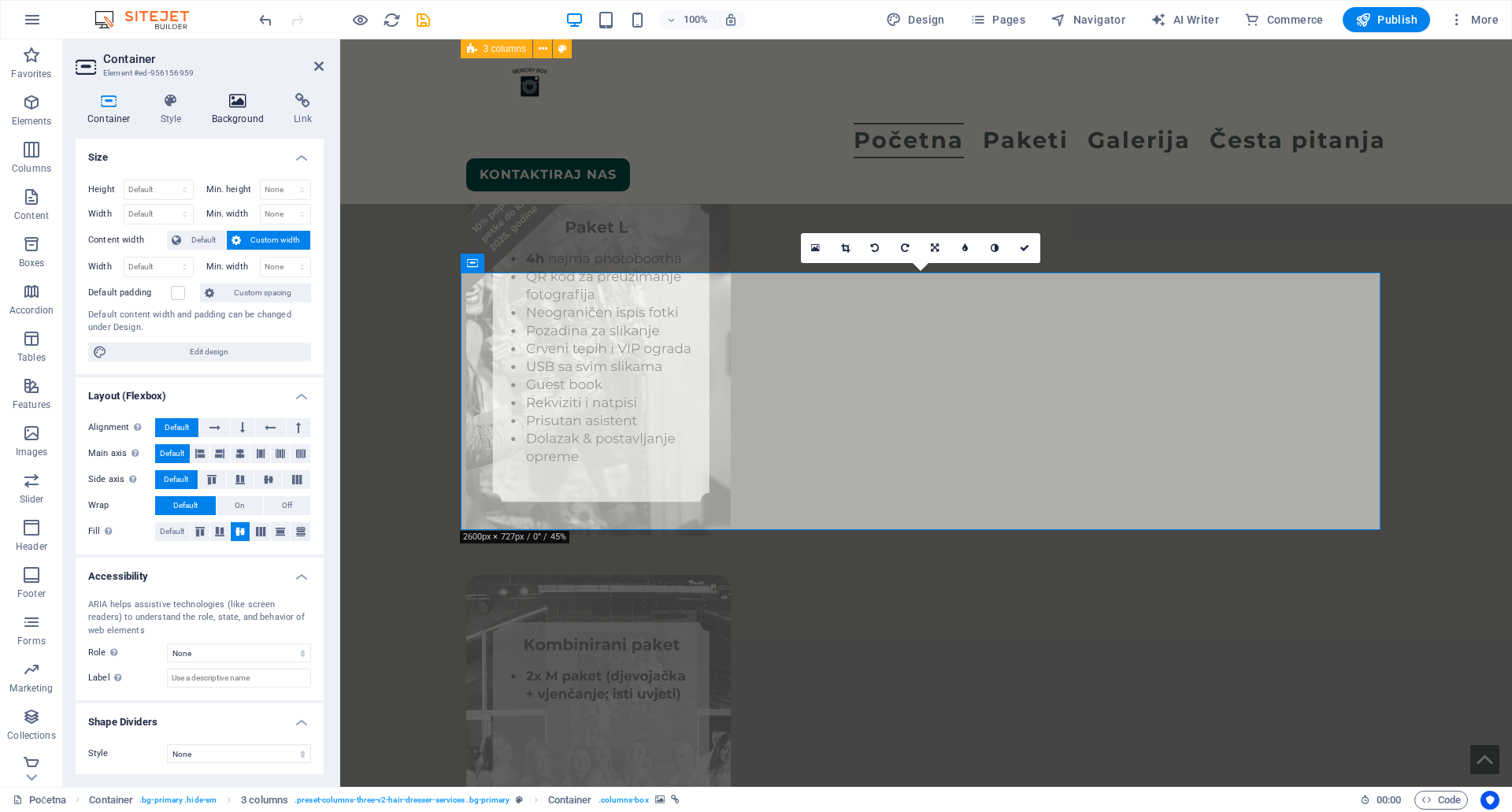
click at [234, 103] on icon at bounding box center [238, 100] width 77 height 15
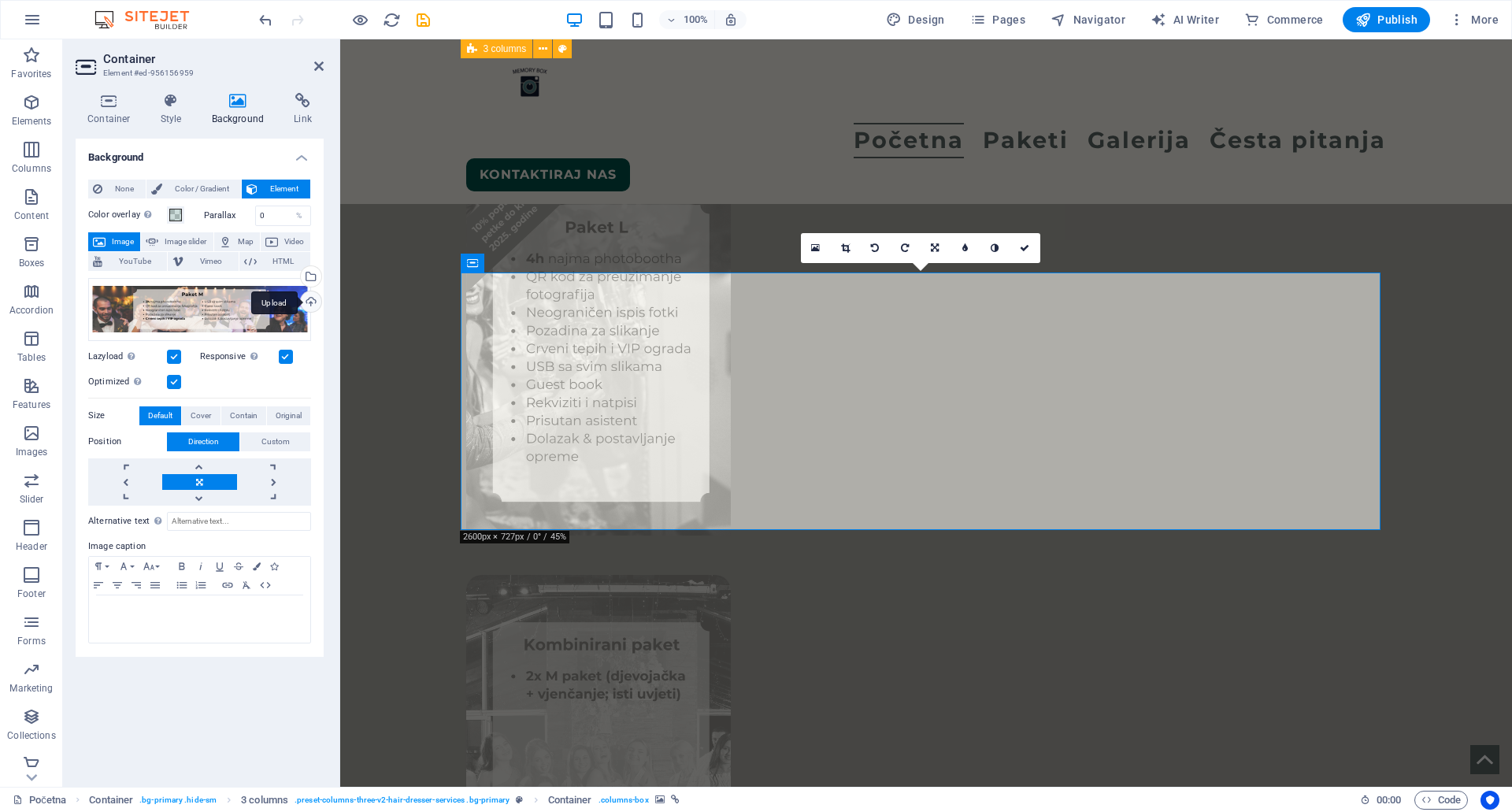
click at [308, 296] on div "Upload" at bounding box center [310, 303] width 24 height 24
click at [313, 302] on div "Upload" at bounding box center [310, 303] width 24 height 24
click at [1024, 251] on icon at bounding box center [1024, 248] width 9 height 9
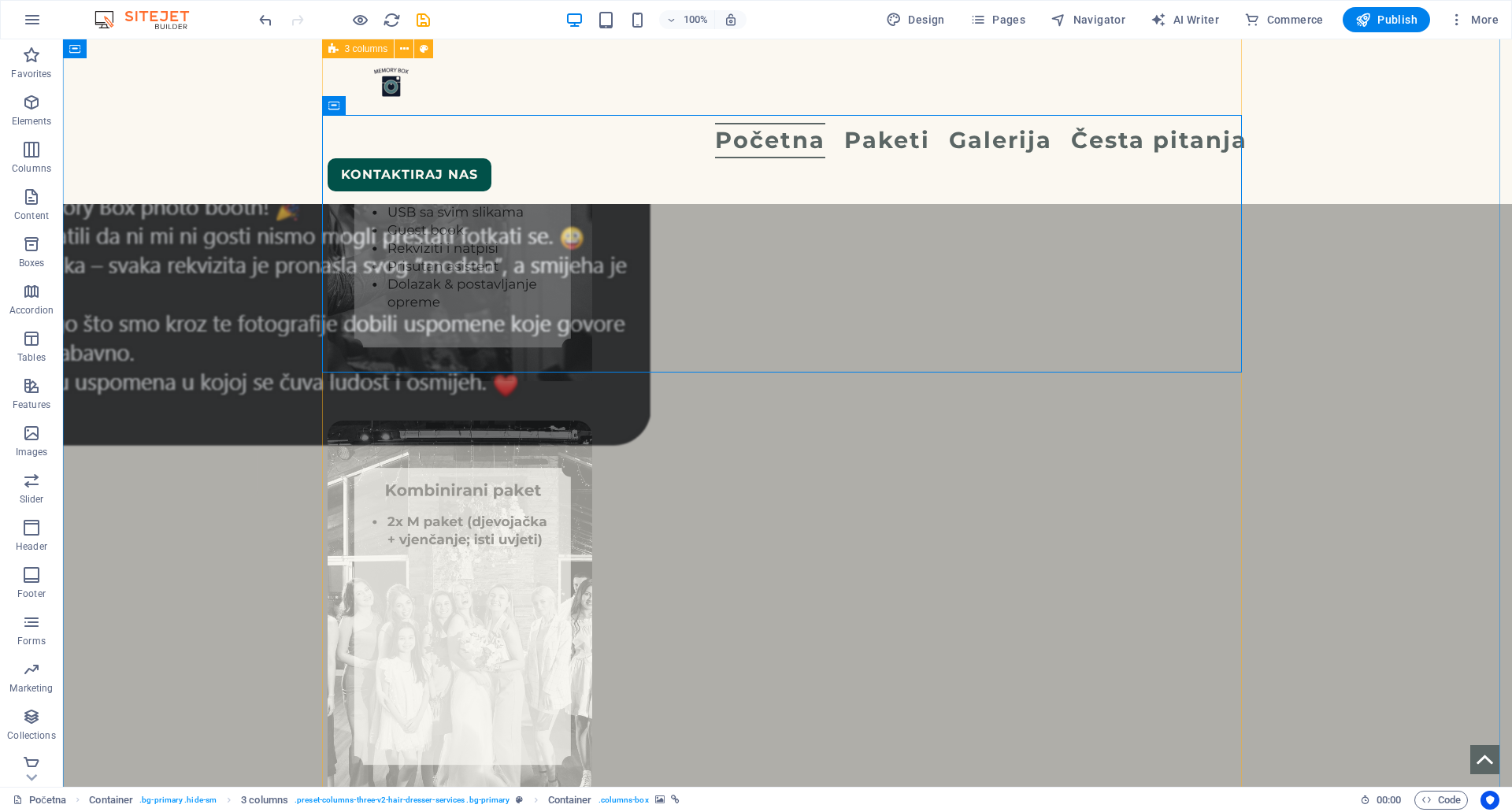
scroll to position [2790, 0]
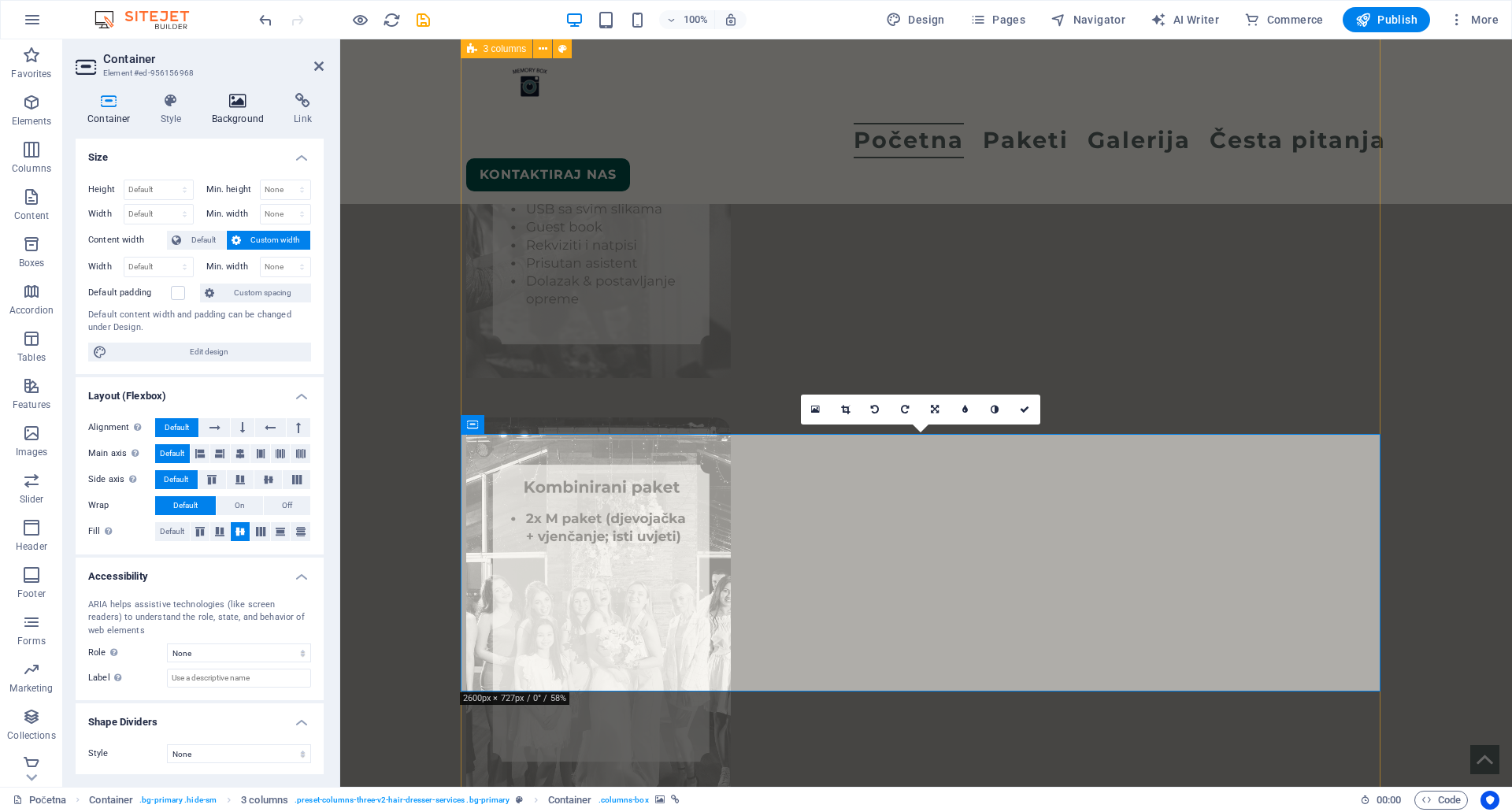
click at [235, 104] on icon at bounding box center [238, 100] width 77 height 15
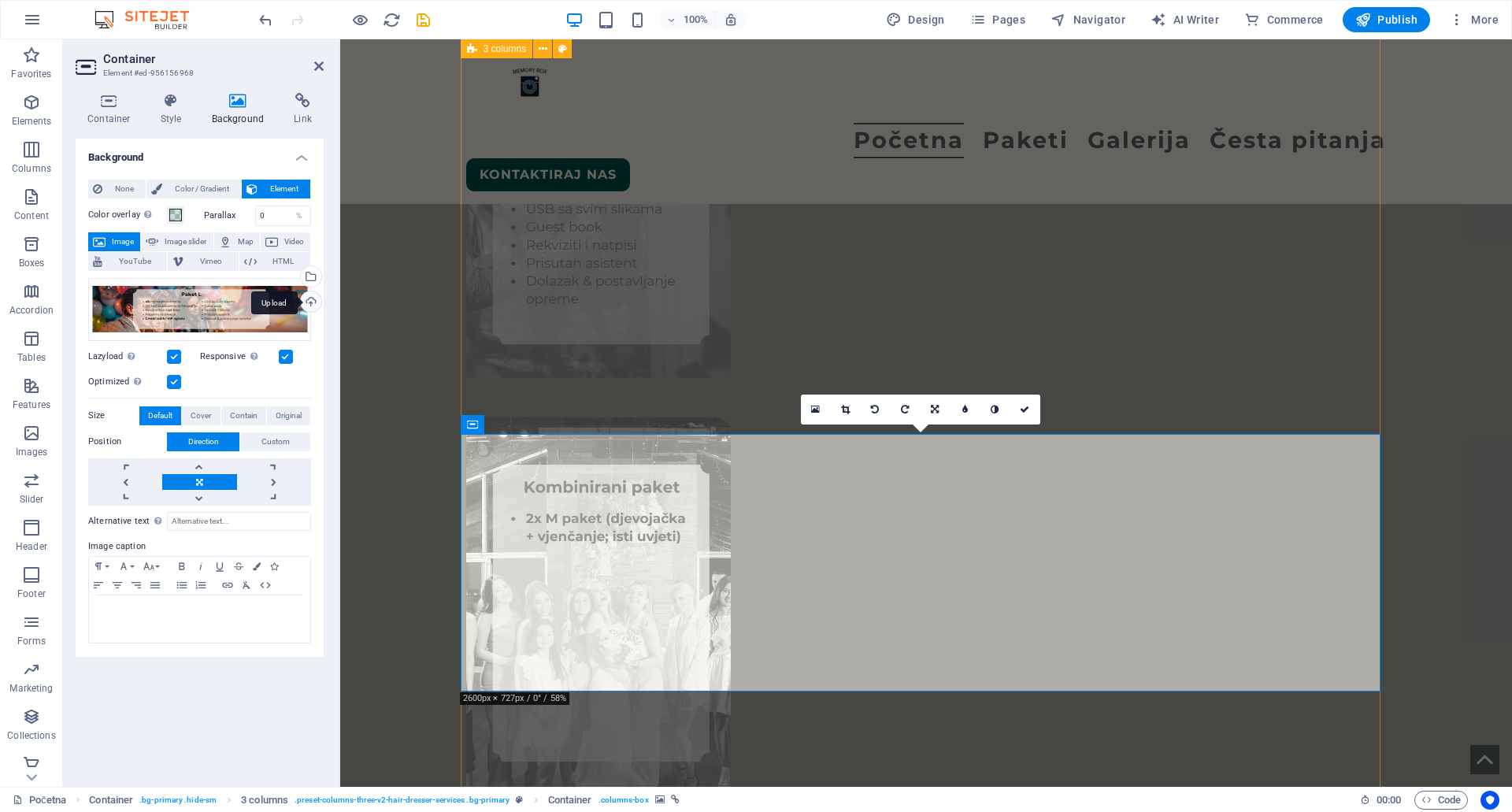
click at [314, 299] on div "Upload" at bounding box center [310, 303] width 24 height 24
click at [1028, 414] on icon at bounding box center [1024, 409] width 9 height 9
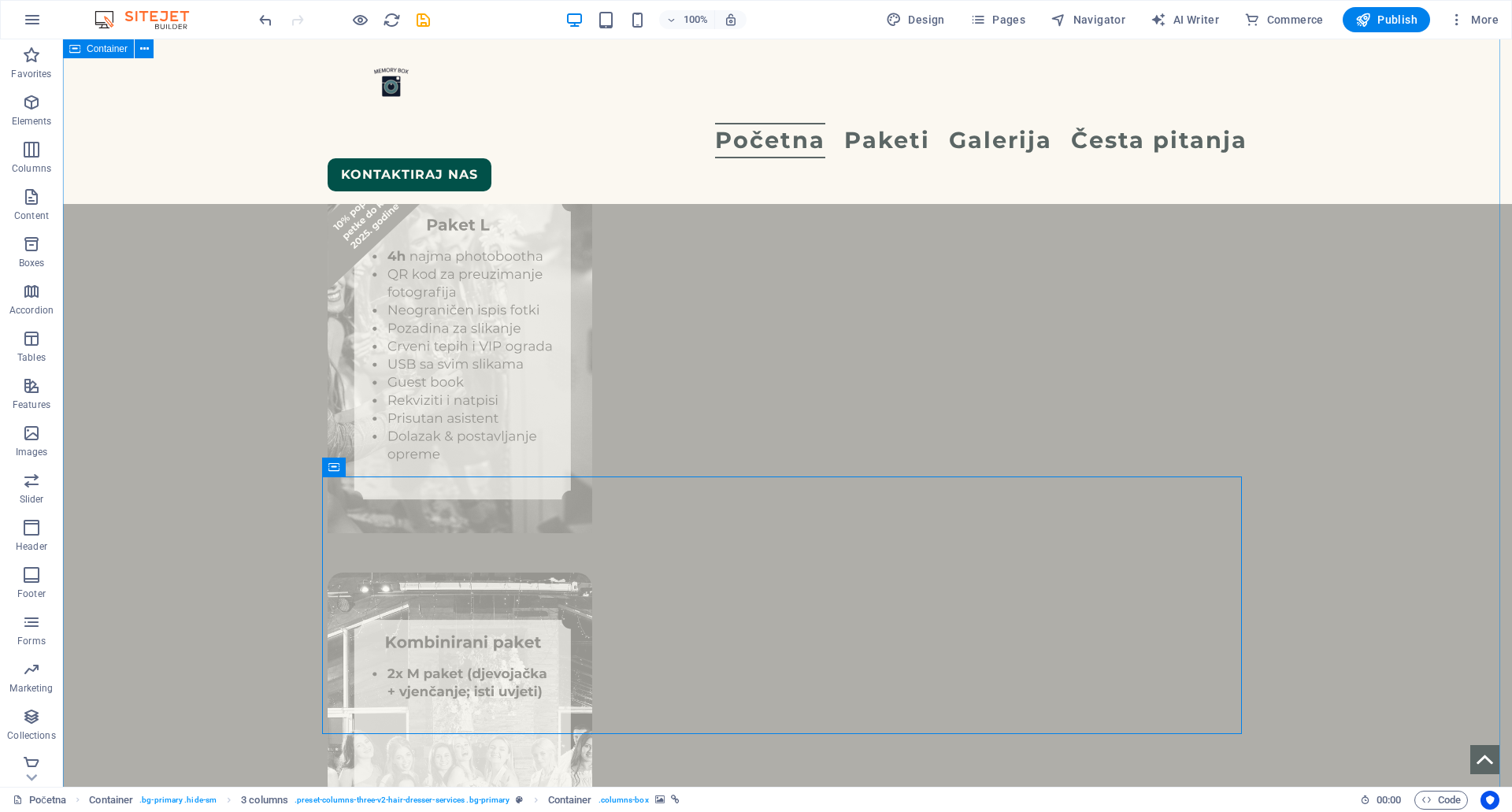
scroll to position [2632, 0]
click at [1397, 19] on span "Publish" at bounding box center [1386, 19] width 62 height 15
